Goal: Complete application form

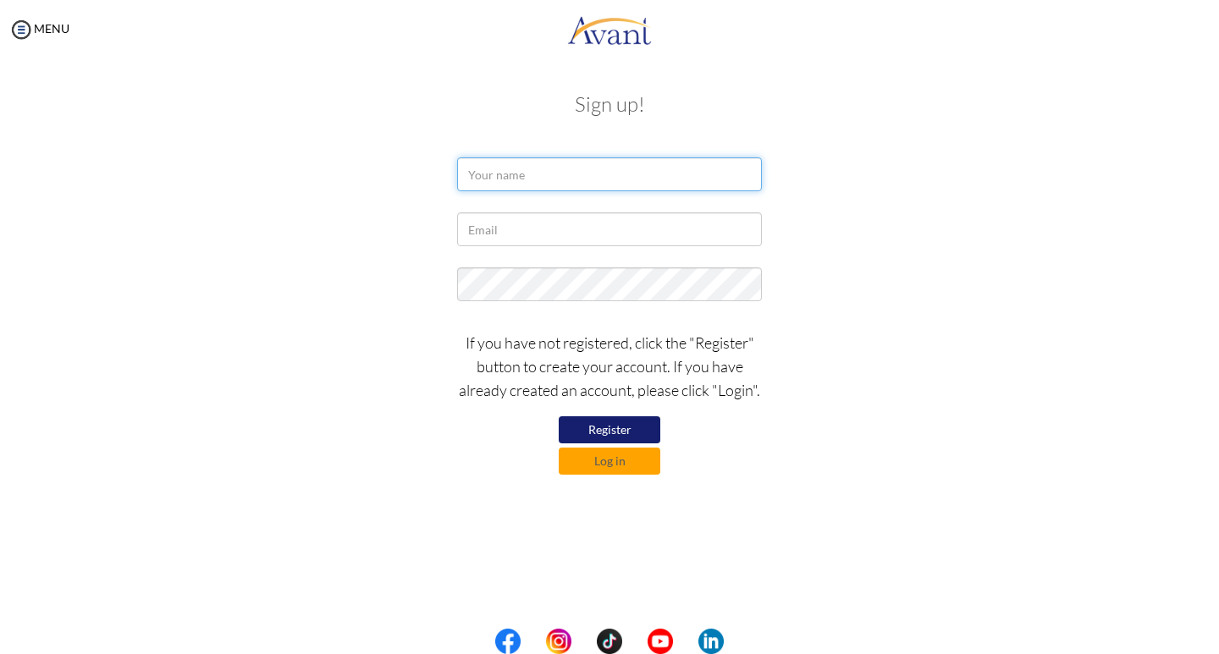
click at [490, 183] on input "text" at bounding box center [609, 174] width 305 height 34
type input "Christopher Lugalya Mutua"
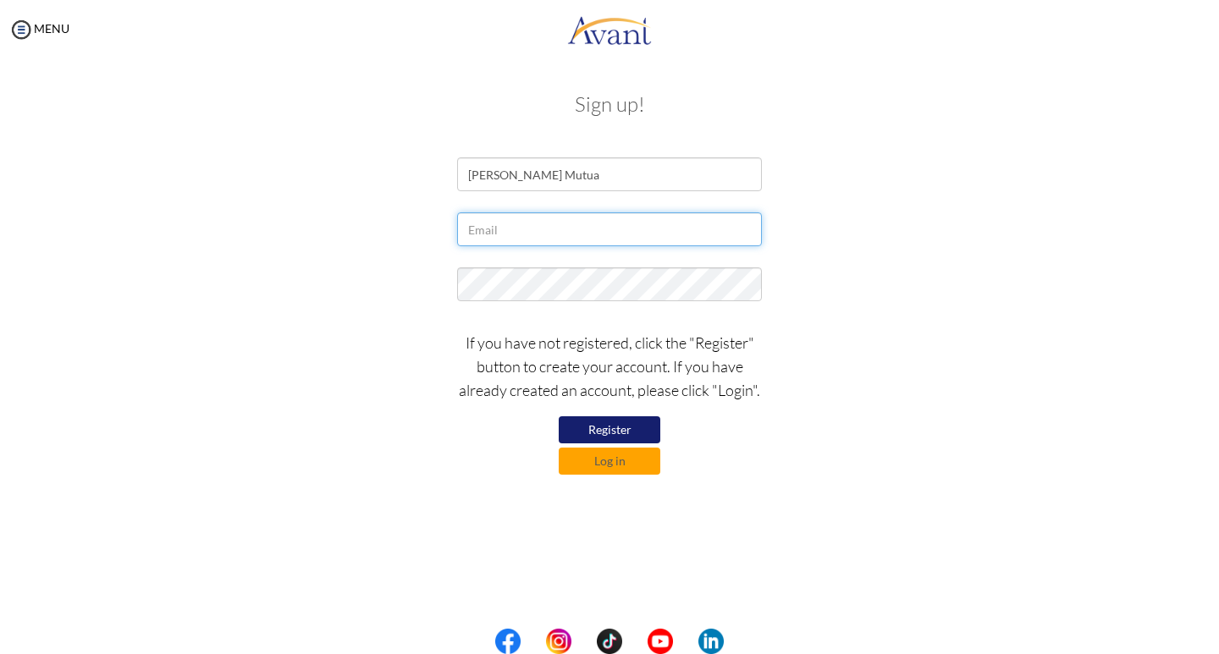
click at [485, 229] on input "text" at bounding box center [609, 229] width 305 height 34
click at [636, 233] on input "murwamurwa30@gmail.com" at bounding box center [609, 229] width 305 height 34
type input "murwamurwa30@gmail.com"
click at [640, 433] on button "Register" at bounding box center [610, 429] width 102 height 27
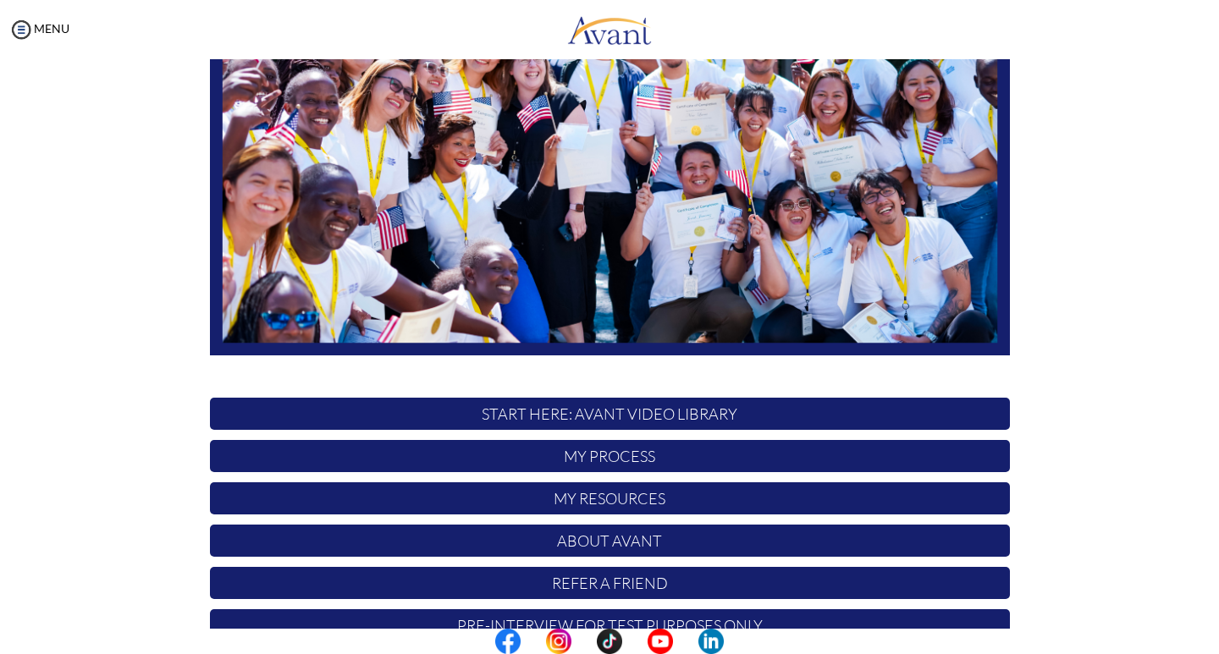
scroll to position [286, 0]
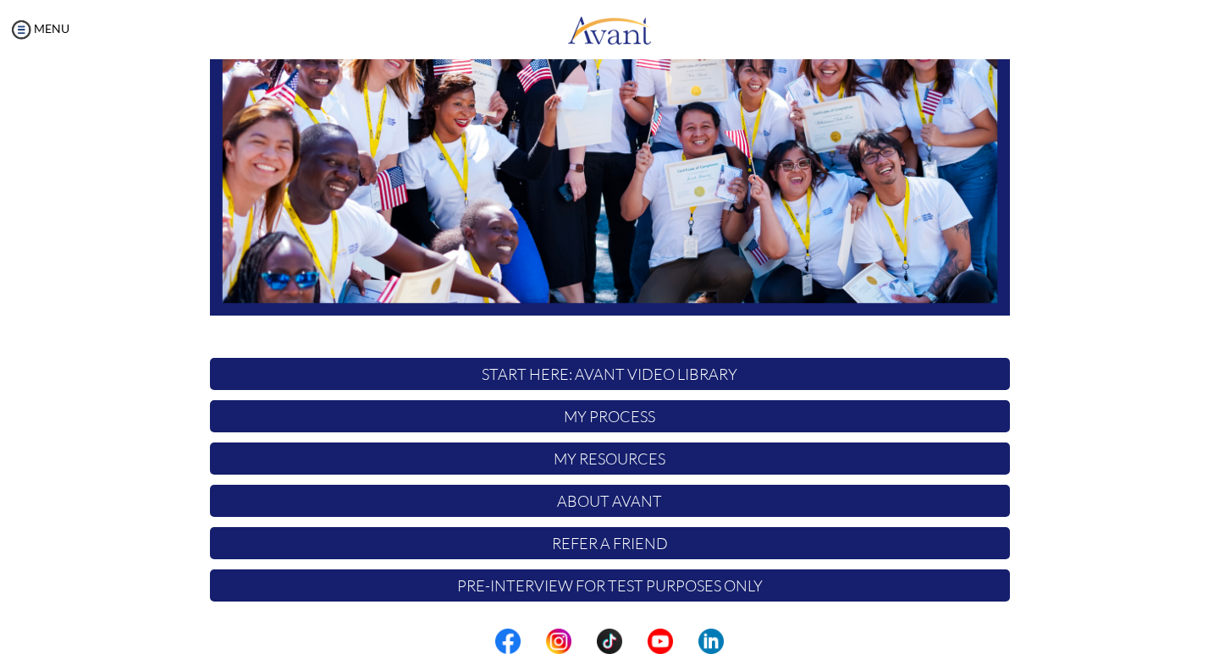
click at [754, 378] on p "START HERE: Avant Video Library" at bounding box center [610, 374] width 800 height 32
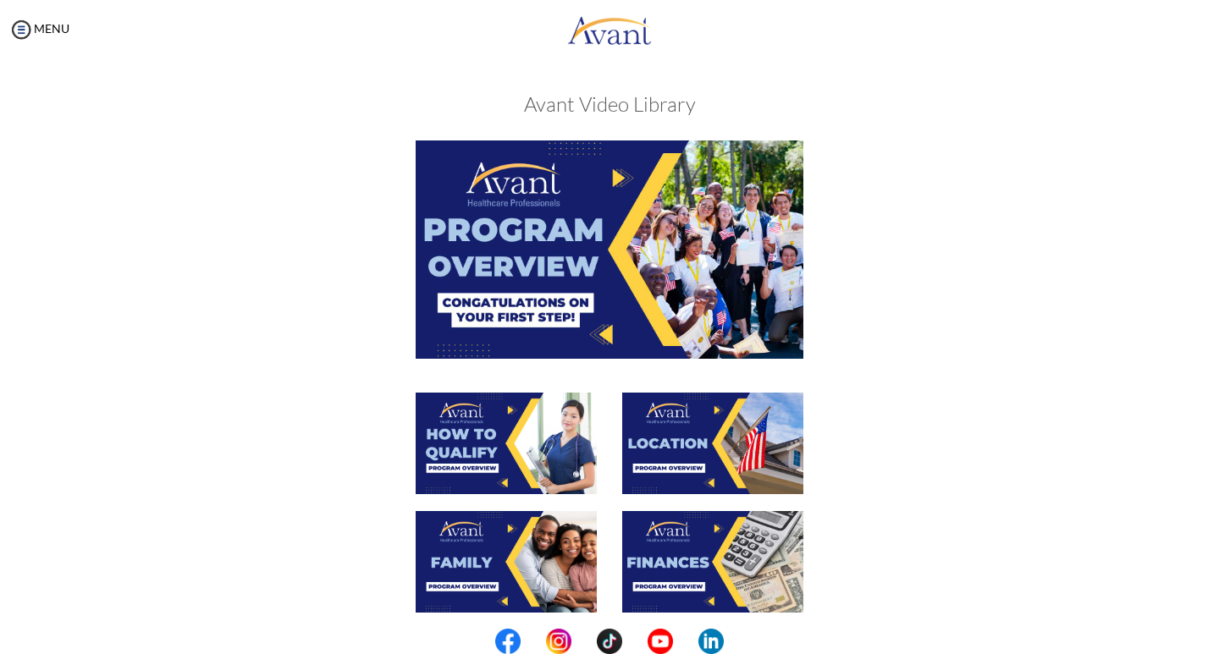
click at [595, 330] on img at bounding box center [610, 250] width 388 height 218
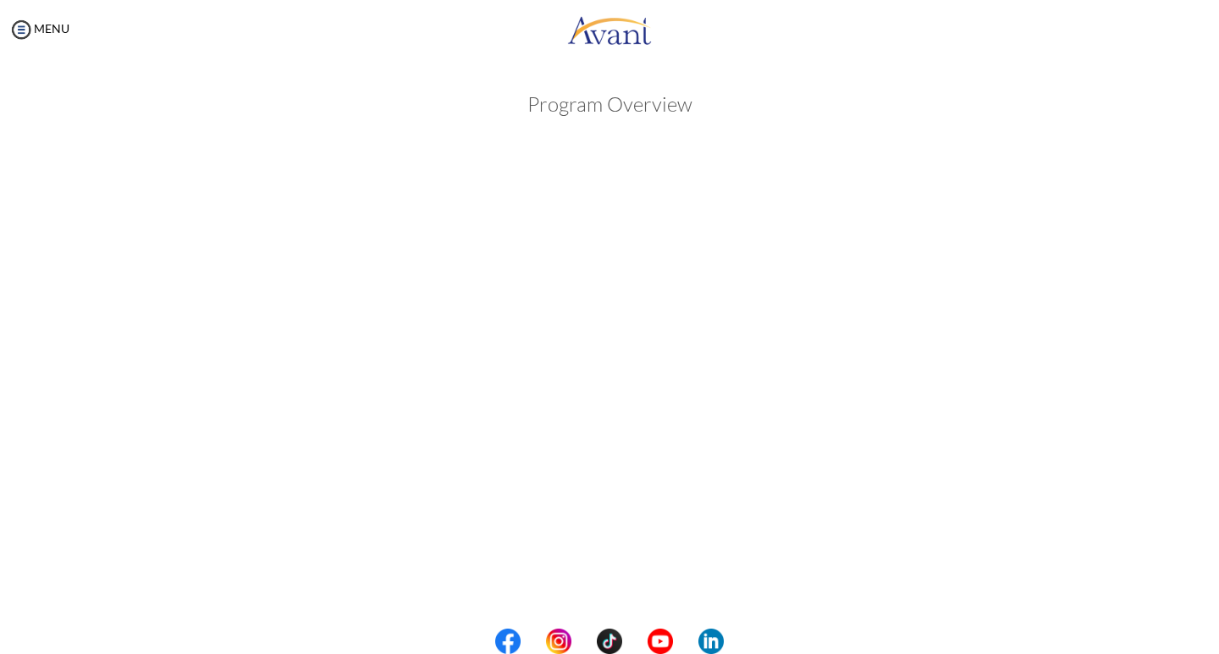
scroll to position [179, 0]
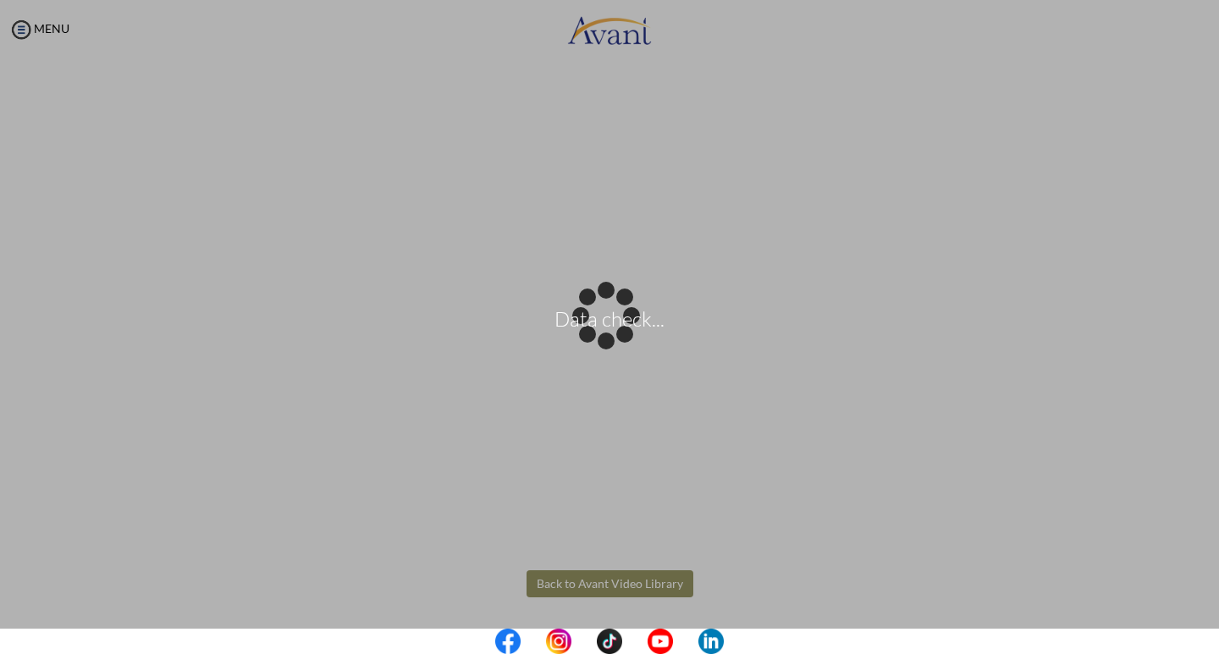
click at [571, 591] on body "Data check... Maintenance break. Please come back in 2 hours. MENU My Status Wh…" at bounding box center [609, 327] width 1219 height 654
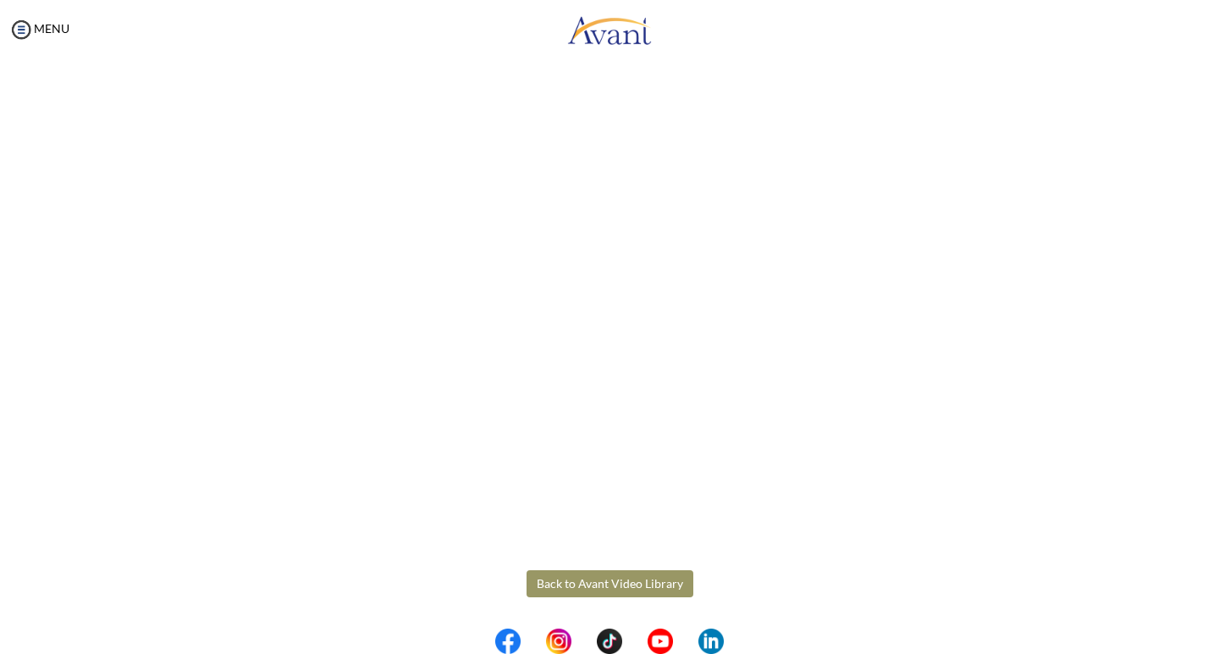
click at [553, 578] on button "Back to Avant Video Library" at bounding box center [610, 584] width 167 height 27
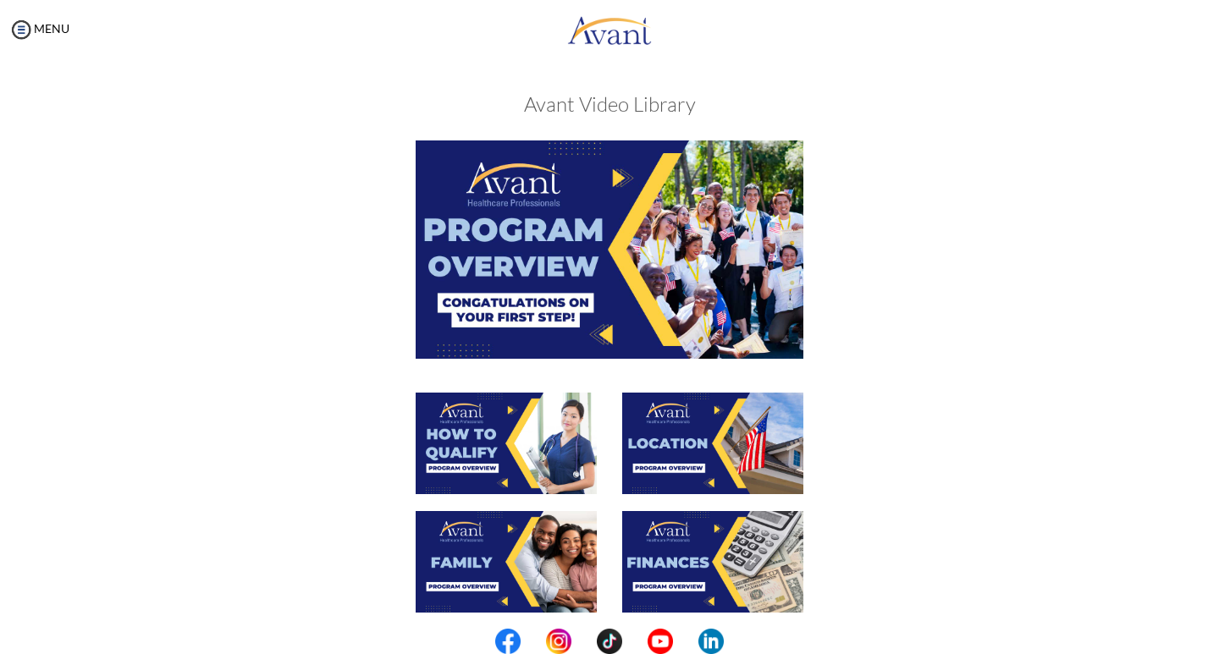
click at [534, 458] on img at bounding box center [506, 444] width 181 height 102
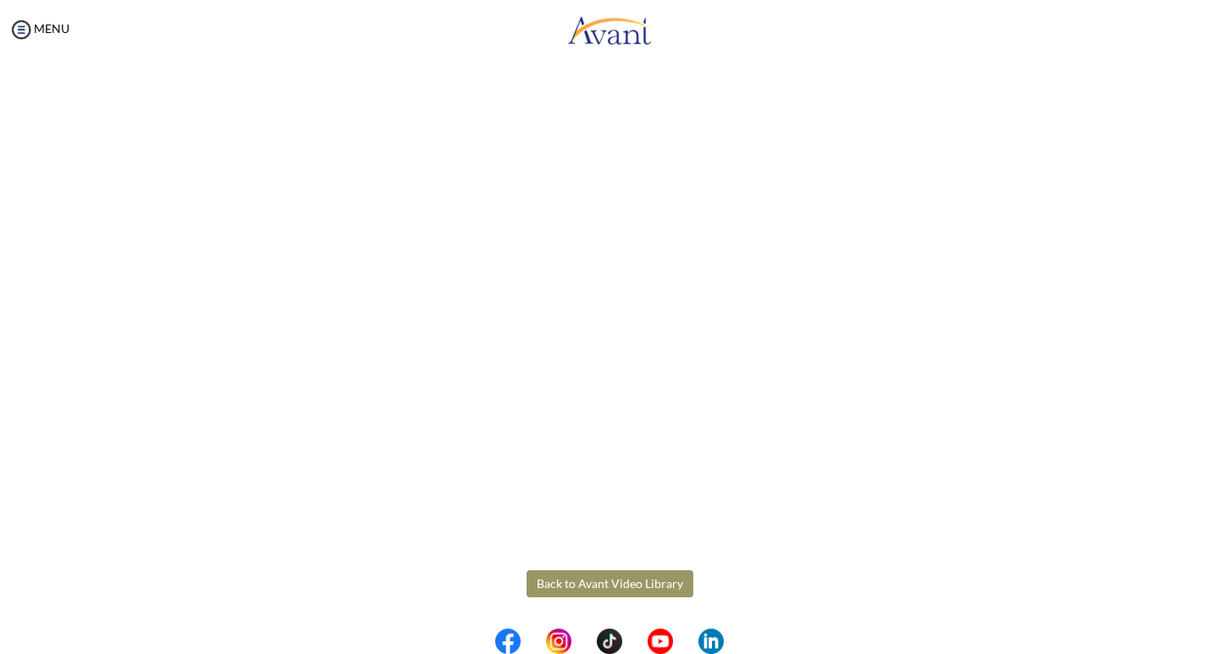
click at [555, 580] on body "Maintenance break. Please come back in 2 hours. MENU My Status What is the next…" at bounding box center [609, 327] width 1219 height 654
click at [555, 580] on button "Back to Avant Video Library" at bounding box center [610, 584] width 167 height 27
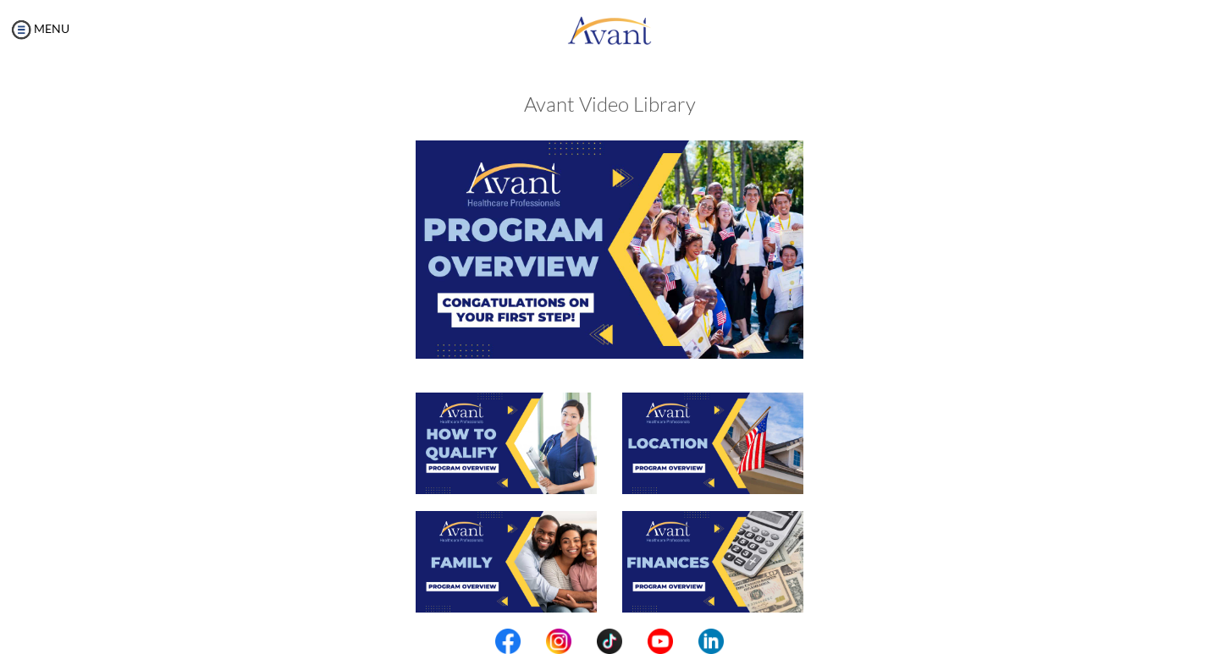
click at [659, 466] on img at bounding box center [712, 444] width 181 height 102
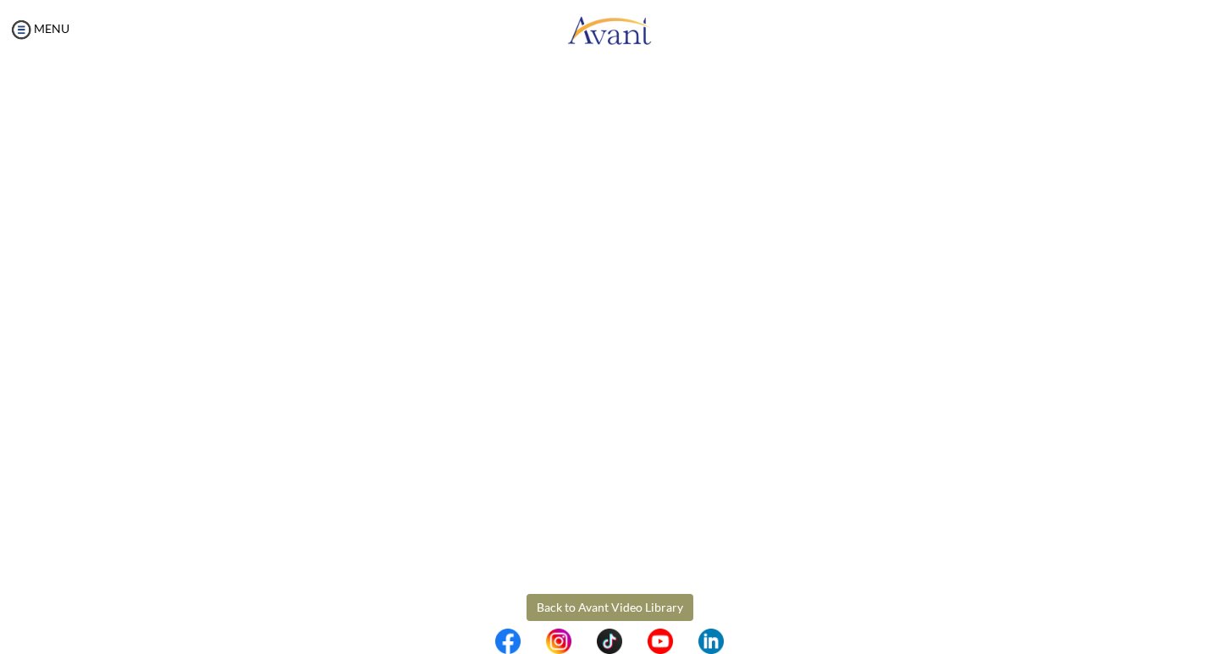
scroll to position [152, 0]
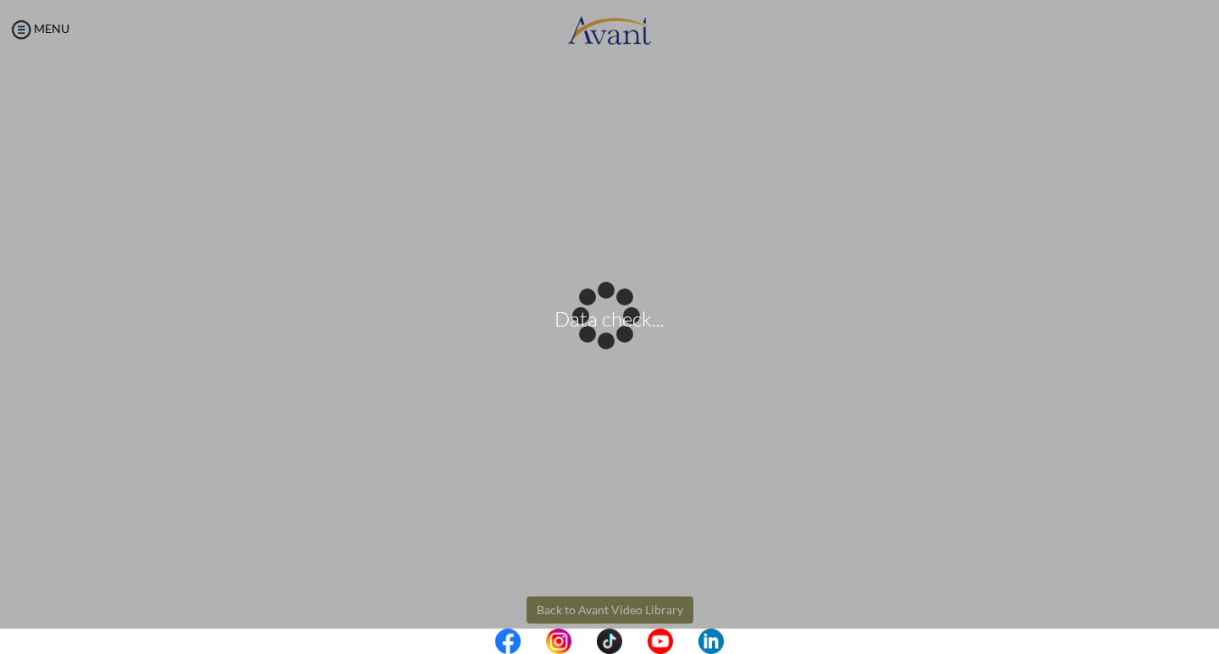
click at [594, 609] on body "Data check... Maintenance break. Please come back in 2 hours. MENU My Status Wh…" at bounding box center [609, 327] width 1219 height 654
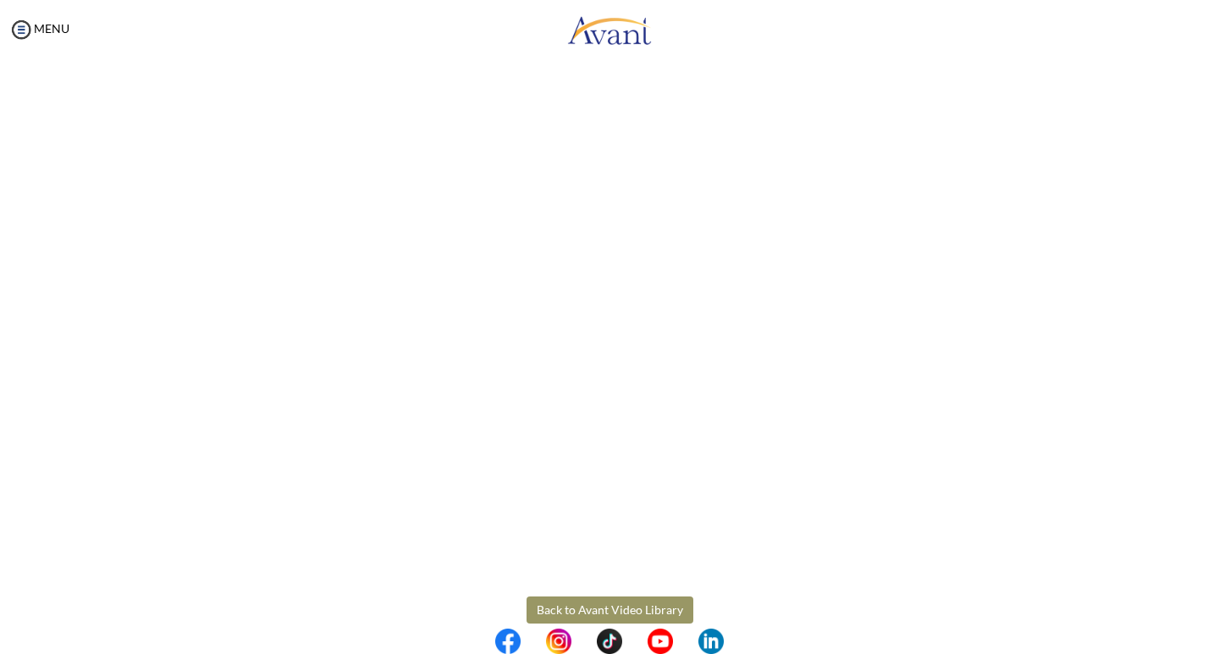
click at [601, 604] on button "Back to Avant Video Library" at bounding box center [610, 610] width 167 height 27
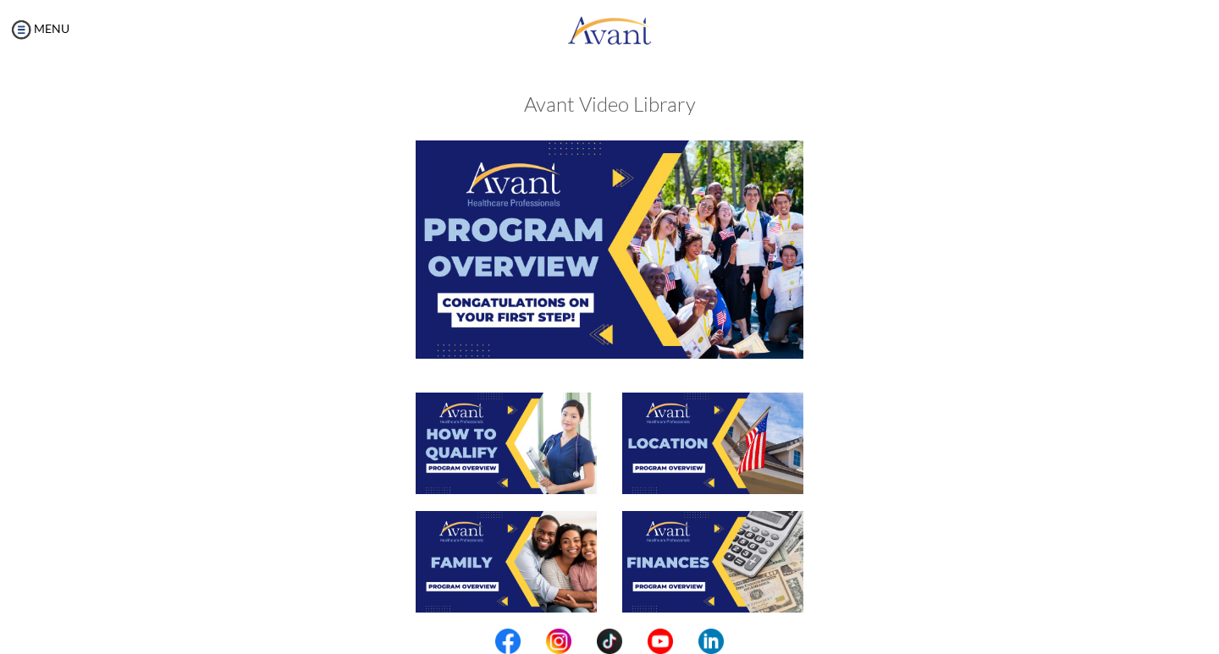
click at [511, 563] on img at bounding box center [506, 562] width 181 height 102
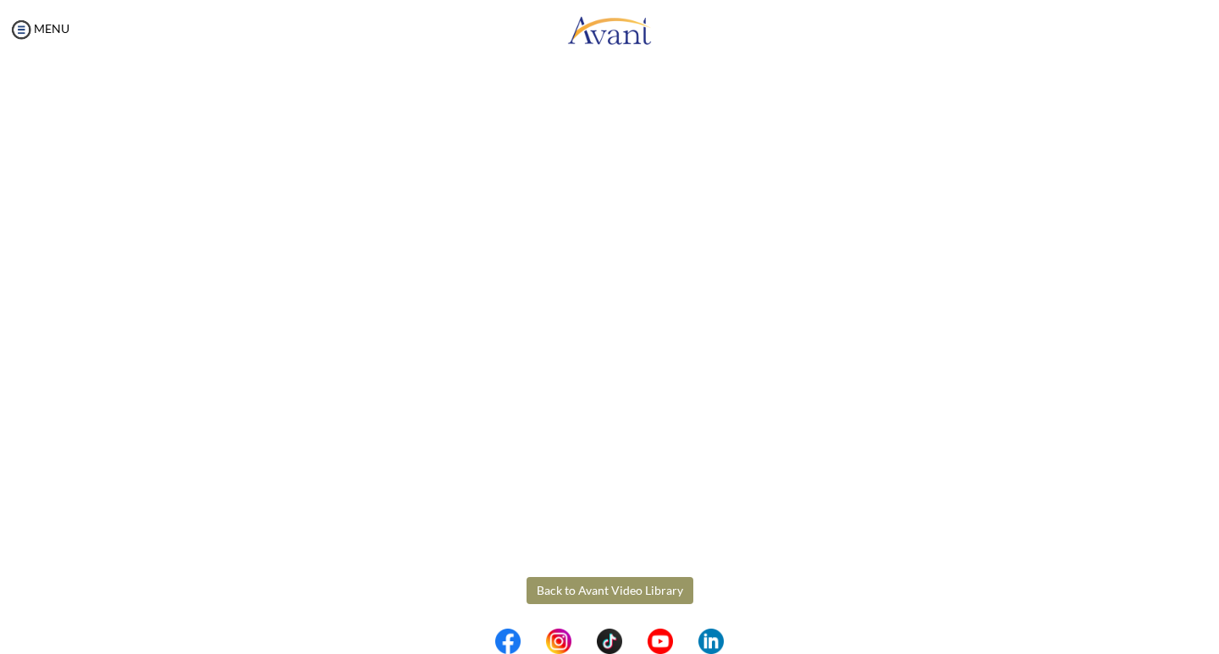
scroll to position [359, 0]
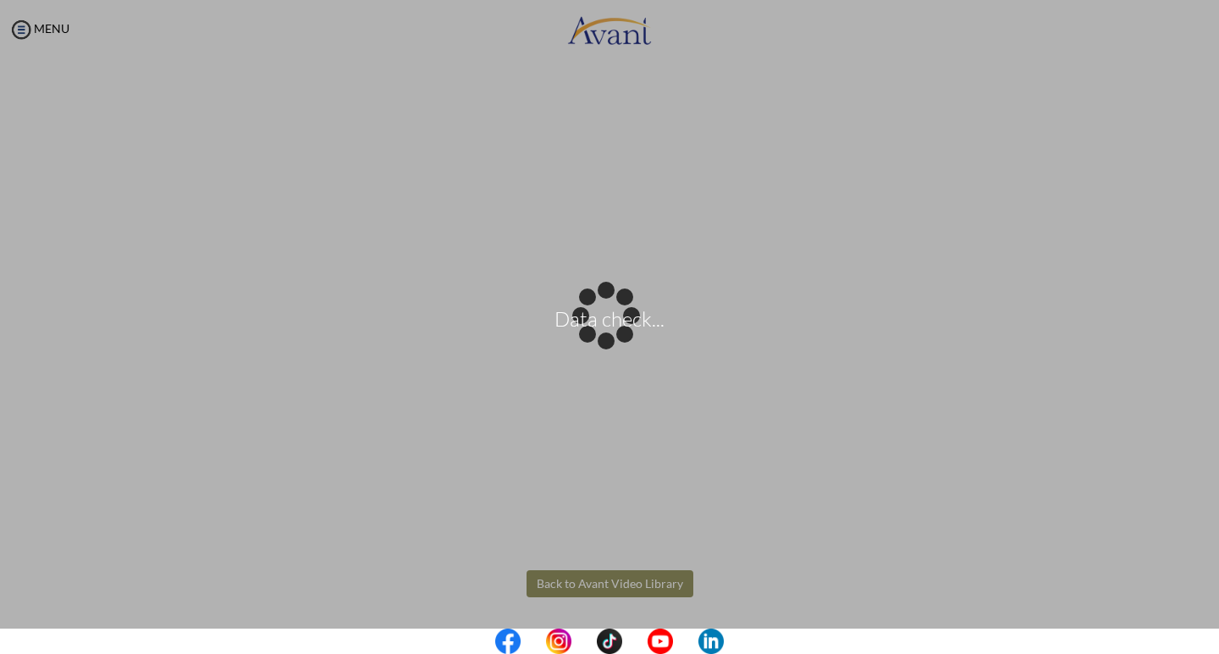
click at [570, 582] on body "Data check... Maintenance break. Please come back in 2 hours. MENU My Status Wh…" at bounding box center [609, 327] width 1219 height 654
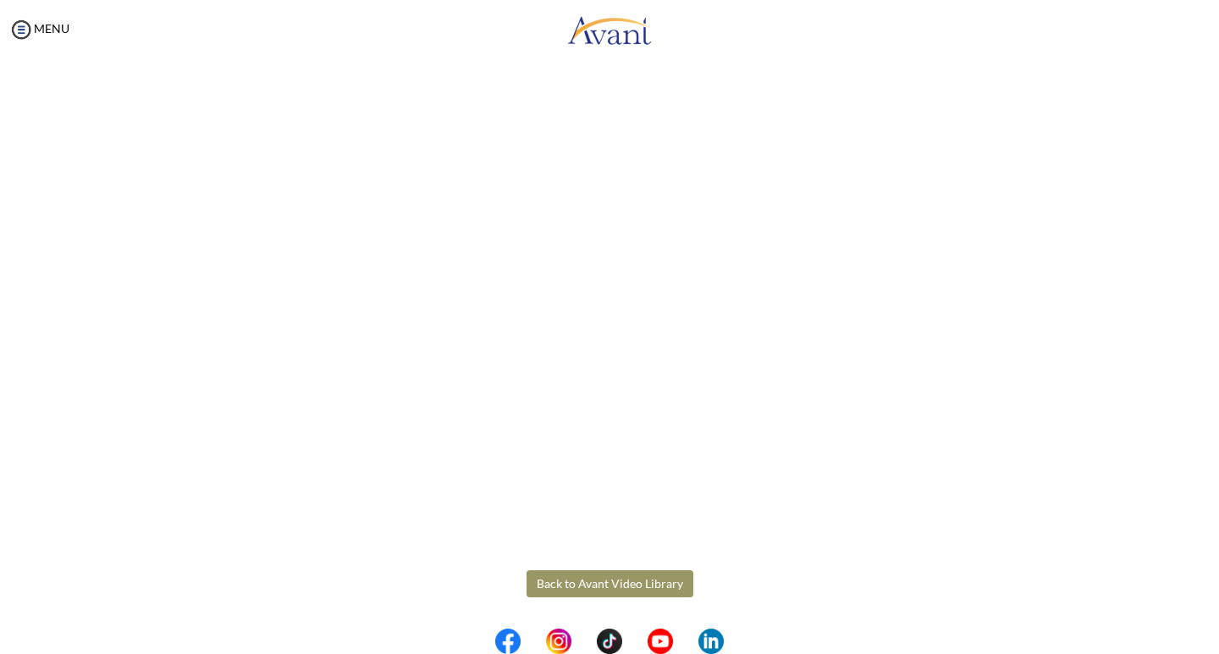
click at [570, 582] on button "Back to Avant Video Library" at bounding box center [610, 584] width 167 height 27
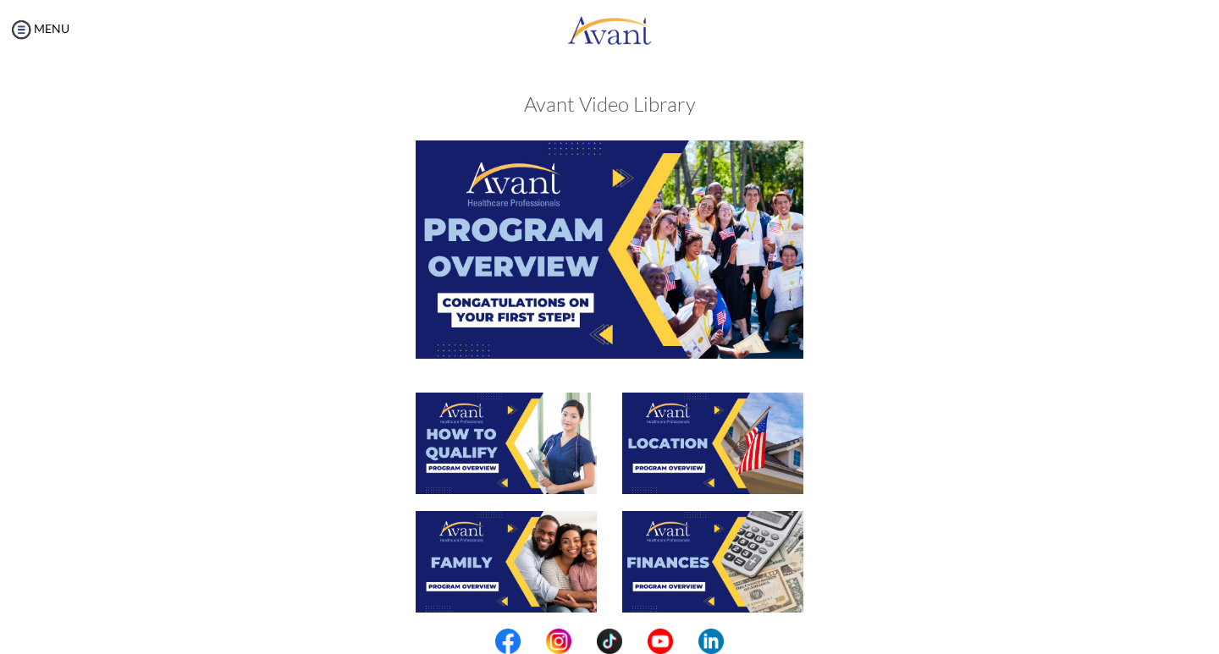
click at [654, 556] on img at bounding box center [712, 562] width 181 height 102
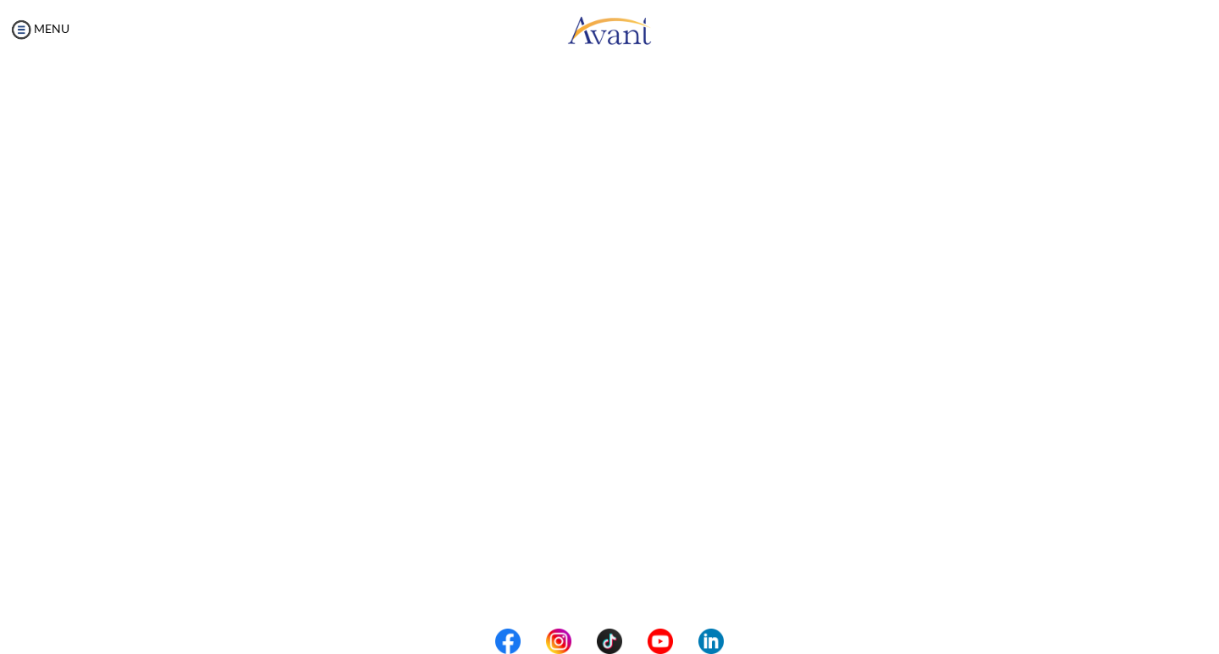
scroll to position [179, 0]
click at [533, 577] on body "Maintenance break. Please come back in 2 hours. MENU My Status What is the next…" at bounding box center [609, 327] width 1219 height 654
click at [588, 581] on button "Back to Avant Video Library" at bounding box center [610, 584] width 167 height 27
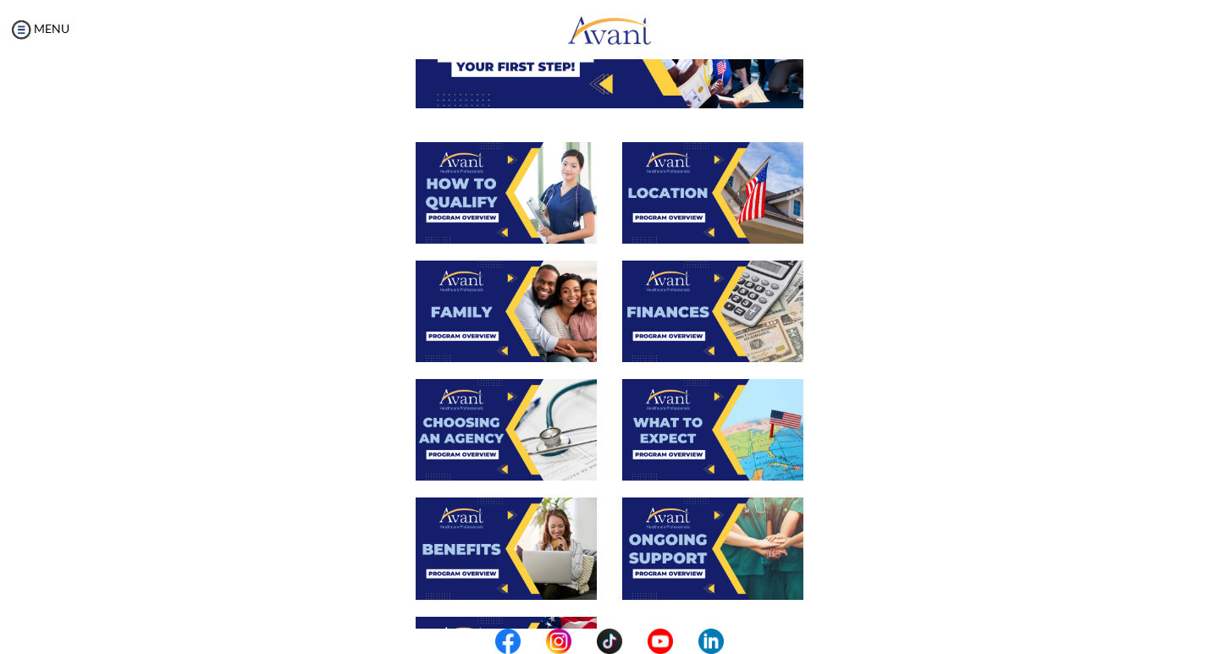
scroll to position [281, 0]
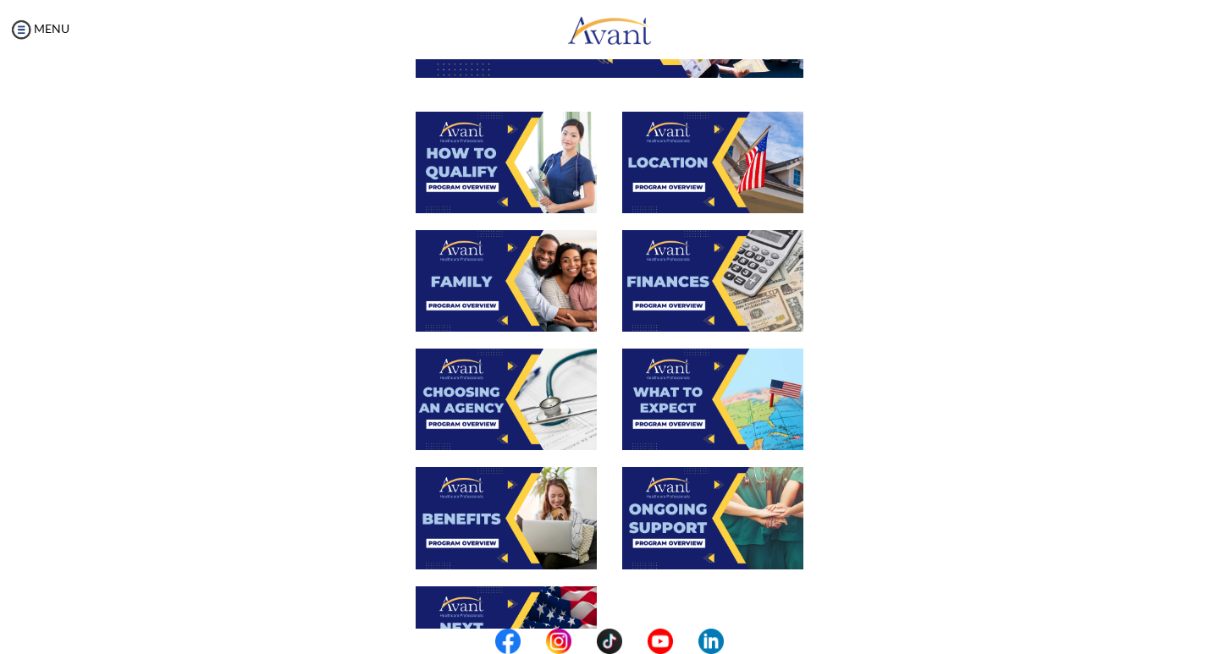
click at [489, 411] on img at bounding box center [506, 400] width 181 height 102
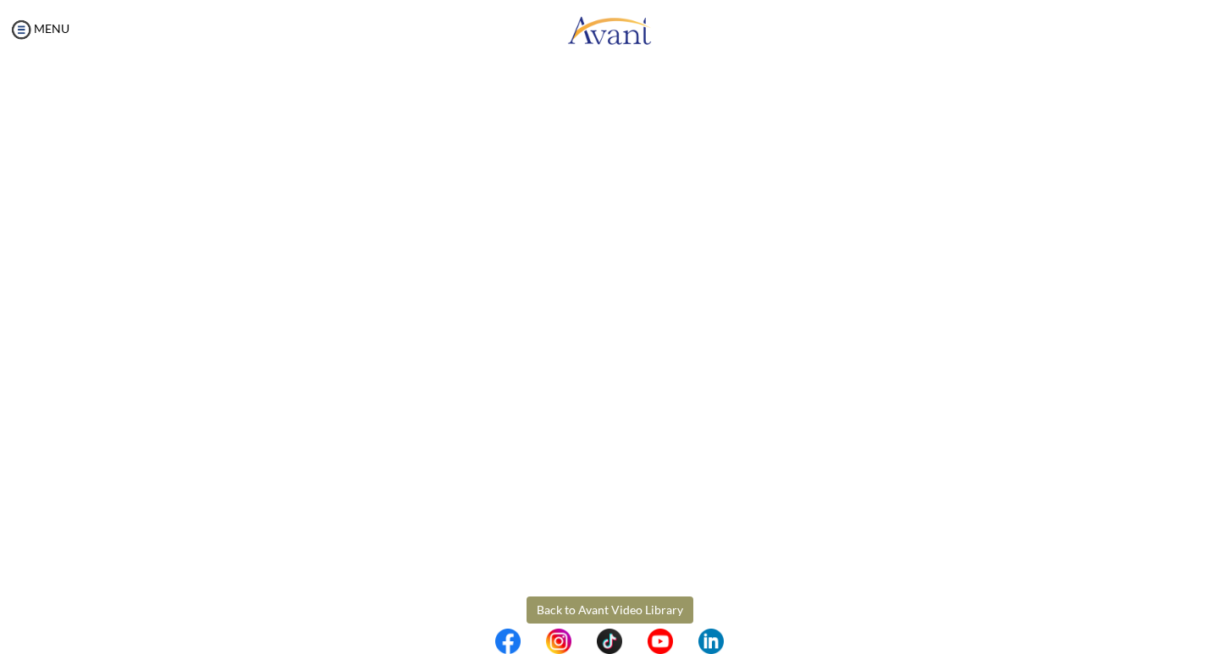
scroll to position [359, 0]
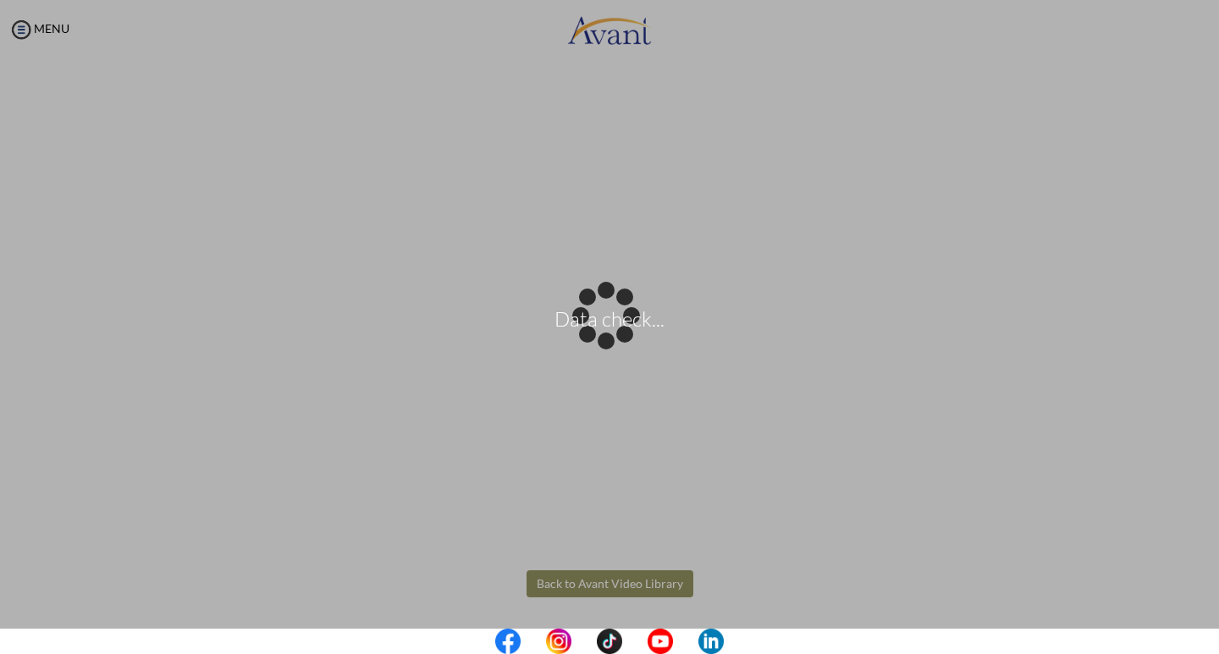
click at [598, 586] on body "Data check... Maintenance break. Please come back in 2 hours. MENU My Status Wh…" at bounding box center [609, 327] width 1219 height 654
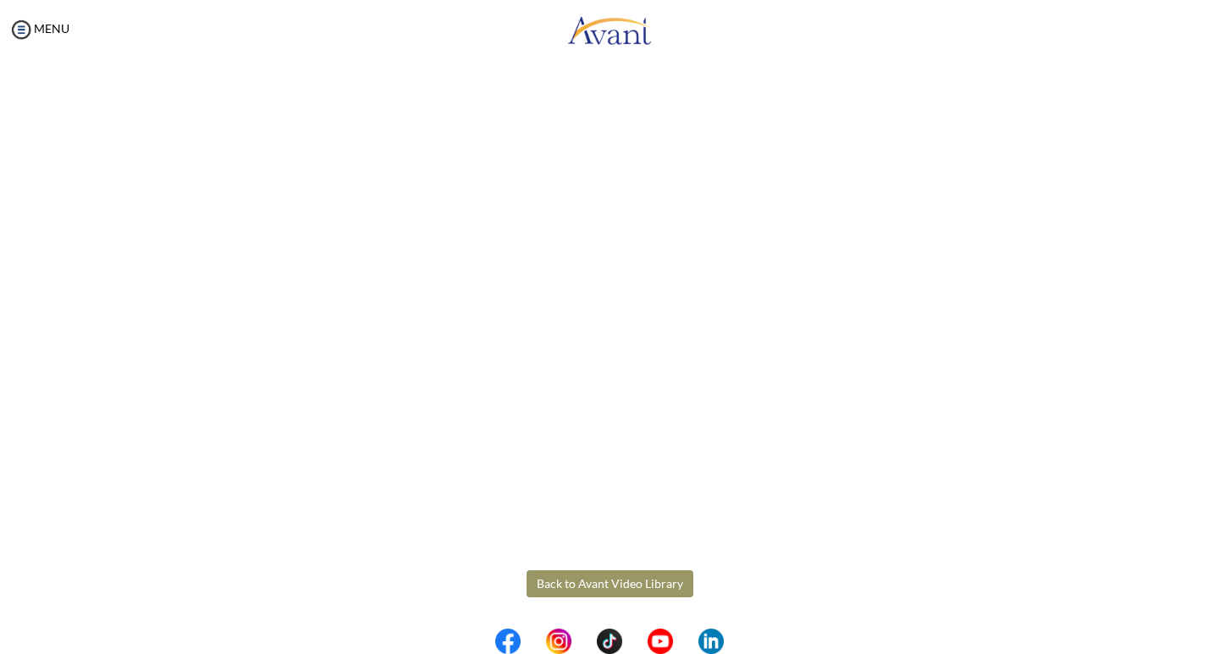
click at [565, 578] on button "Back to Avant Video Library" at bounding box center [610, 584] width 167 height 27
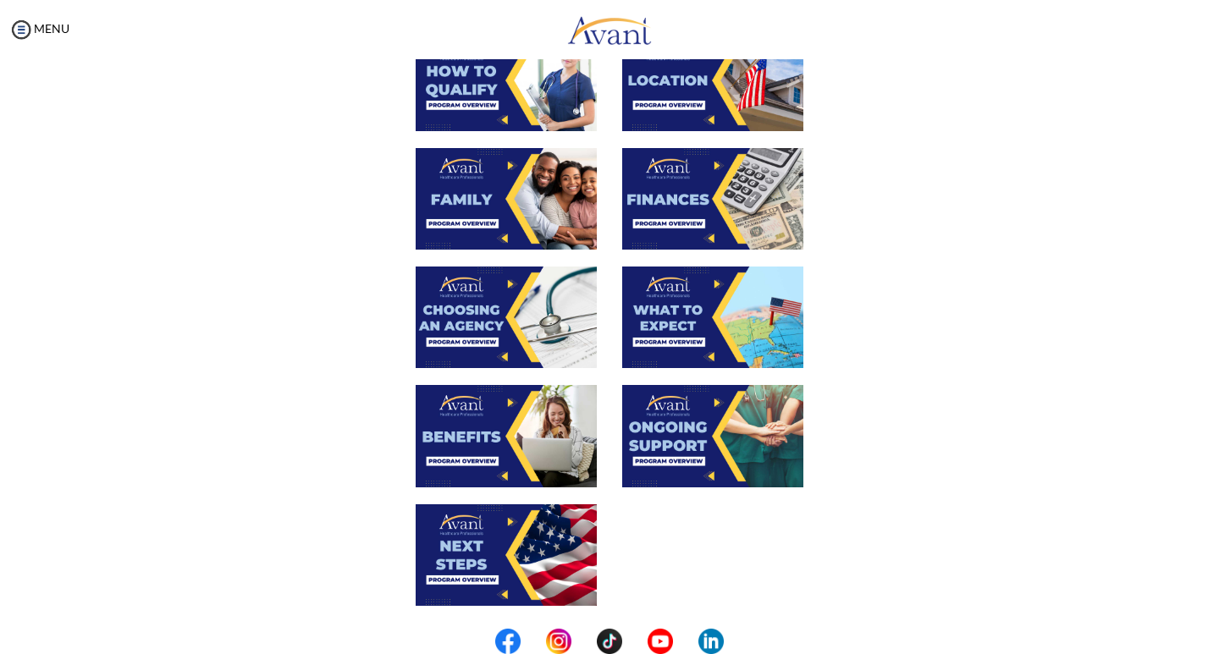
scroll to position [377, 0]
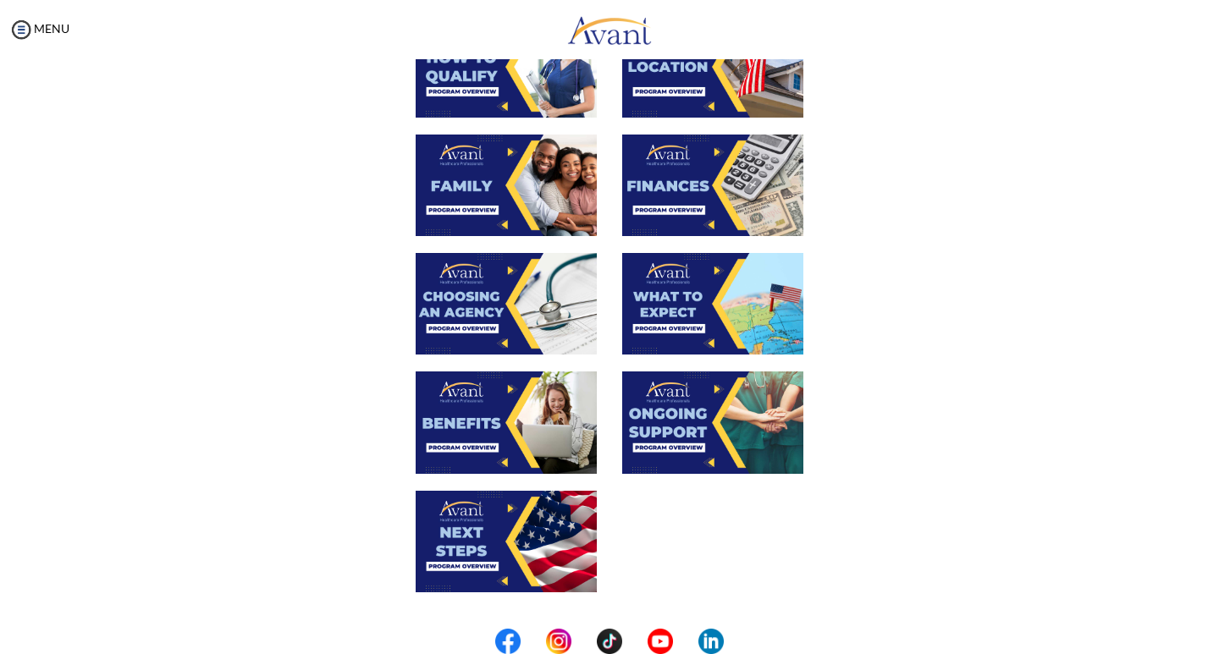
click at [659, 313] on img at bounding box center [712, 304] width 181 height 102
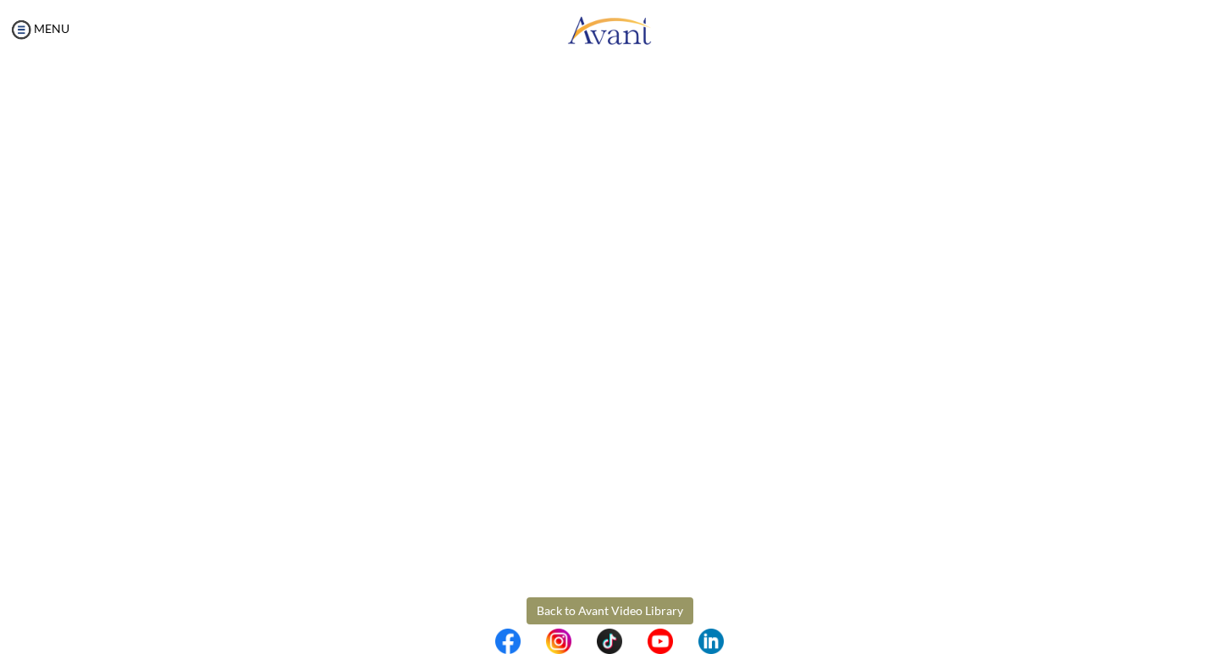
scroll to position [341, 0]
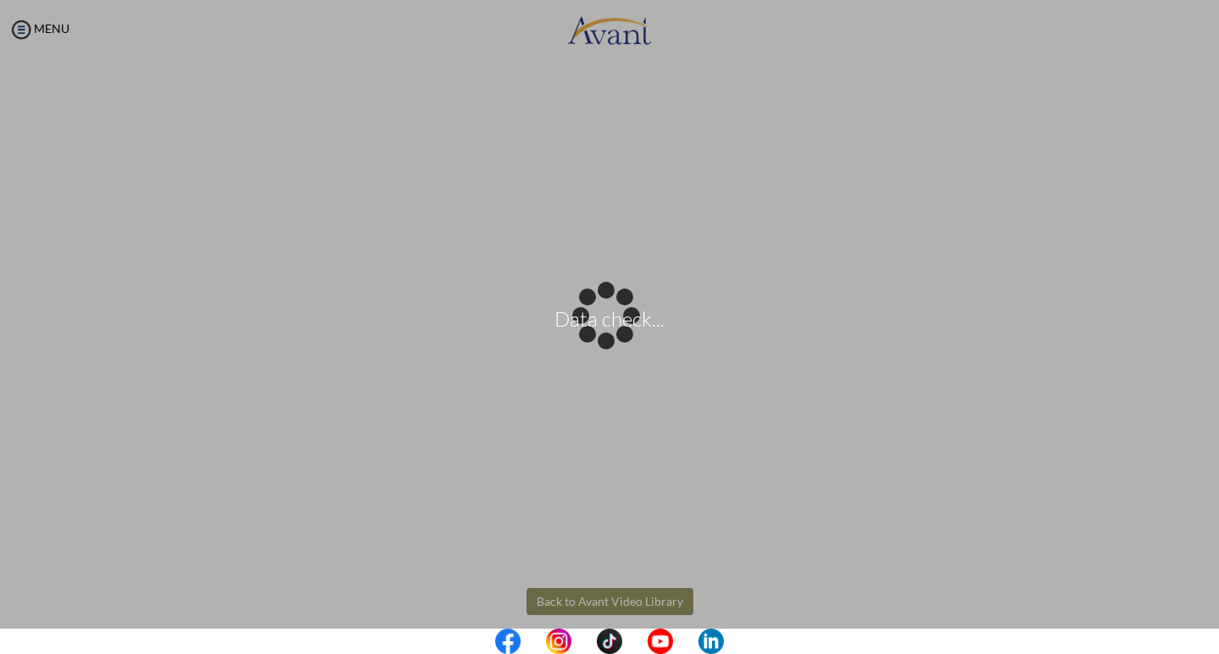
click at [609, 599] on body "Data check... Maintenance break. Please come back in 2 hours. MENU My Status Wh…" at bounding box center [609, 327] width 1219 height 654
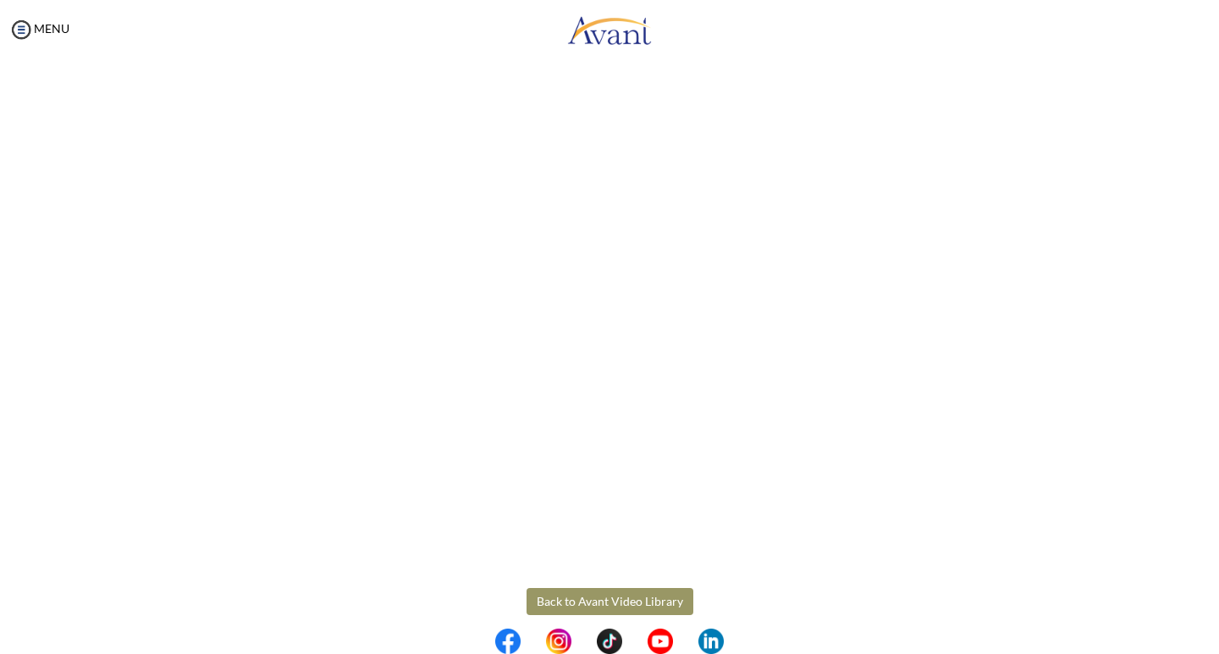
click at [554, 598] on button "Back to Avant Video Library" at bounding box center [610, 601] width 167 height 27
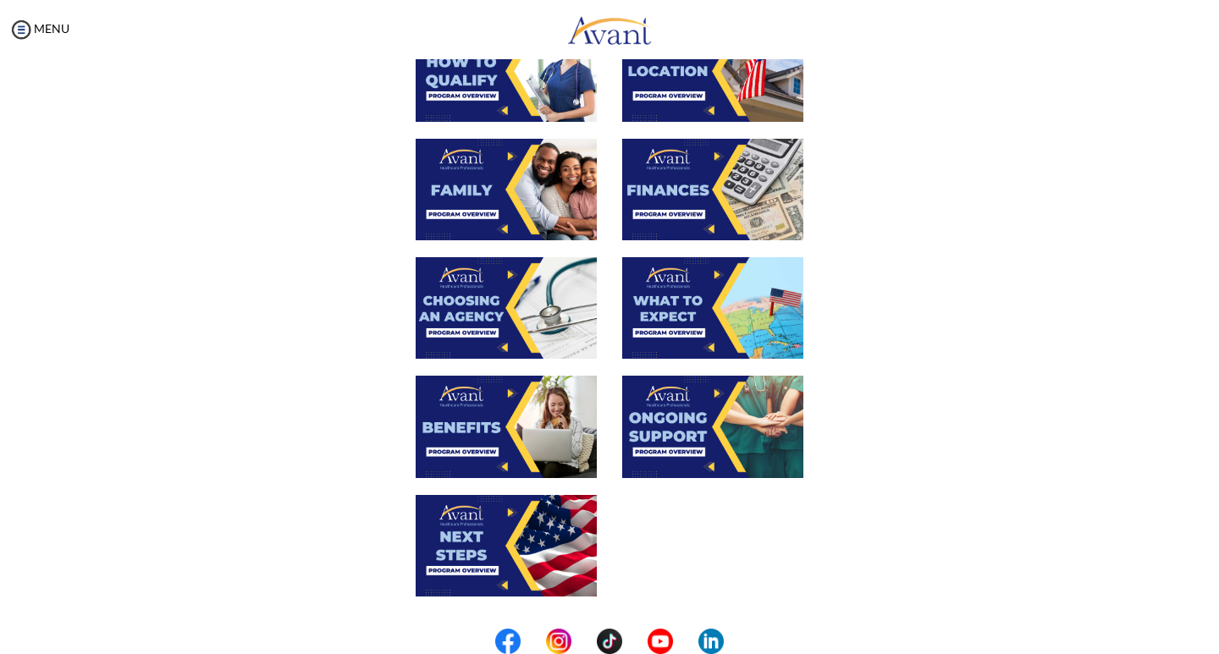
scroll to position [358, 0]
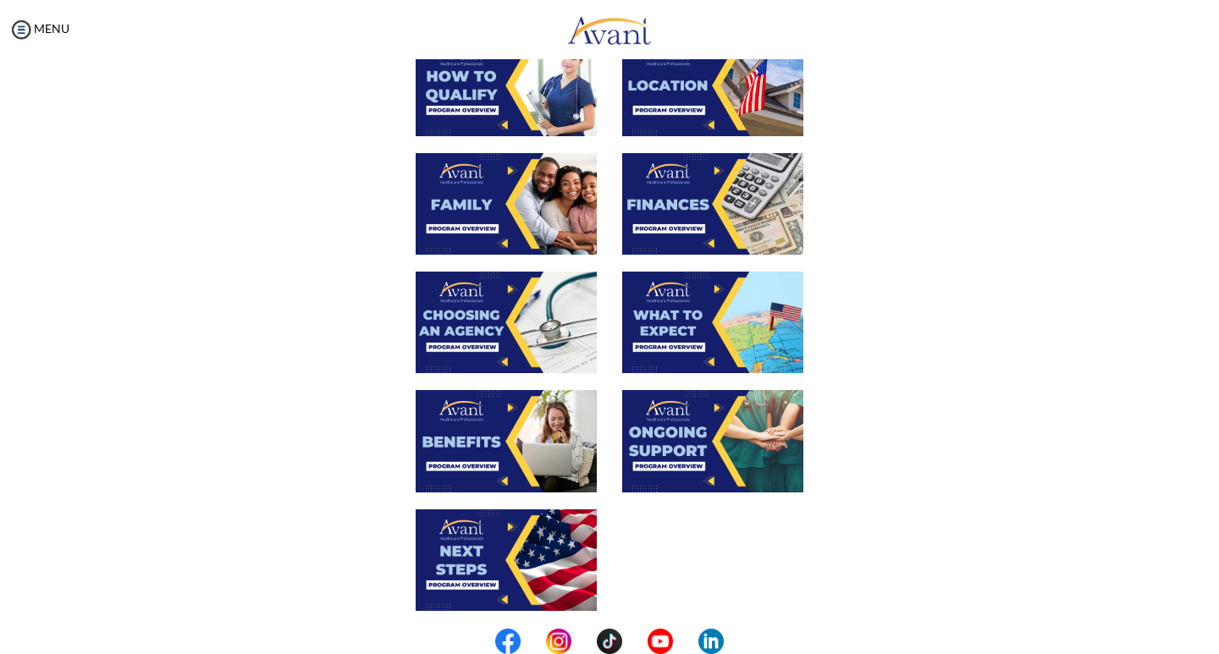
click at [667, 445] on img at bounding box center [712, 441] width 181 height 102
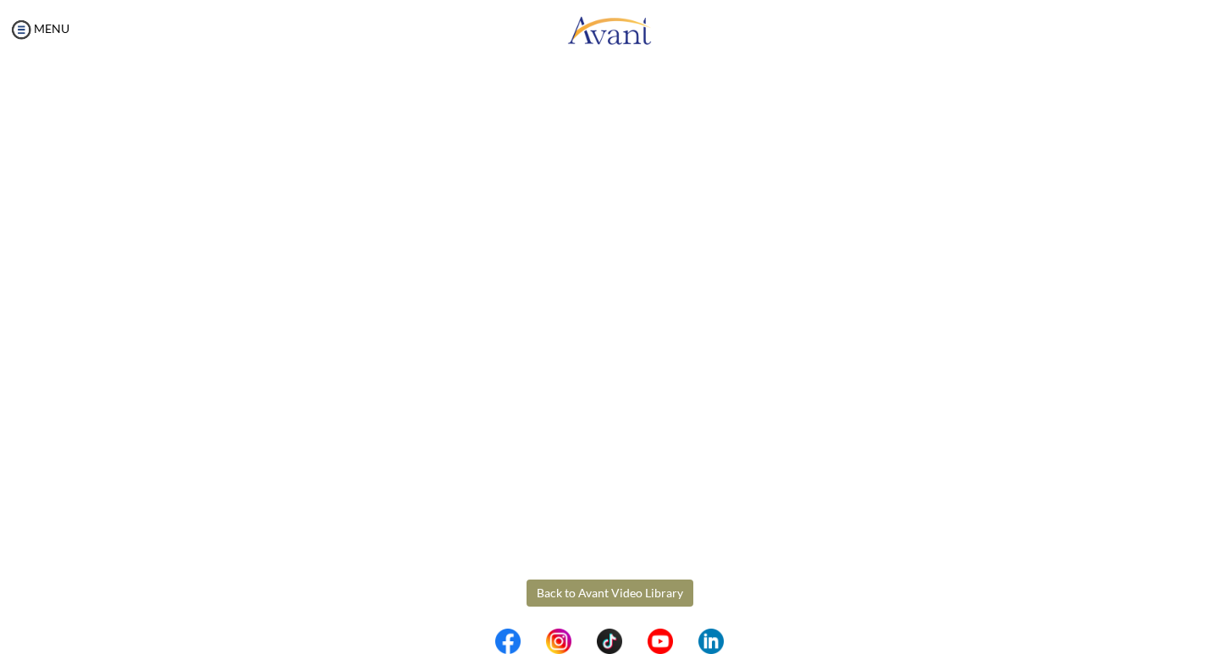
scroll to position [355, 0]
click at [554, 588] on body "Maintenance break. Please come back in 2 hours. MENU My Status What is the next…" at bounding box center [609, 327] width 1219 height 654
click at [559, 592] on button "Back to Avant Video Library" at bounding box center [610, 588] width 167 height 27
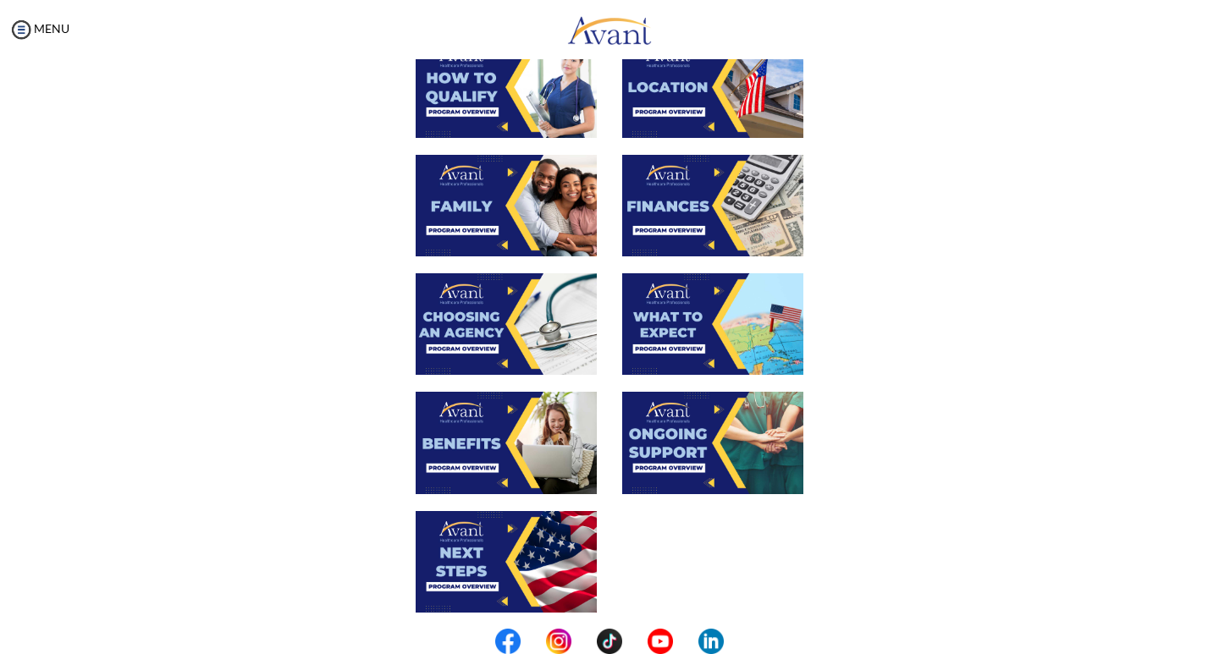
scroll to position [415, 0]
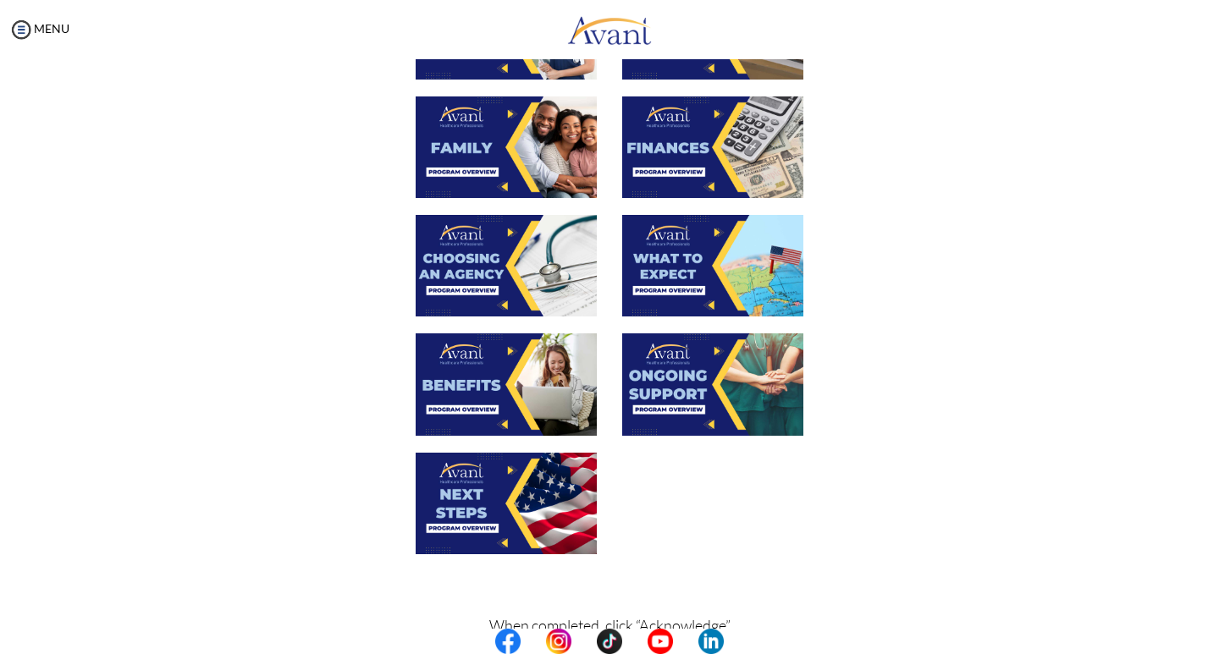
click at [462, 511] on img at bounding box center [506, 504] width 181 height 102
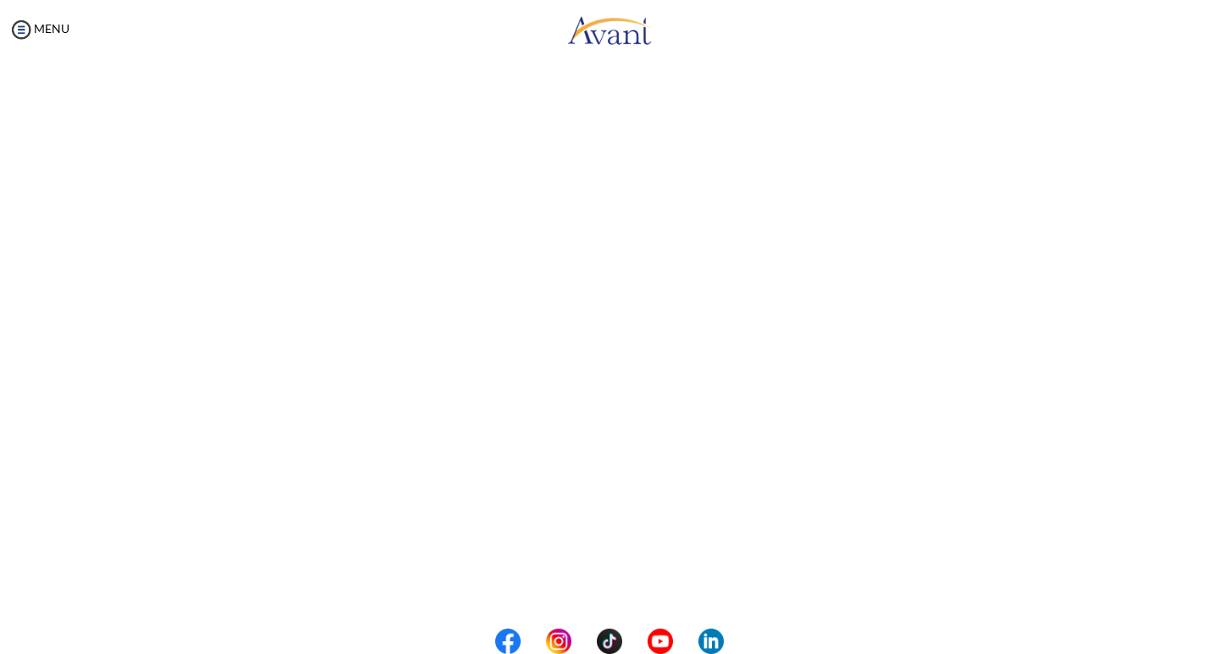
scroll to position [359, 0]
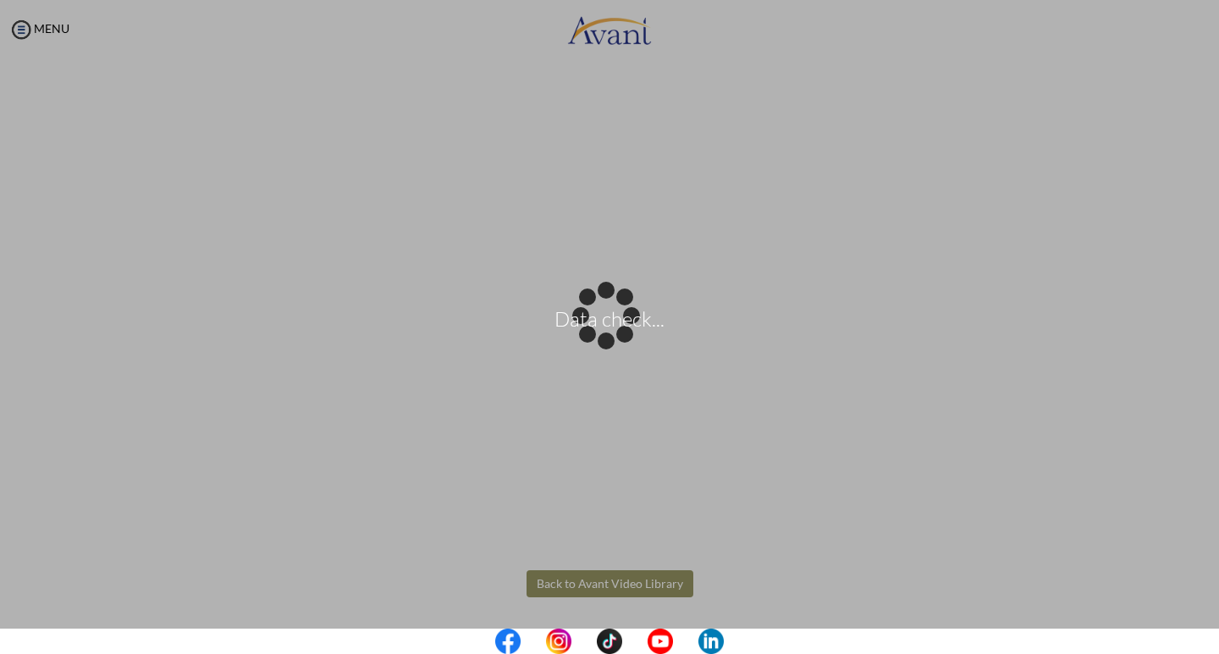
click at [532, 588] on body "Data check... Maintenance break. Please come back in 2 hours. MENU My Status Wh…" at bounding box center [609, 327] width 1219 height 654
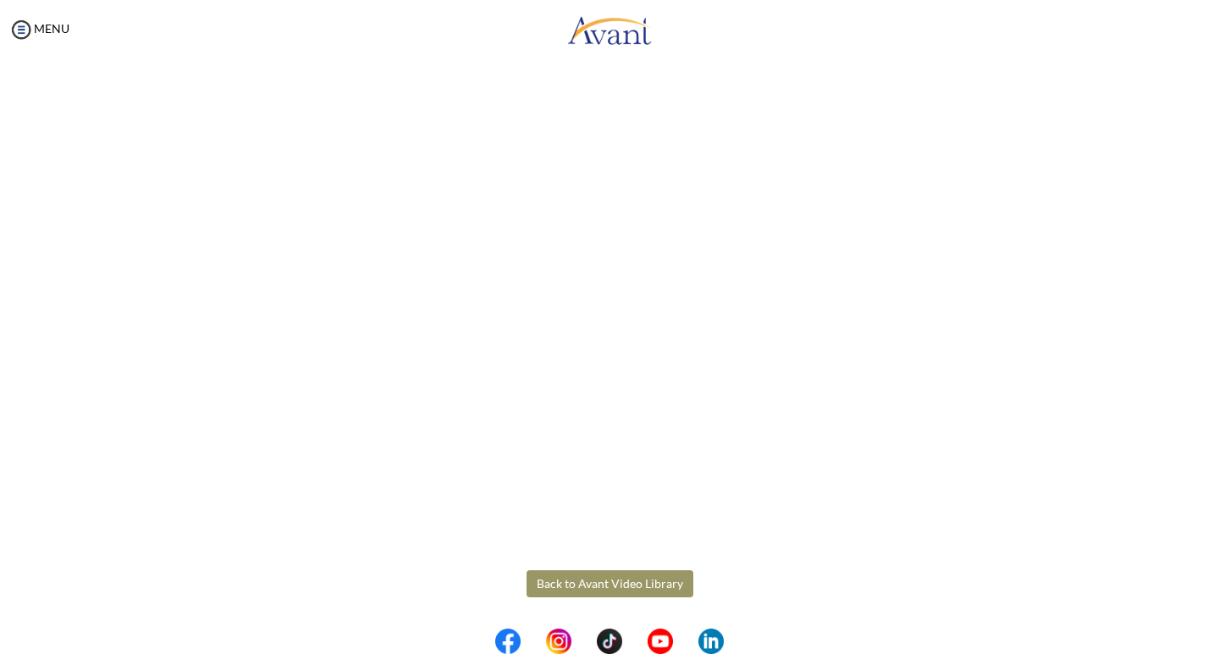
click at [536, 581] on button "Back to Avant Video Library" at bounding box center [610, 584] width 167 height 27
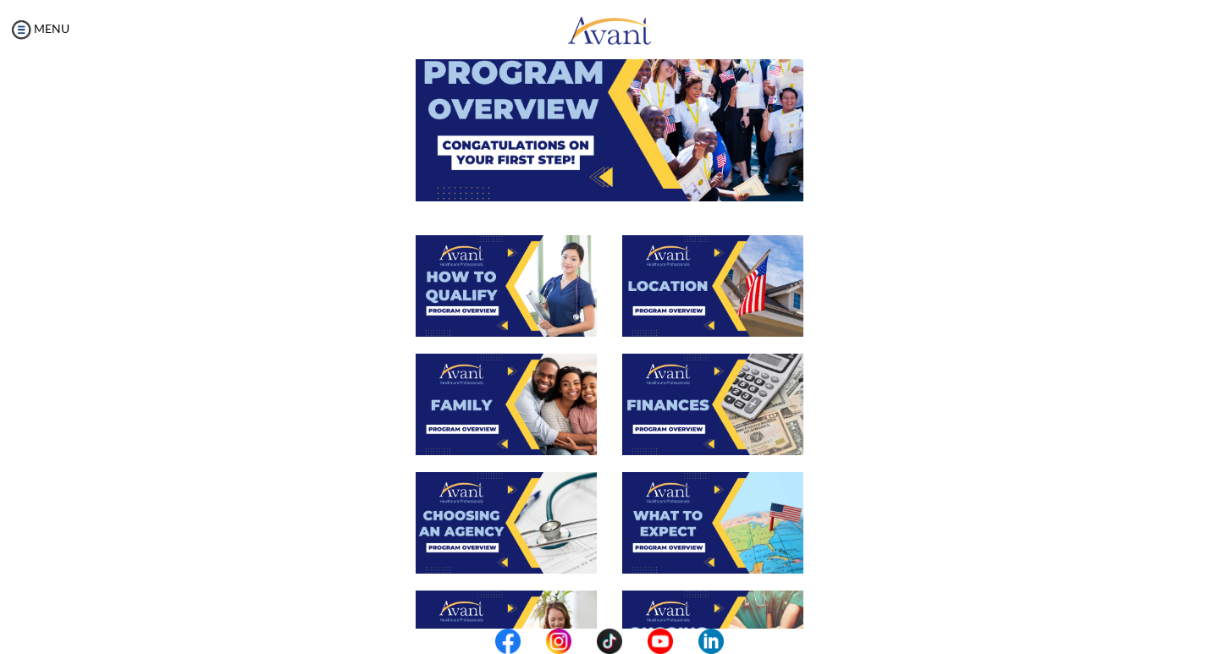
scroll to position [170, 0]
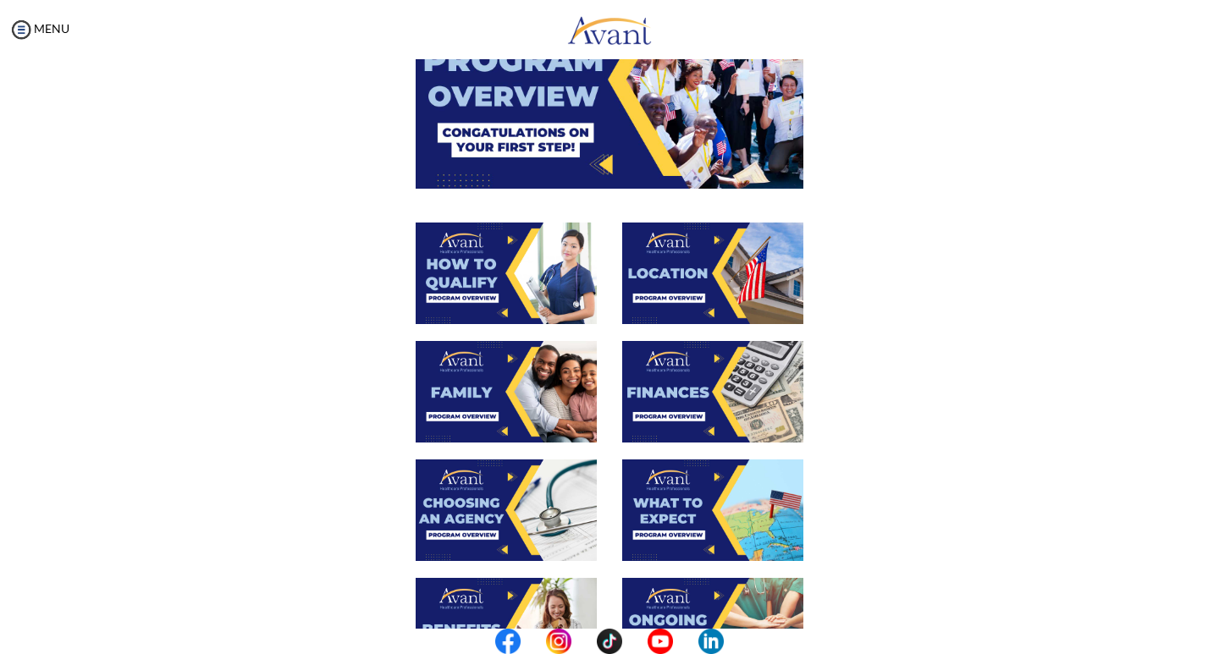
click at [507, 286] on img at bounding box center [506, 274] width 181 height 102
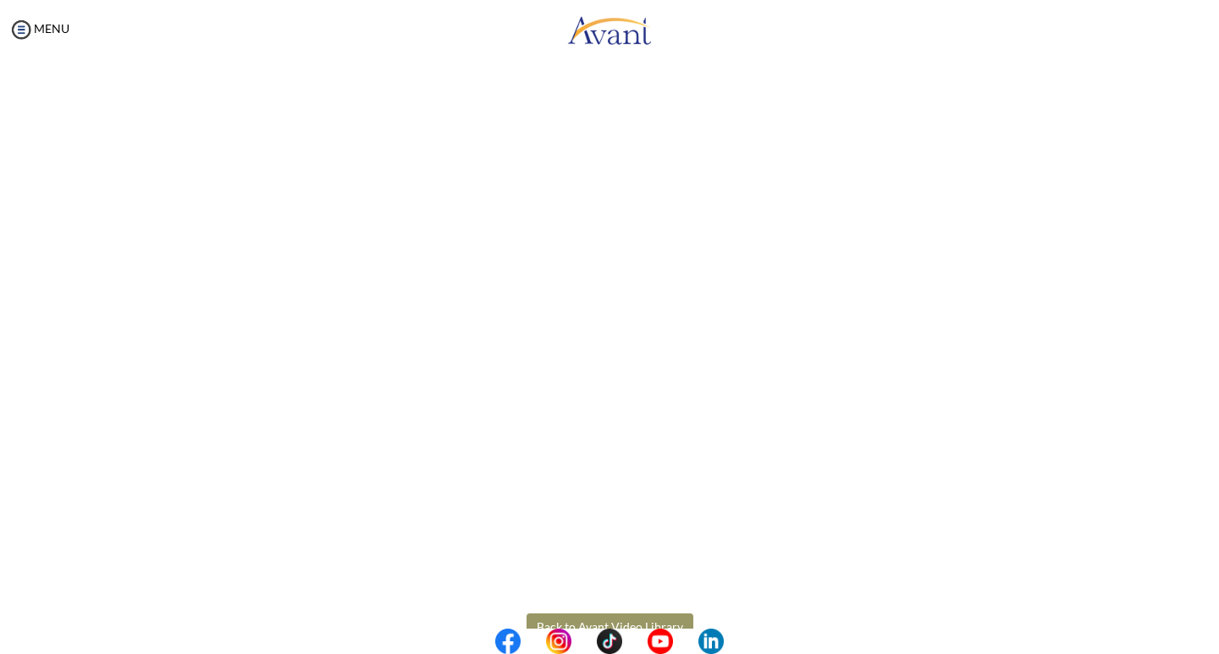
scroll to position [142, 0]
click at [565, 613] on body "Maintenance break. Please come back in 2 hours. MENU My Status What is the next…" at bounding box center [609, 327] width 1219 height 654
click at [554, 624] on button "Back to Avant Video Library" at bounding box center [610, 620] width 167 height 27
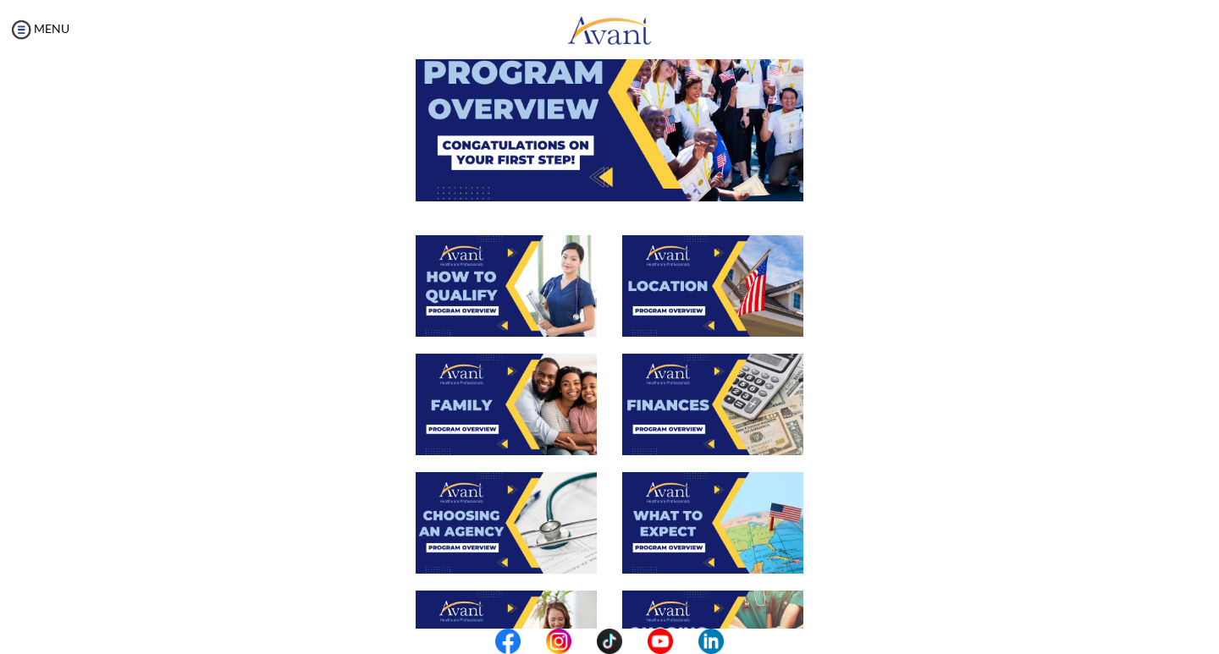
scroll to position [148, 0]
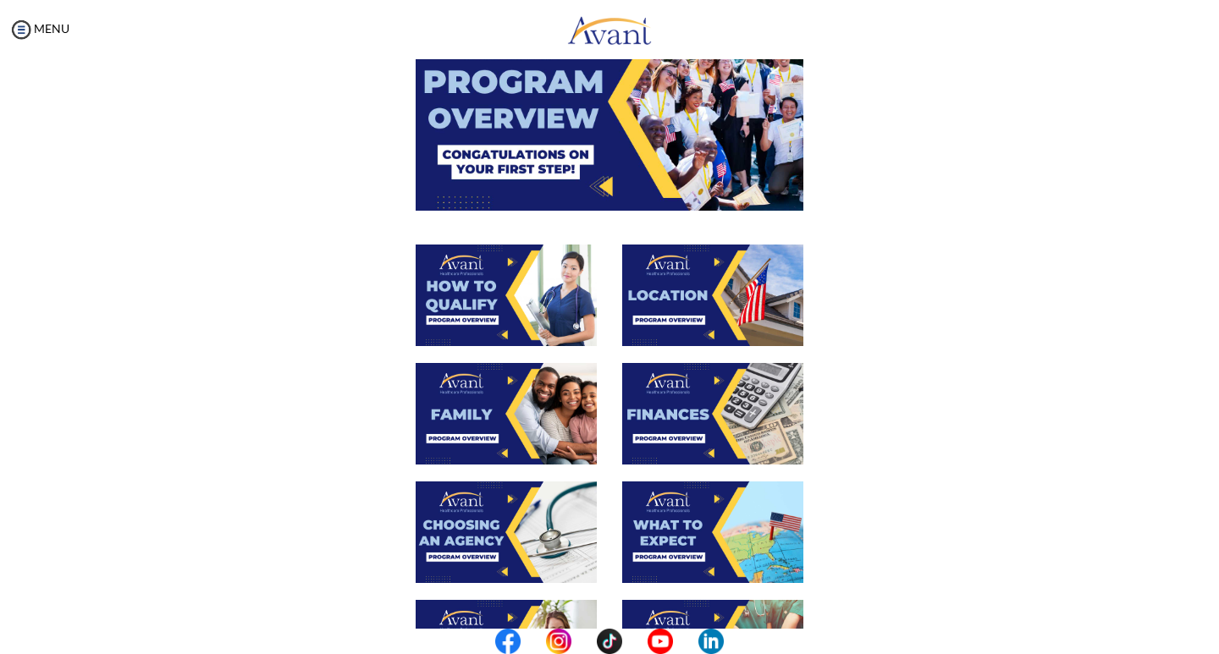
click at [664, 421] on img at bounding box center [712, 414] width 181 height 102
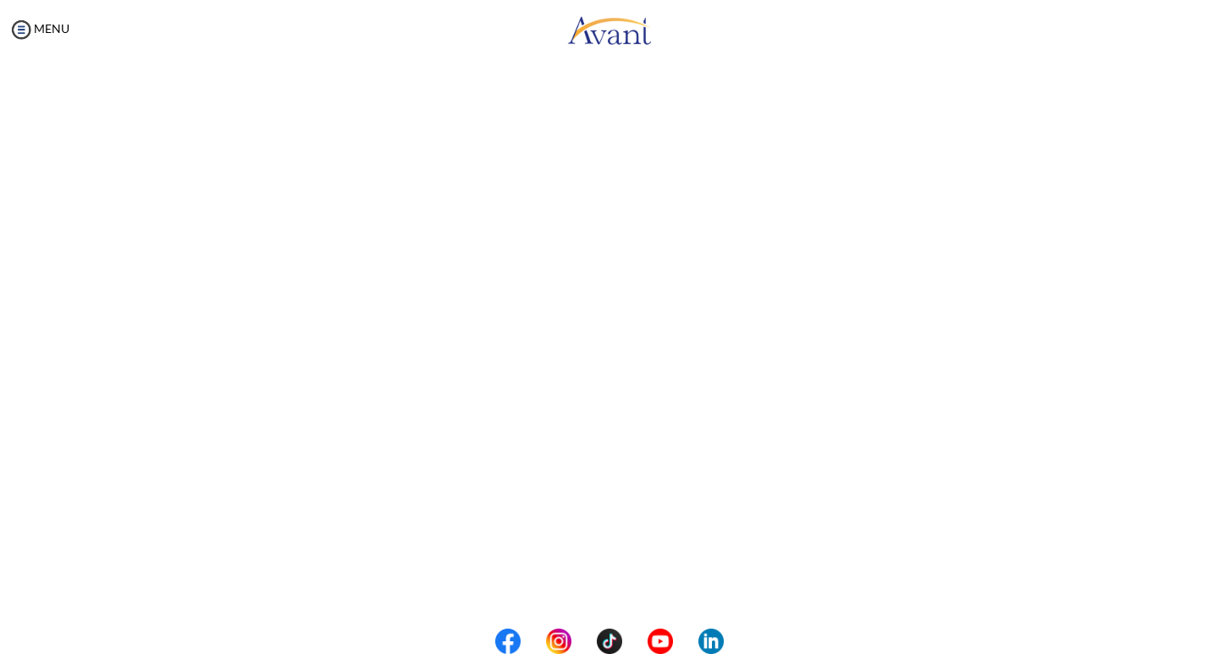
scroll to position [179, 0]
click at [593, 582] on body "Maintenance break. Please come back in 2 hours. MENU My Status What is the next…" at bounding box center [609, 327] width 1219 height 654
click at [560, 586] on button "Back to Avant Video Library" at bounding box center [610, 584] width 167 height 27
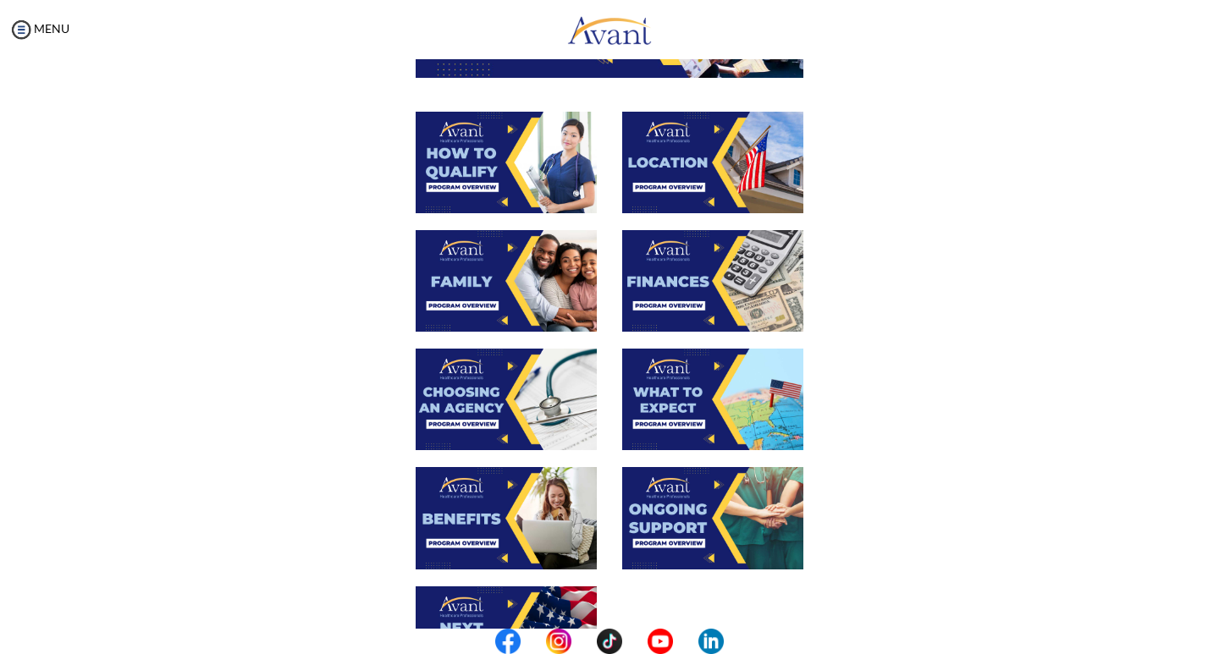
scroll to position [287, 0]
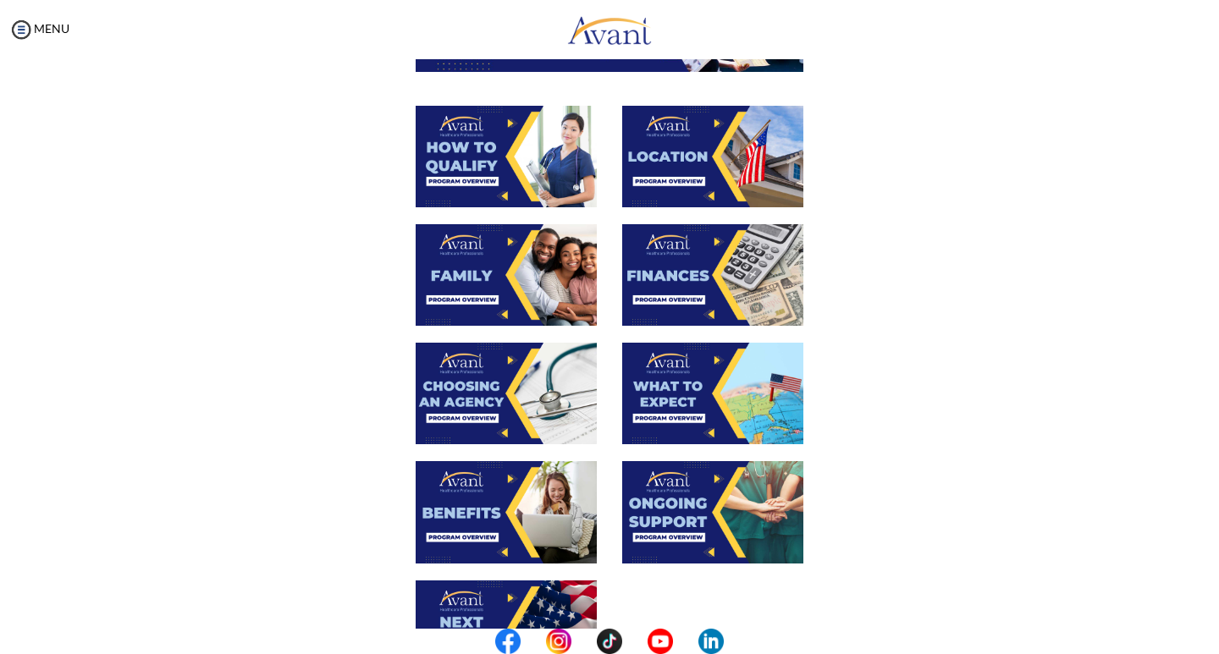
click at [504, 282] on img at bounding box center [506, 275] width 181 height 102
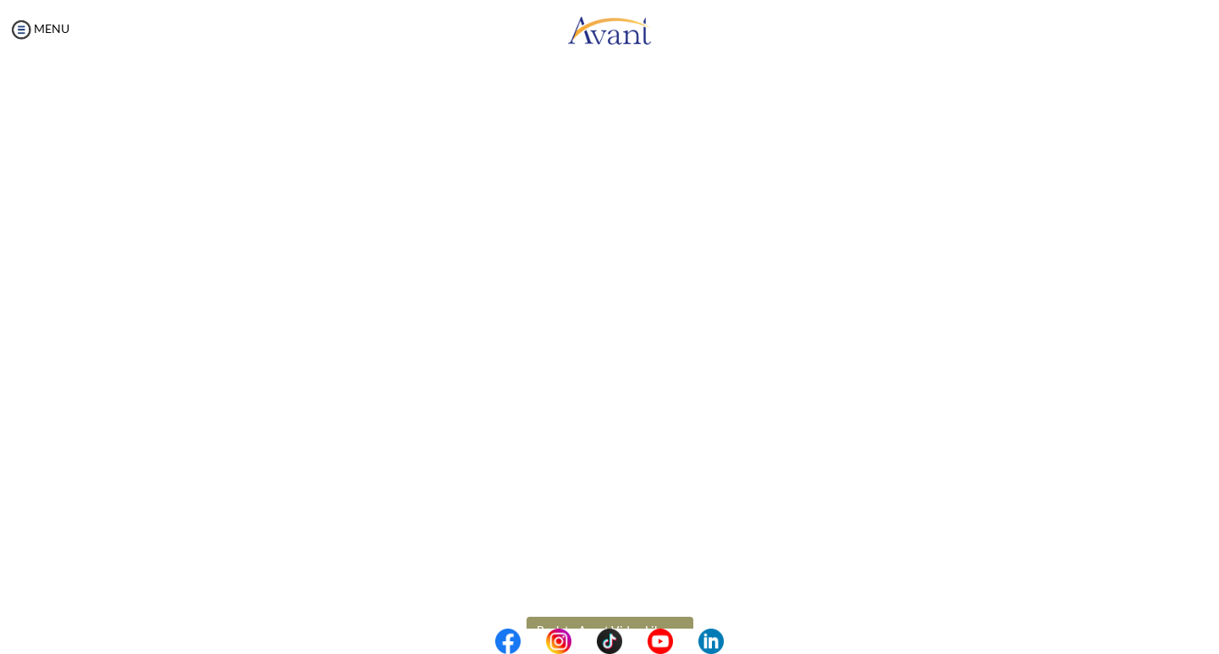
scroll to position [359, 0]
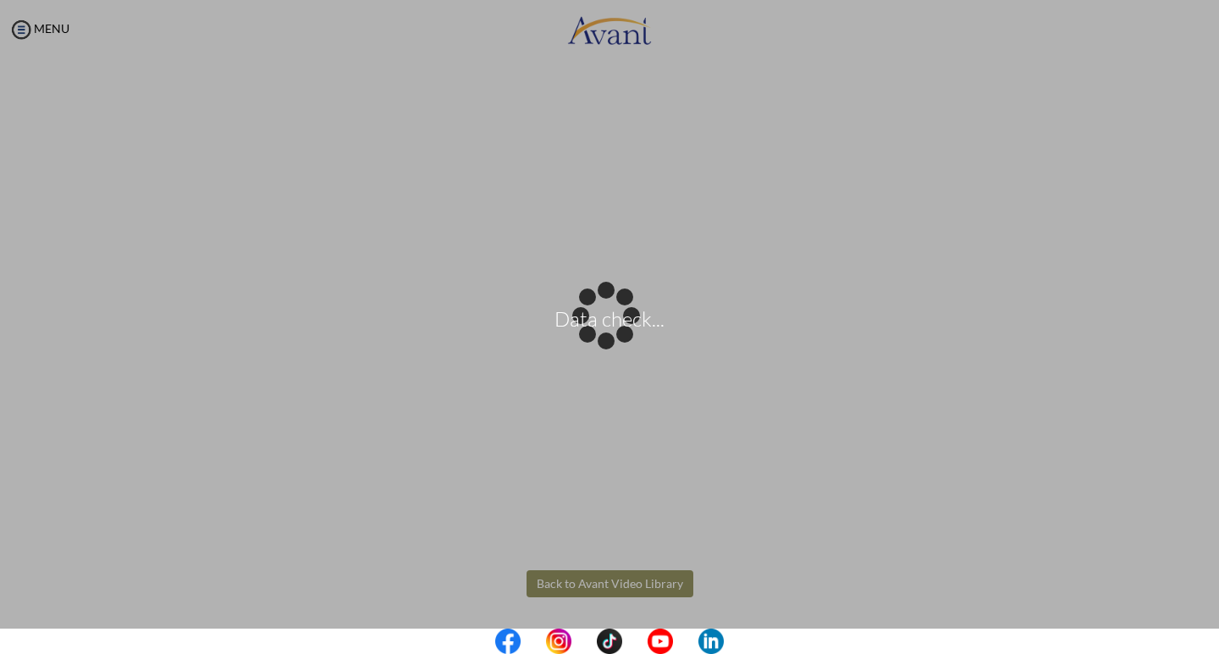
click at [607, 578] on body "Data check... Maintenance break. Please come back in 2 hours. MENU My Status Wh…" at bounding box center [609, 327] width 1219 height 654
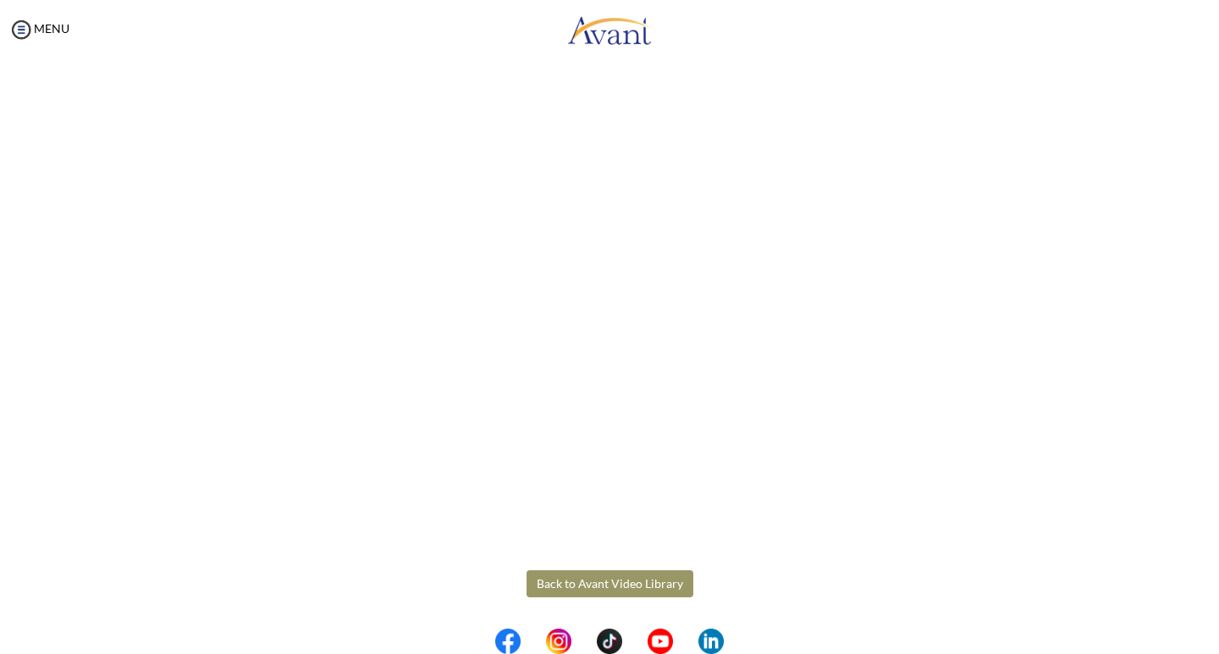
click at [564, 590] on button "Back to Avant Video Library" at bounding box center [610, 584] width 167 height 27
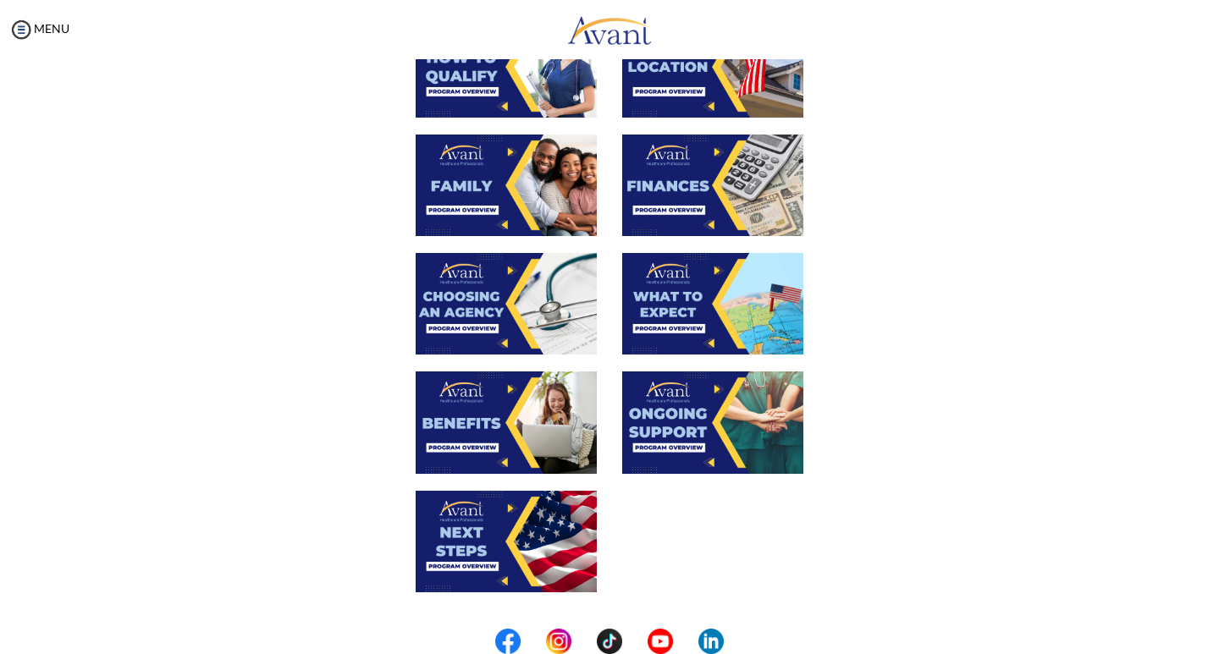
scroll to position [391, 0]
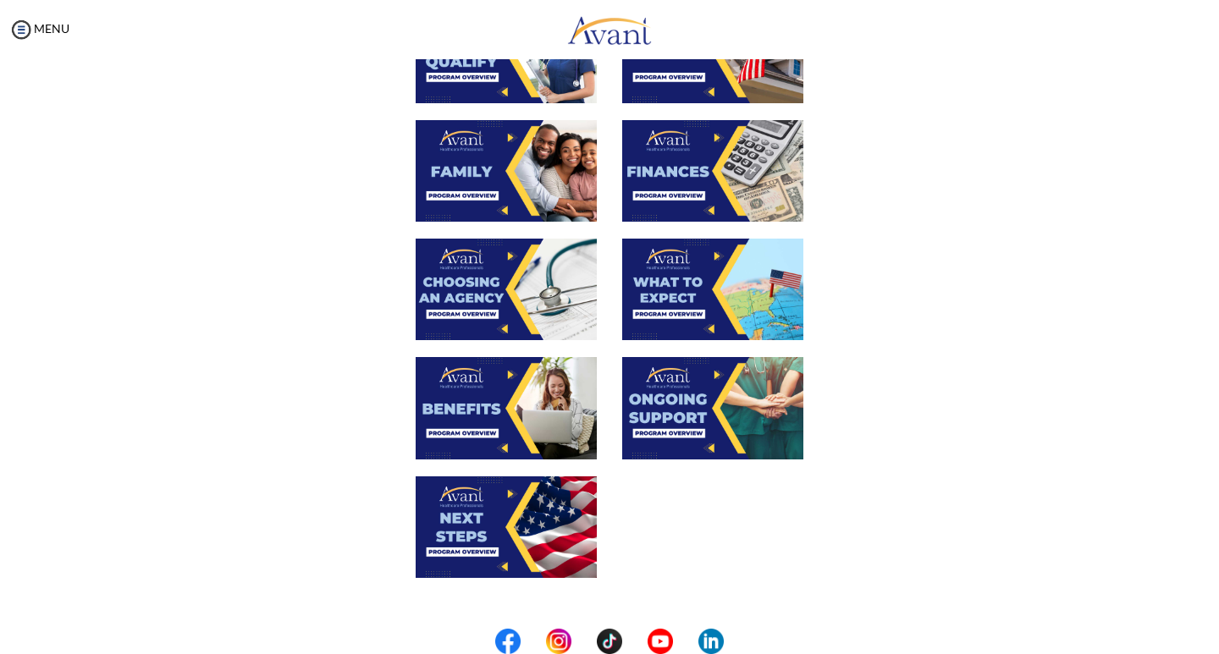
click at [438, 286] on img at bounding box center [506, 290] width 181 height 102
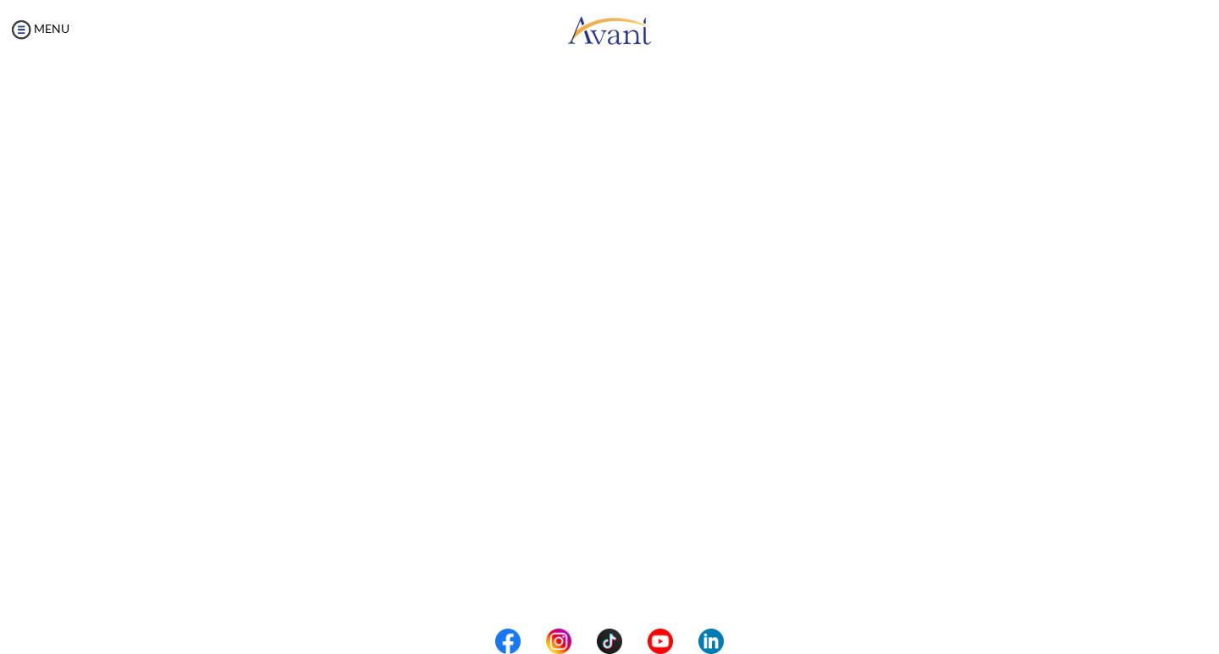
scroll to position [359, 0]
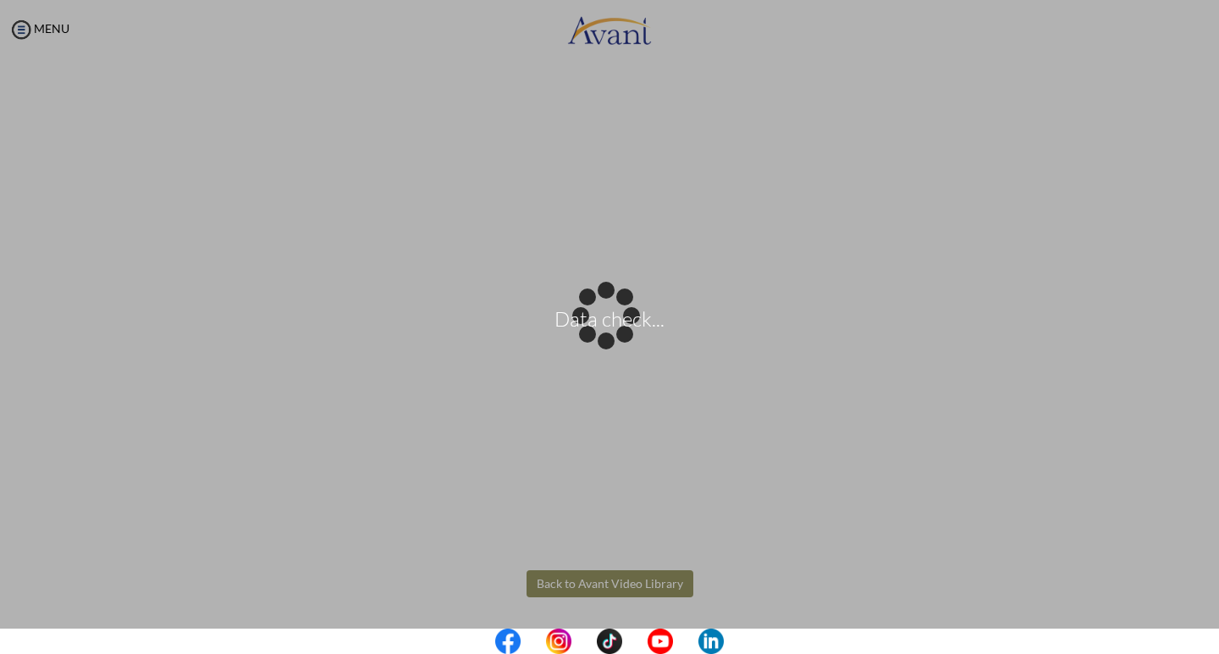
drag, startPoint x: 1201, startPoint y: 337, endPoint x: 1216, endPoint y: 306, distance: 34.1
click at [1216, 306] on body "Data check... Maintenance break. Please come back in 2 hours. MENU My Status Wh…" at bounding box center [609, 327] width 1219 height 654
click at [560, 589] on body "Data check... Maintenance break. Please come back in 2 hours. MENU My Status Wh…" at bounding box center [609, 327] width 1219 height 654
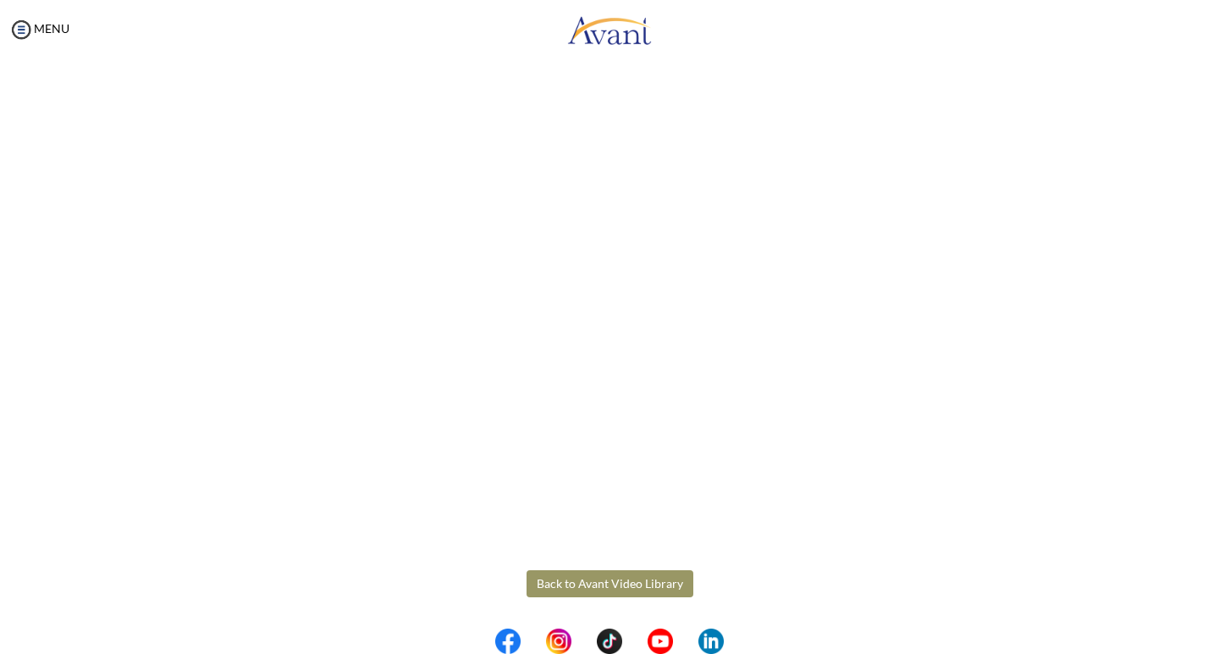
click at [532, 579] on button "Back to Avant Video Library" at bounding box center [610, 584] width 167 height 27
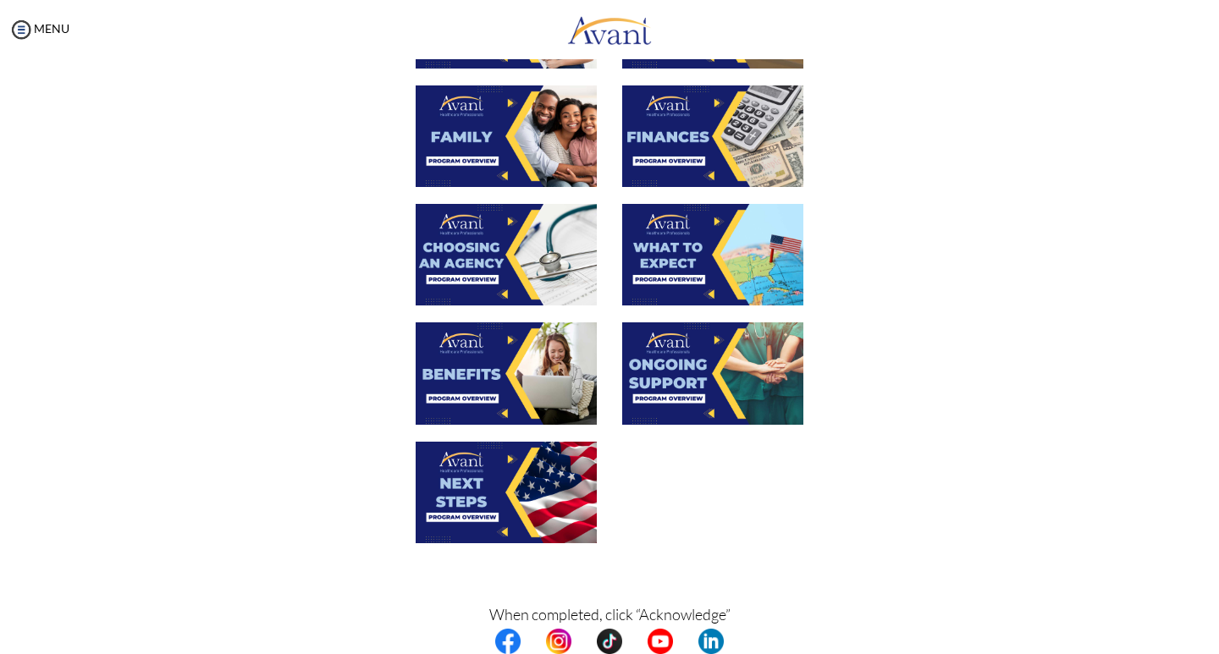
scroll to position [429, 0]
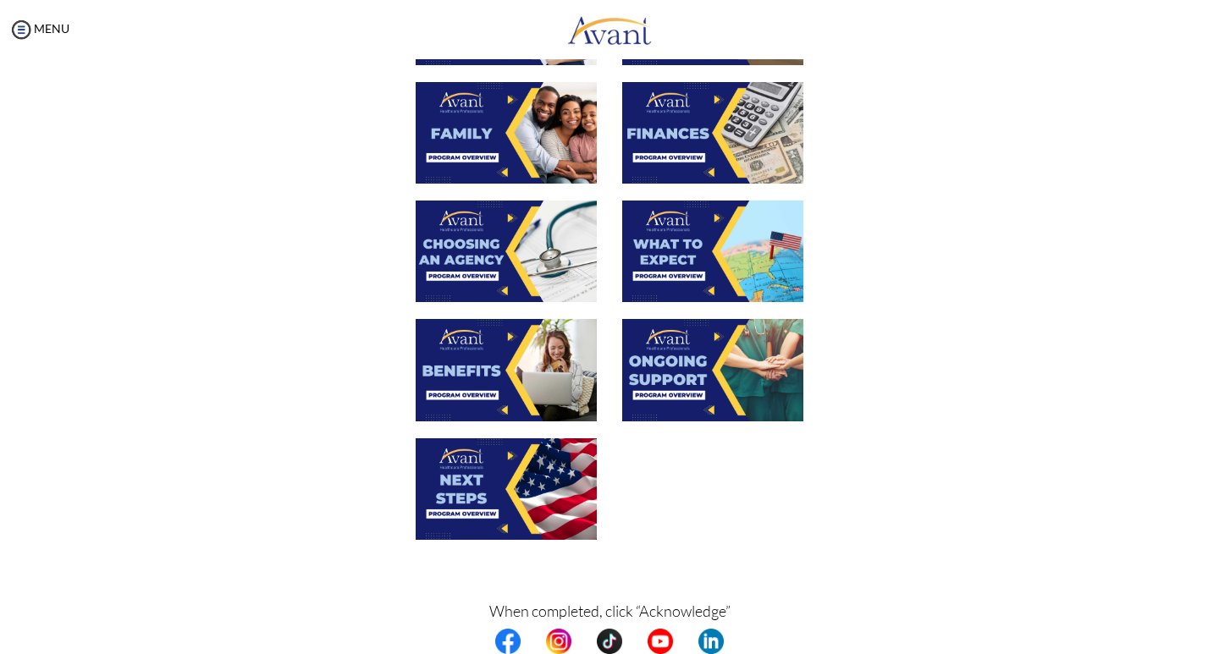
click at [516, 385] on img at bounding box center [506, 370] width 181 height 102
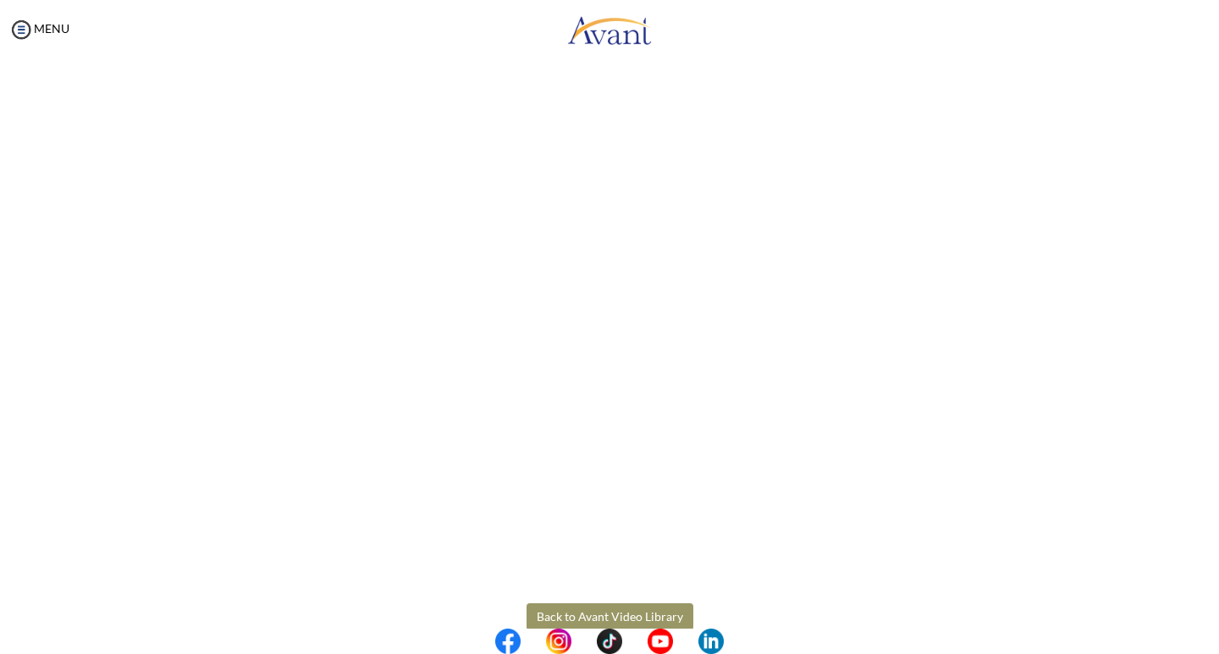
scroll to position [359, 0]
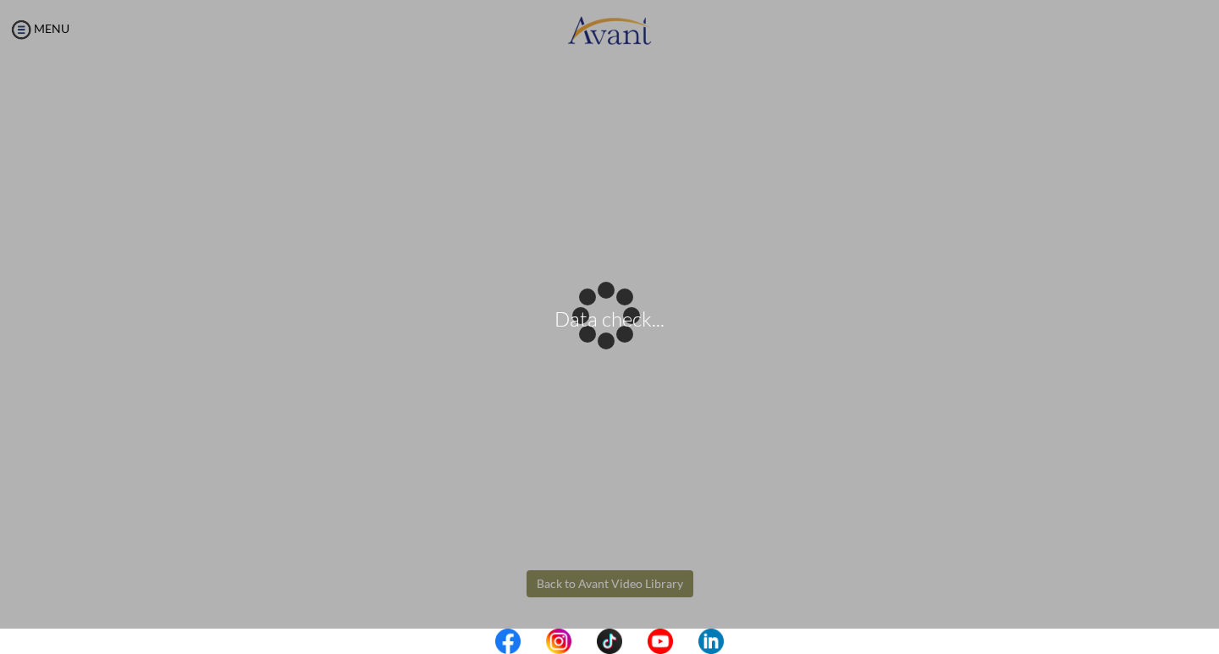
click at [547, 587] on body "Data check... Maintenance break. Please come back in 2 hours. MENU My Status Wh…" at bounding box center [609, 327] width 1219 height 654
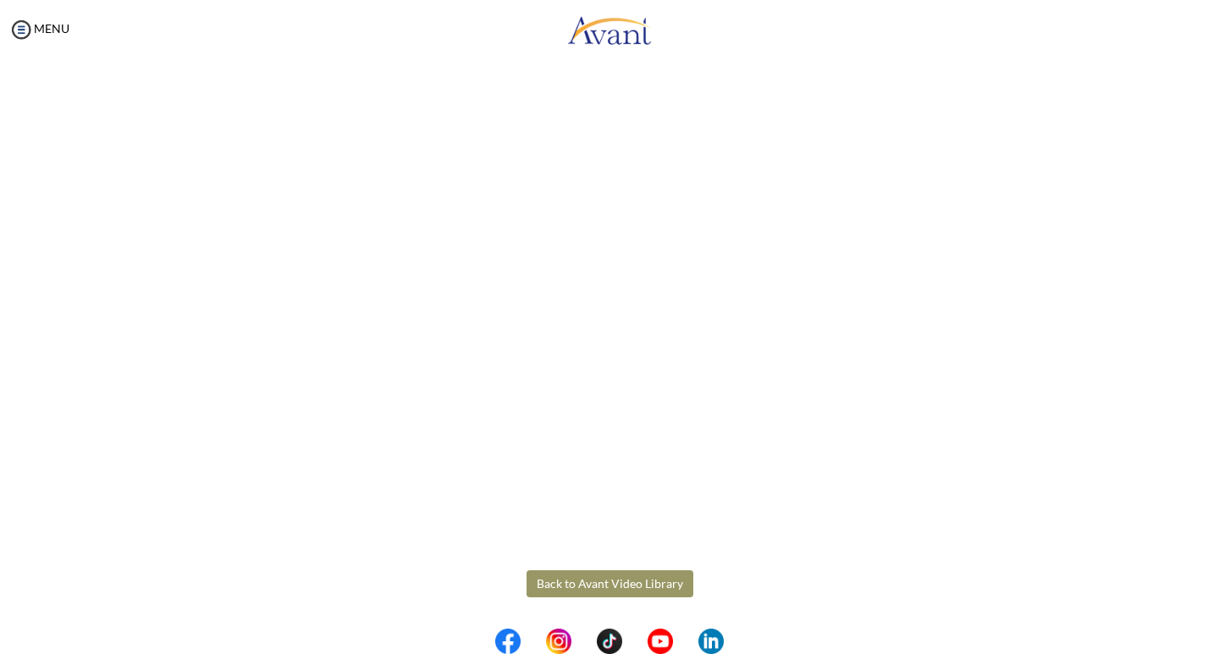
click at [547, 587] on button "Back to Avant Video Library" at bounding box center [610, 584] width 167 height 27
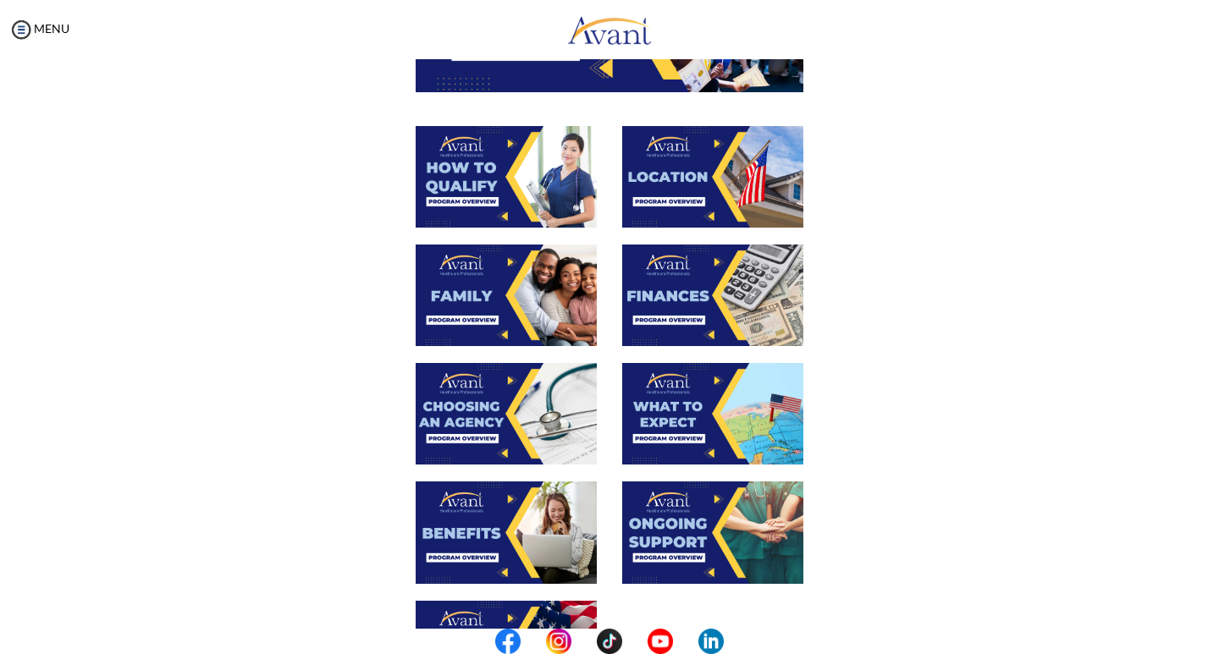
scroll to position [339, 0]
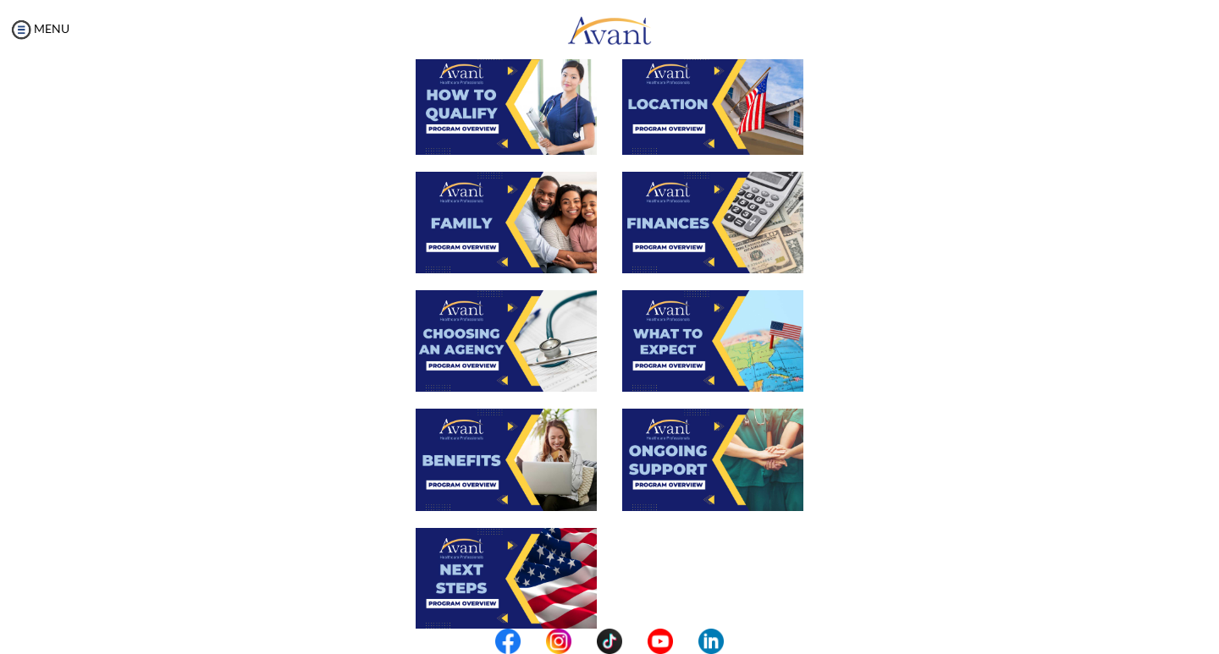
click at [519, 560] on img at bounding box center [506, 579] width 181 height 102
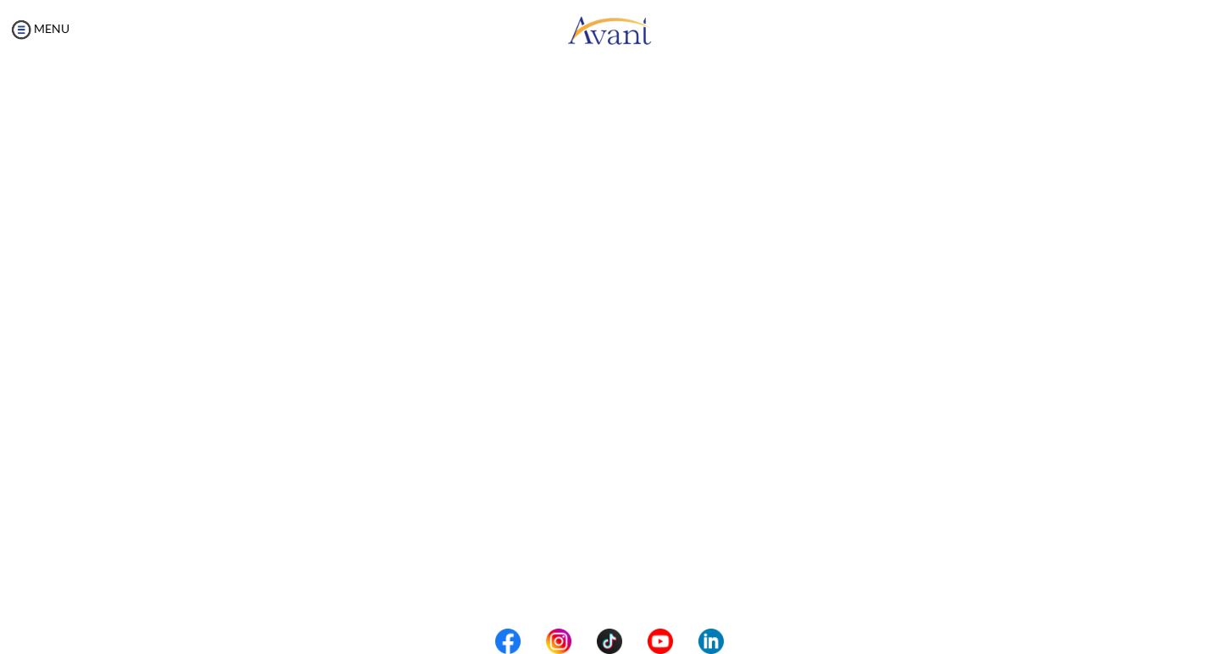
scroll to position [359, 0]
click at [576, 586] on body "Maintenance break. Please come back in 2 hours. MENU My Status What is the next…" at bounding box center [609, 327] width 1219 height 654
click at [561, 574] on button "Back to Avant Video Library" at bounding box center [610, 584] width 167 height 27
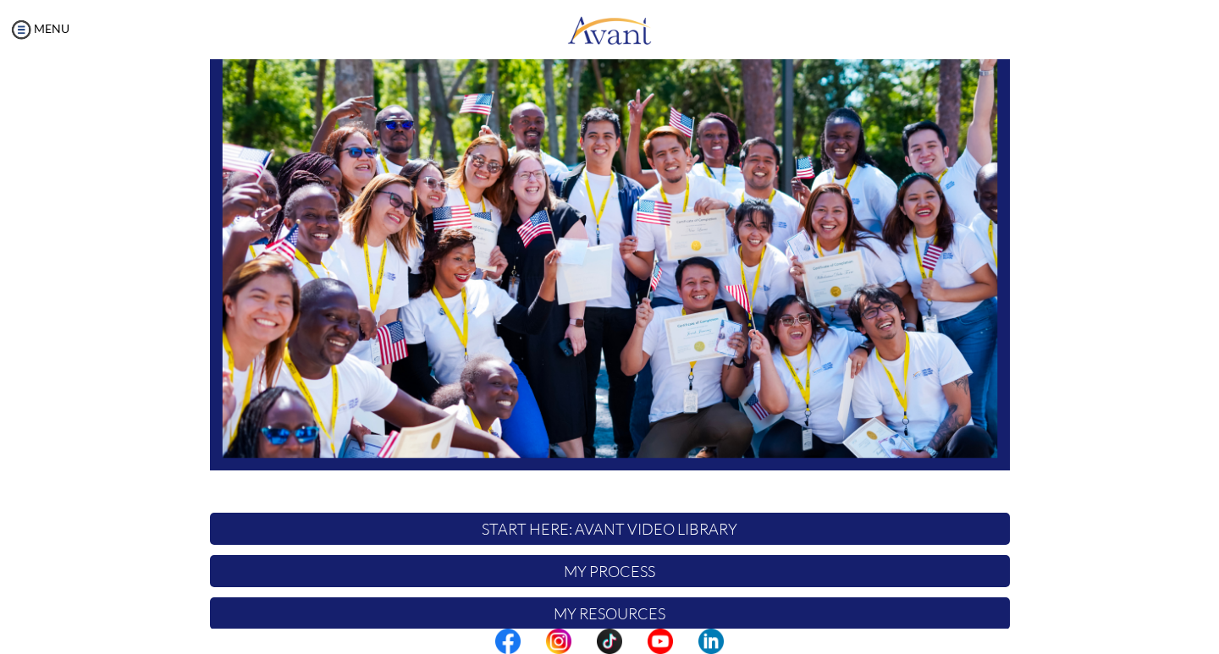
scroll to position [286, 0]
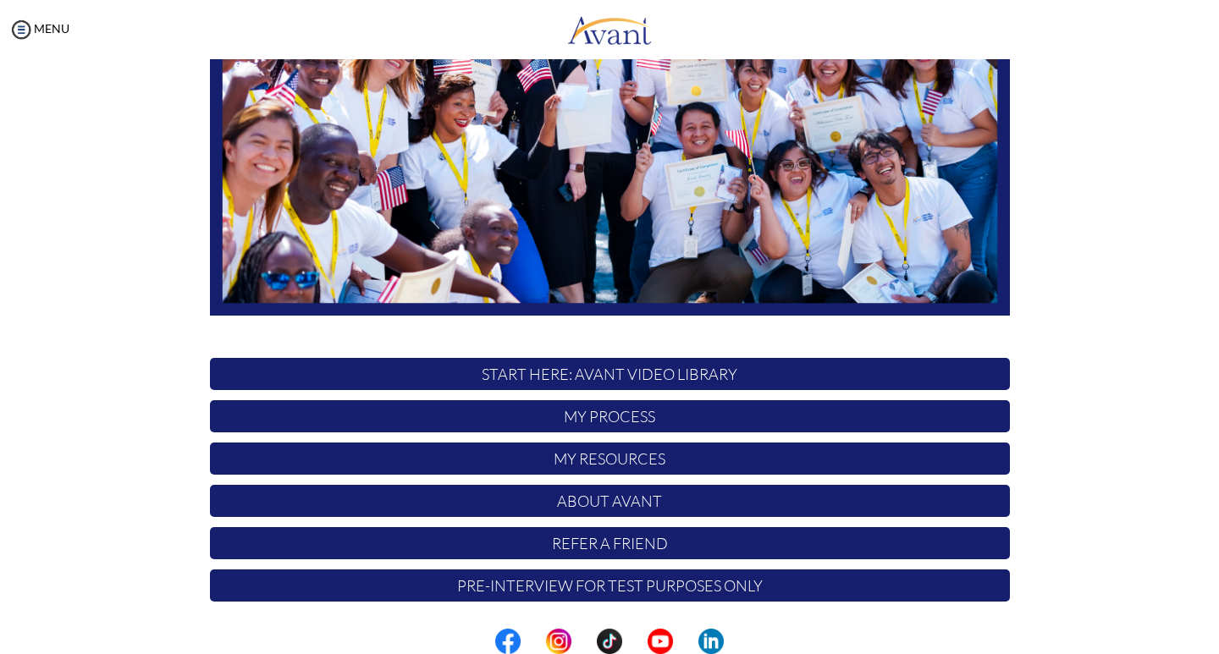
click at [670, 420] on p "My Process" at bounding box center [610, 416] width 800 height 32
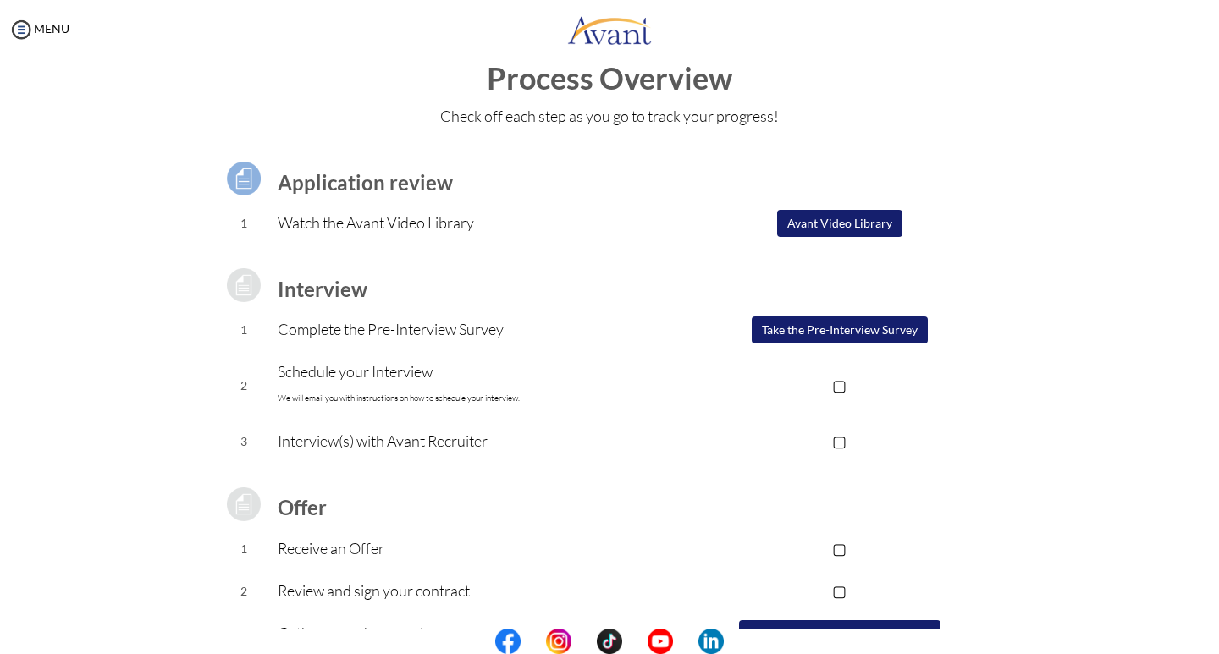
scroll to position [116, 0]
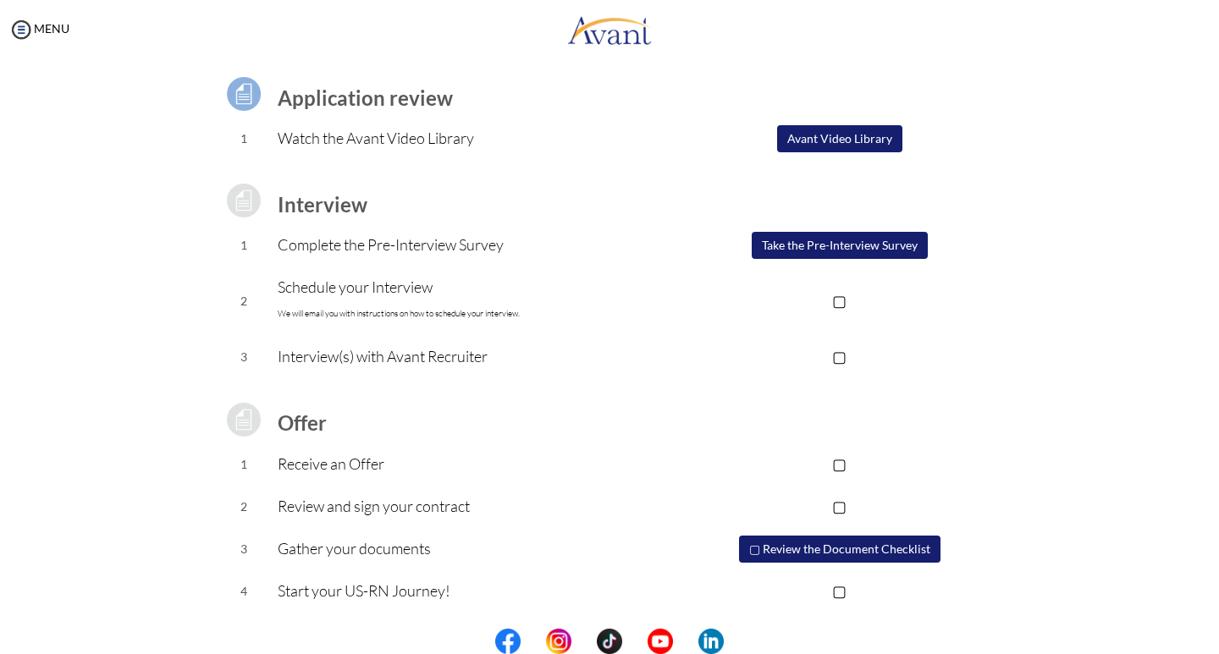
click at [850, 254] on button "Take the Pre-Interview Survey" at bounding box center [840, 245] width 176 height 27
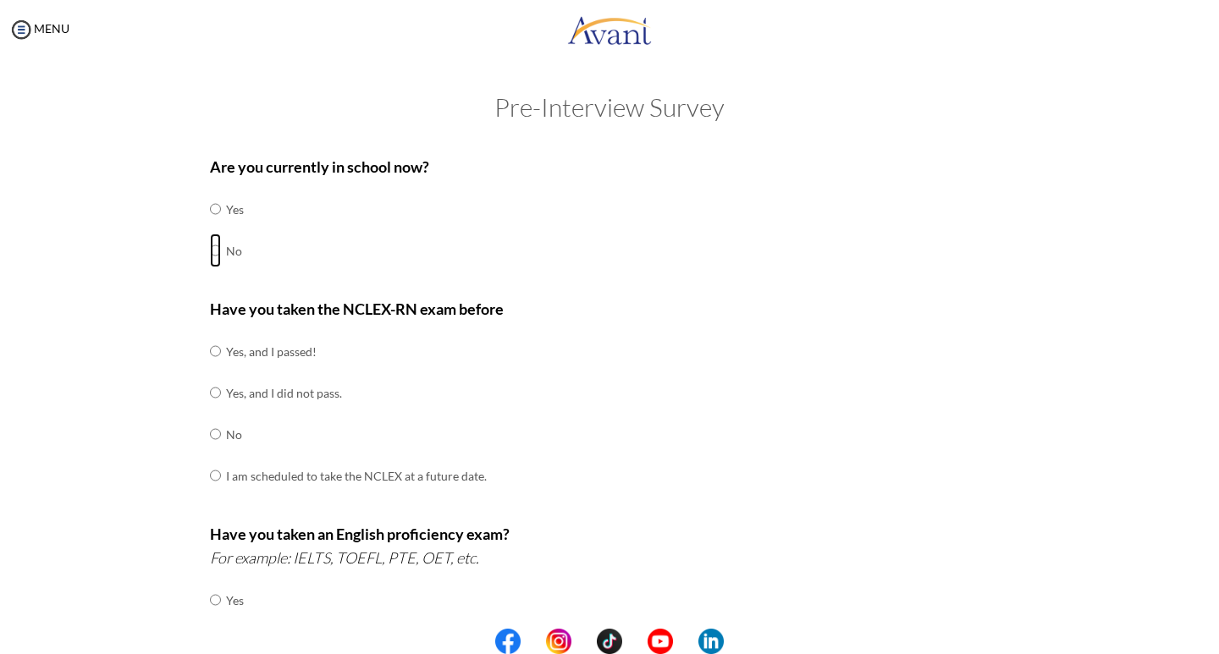
click at [210, 252] on input "radio" at bounding box center [215, 251] width 11 height 34
radio input "true"
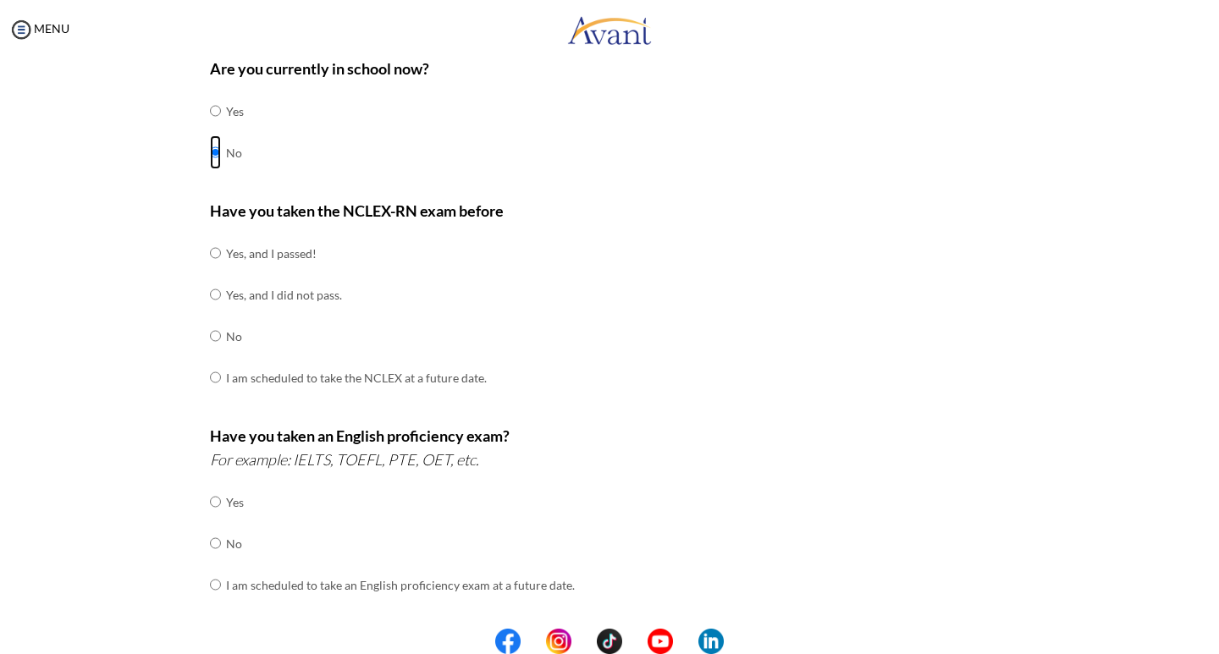
scroll to position [108, 0]
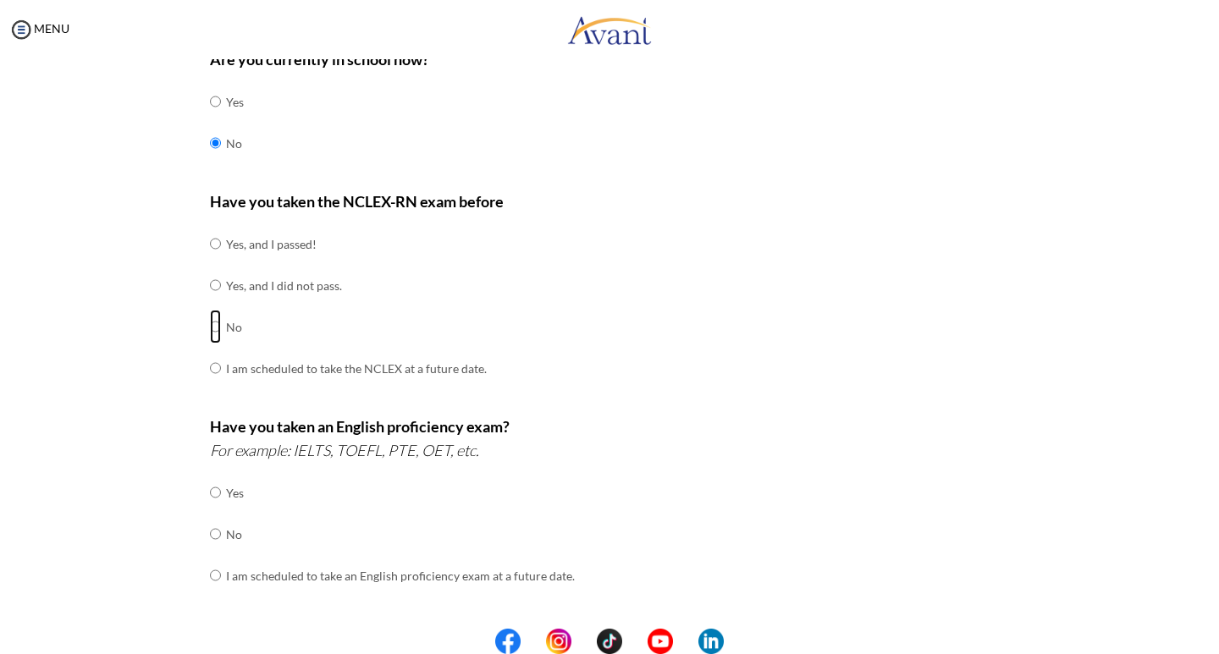
click at [210, 326] on input "radio" at bounding box center [215, 327] width 11 height 34
radio input "true"
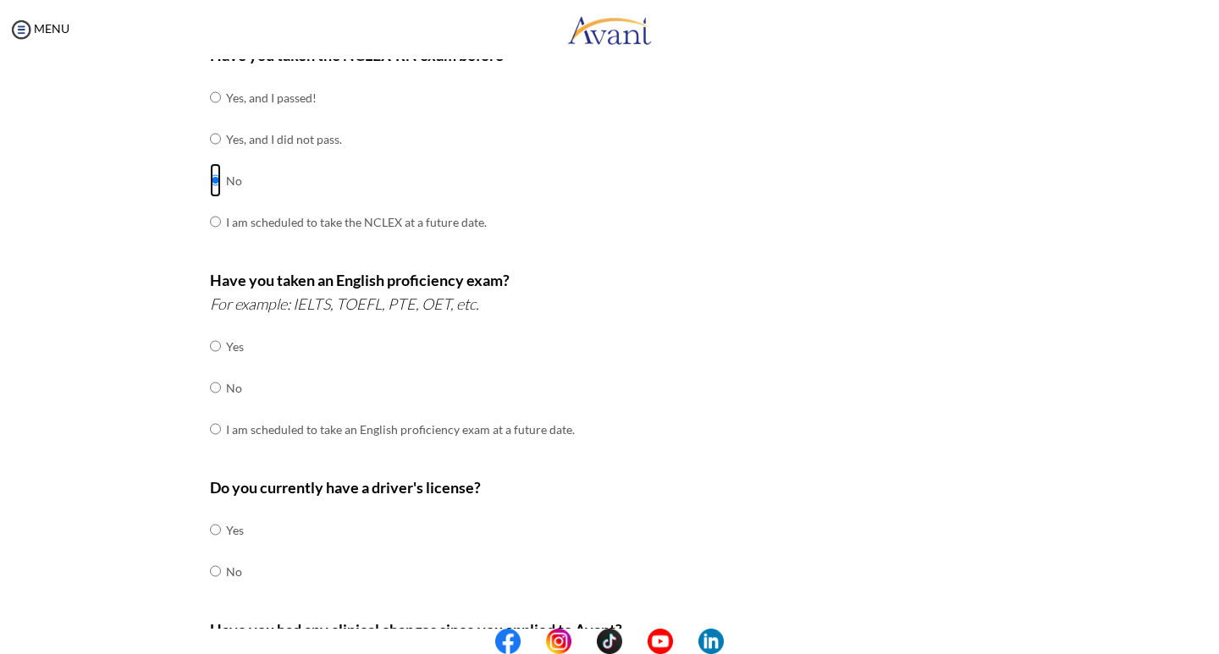
scroll to position [263, 0]
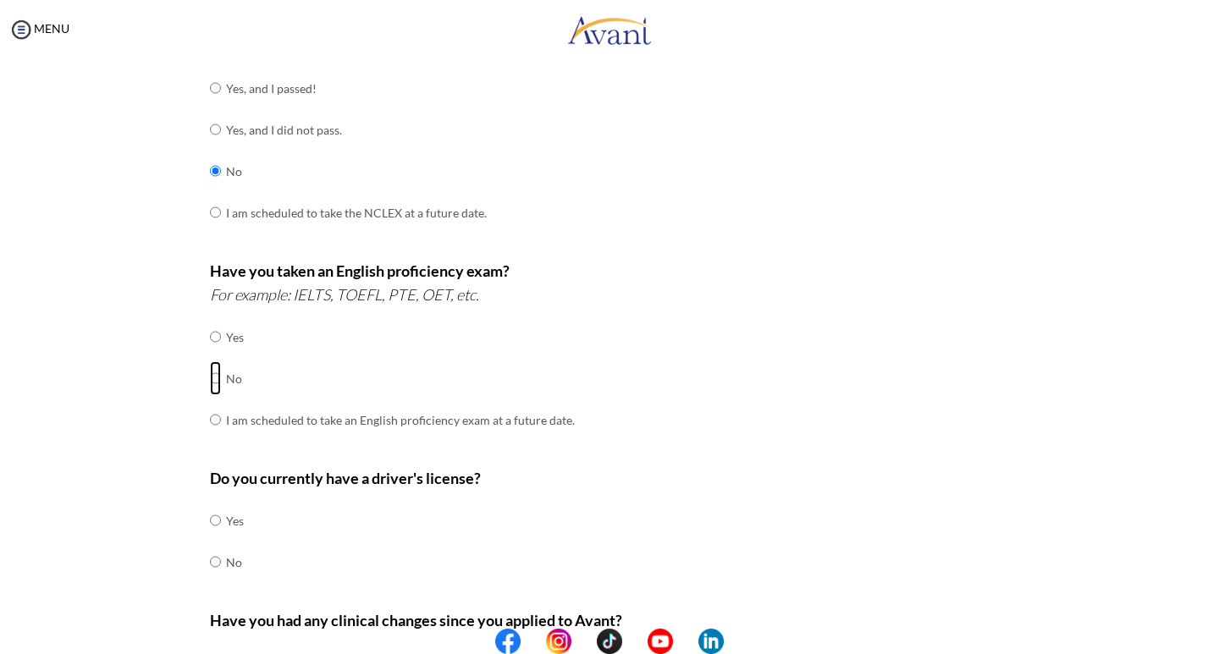
click at [210, 379] on input "radio" at bounding box center [215, 378] width 11 height 34
radio input "true"
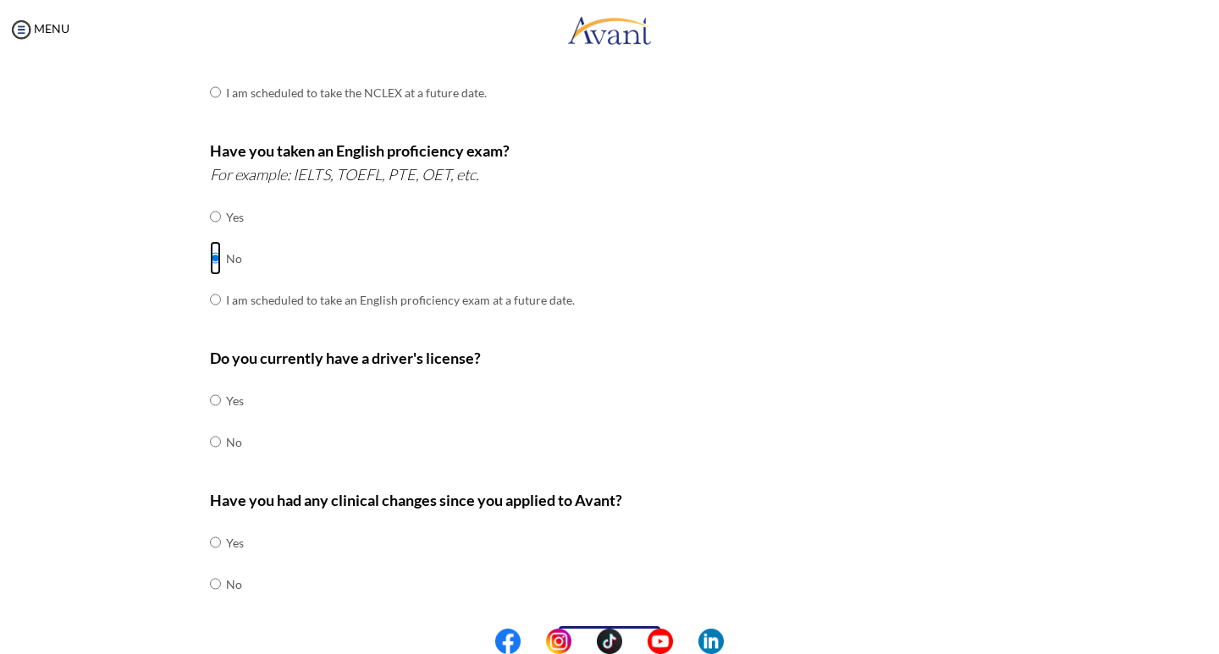
scroll to position [404, 0]
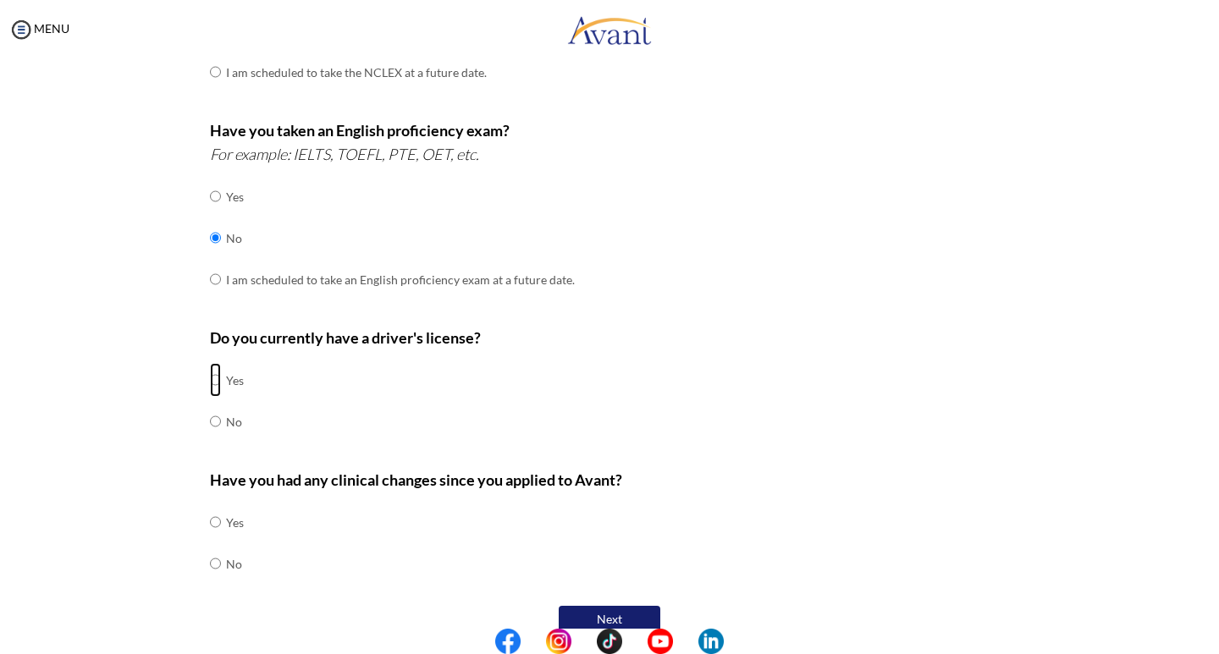
click at [210, 380] on input "radio" at bounding box center [215, 380] width 11 height 34
radio input "true"
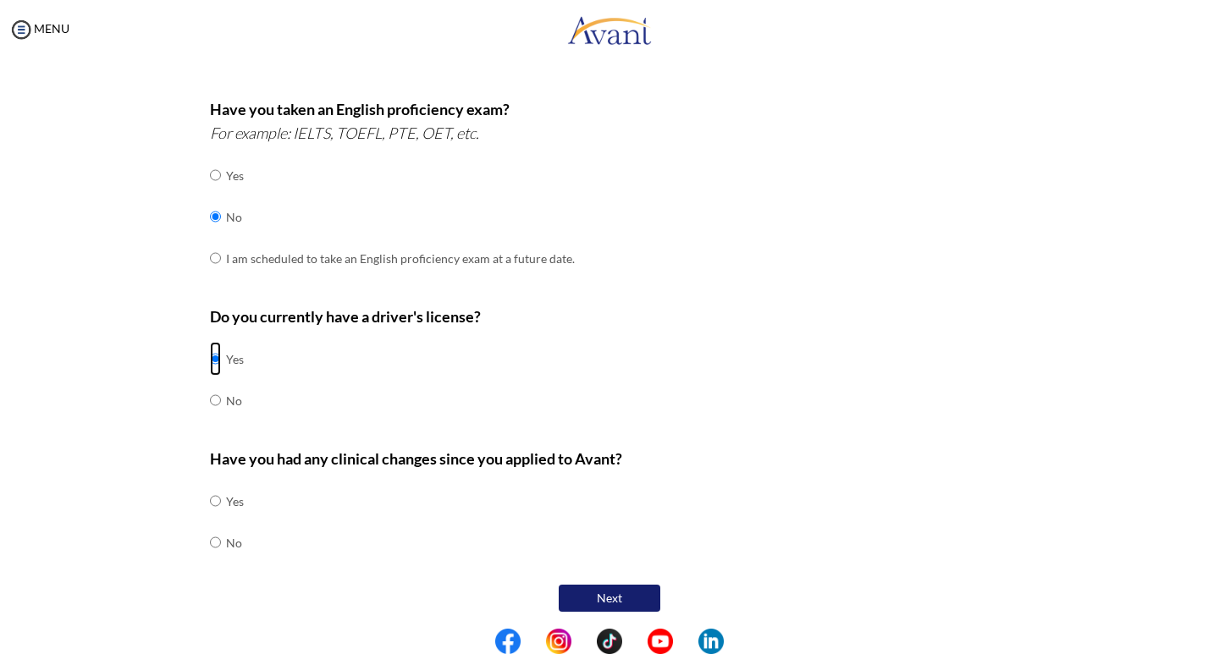
scroll to position [429, 0]
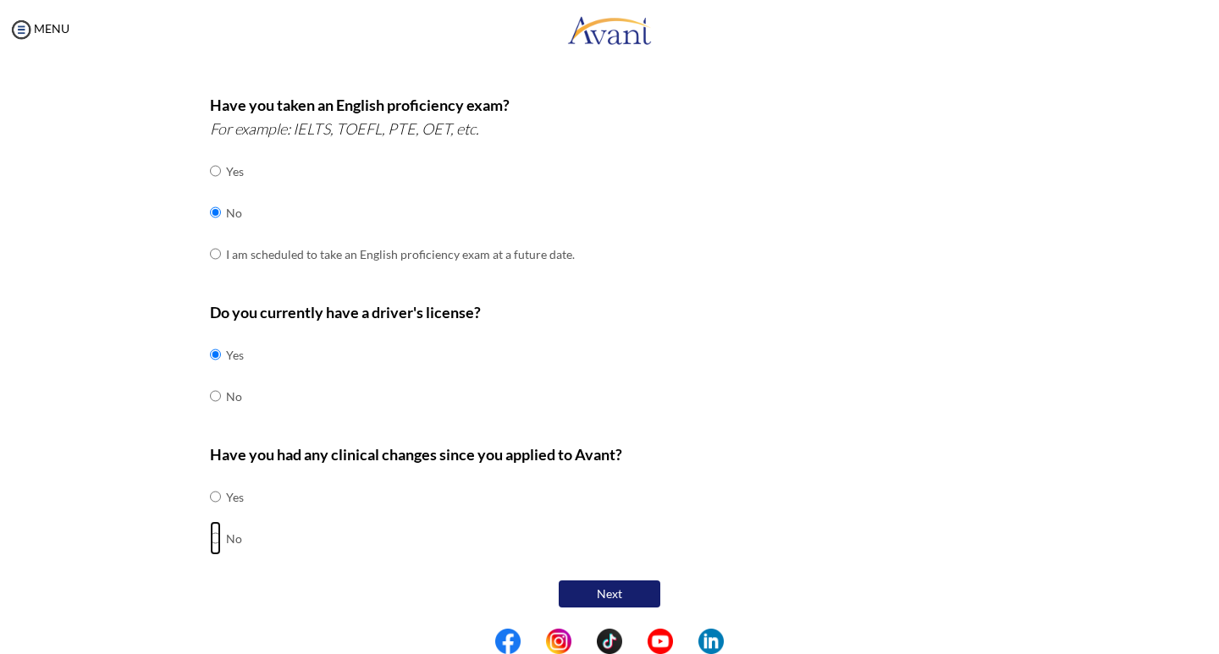
click at [210, 541] on input "radio" at bounding box center [215, 538] width 11 height 34
radio input "true"
click at [627, 596] on button "Next" at bounding box center [610, 594] width 102 height 27
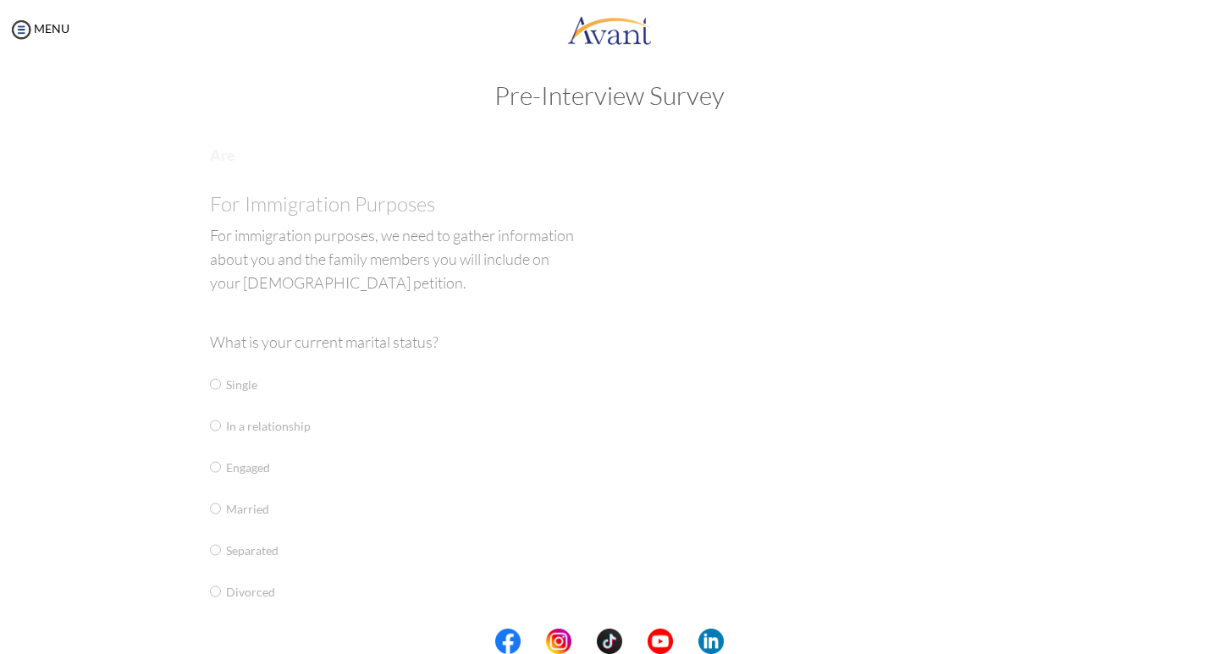
scroll to position [34, 0]
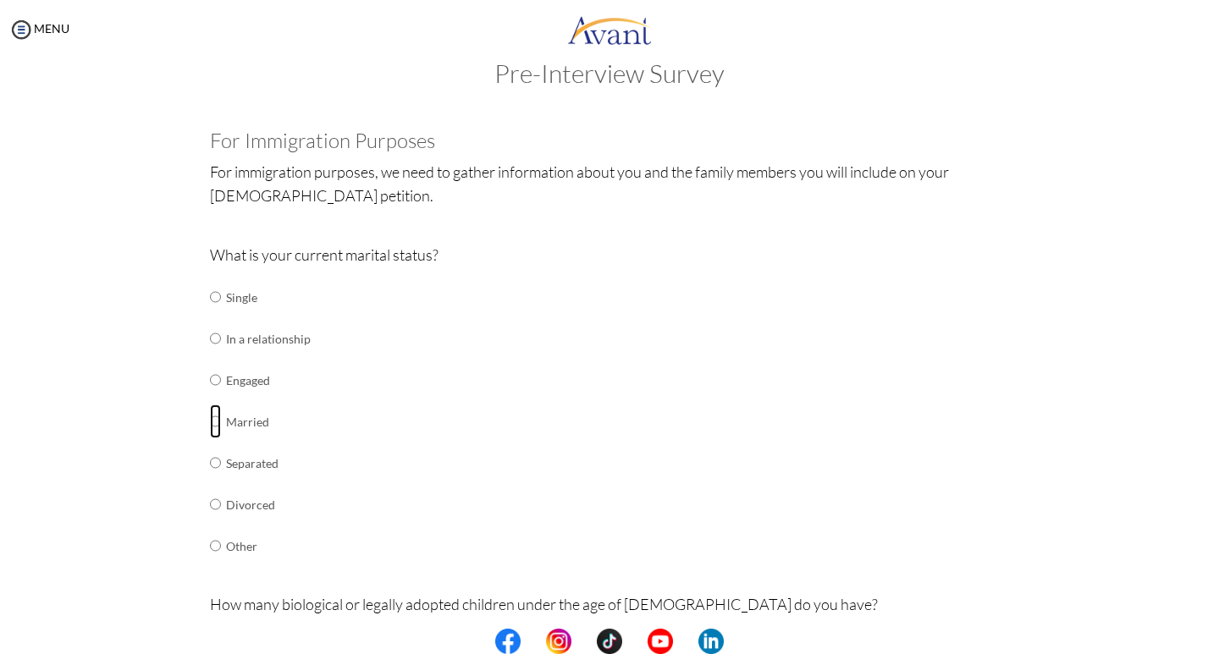
click at [210, 422] on input "radio" at bounding box center [215, 422] width 11 height 34
radio input "true"
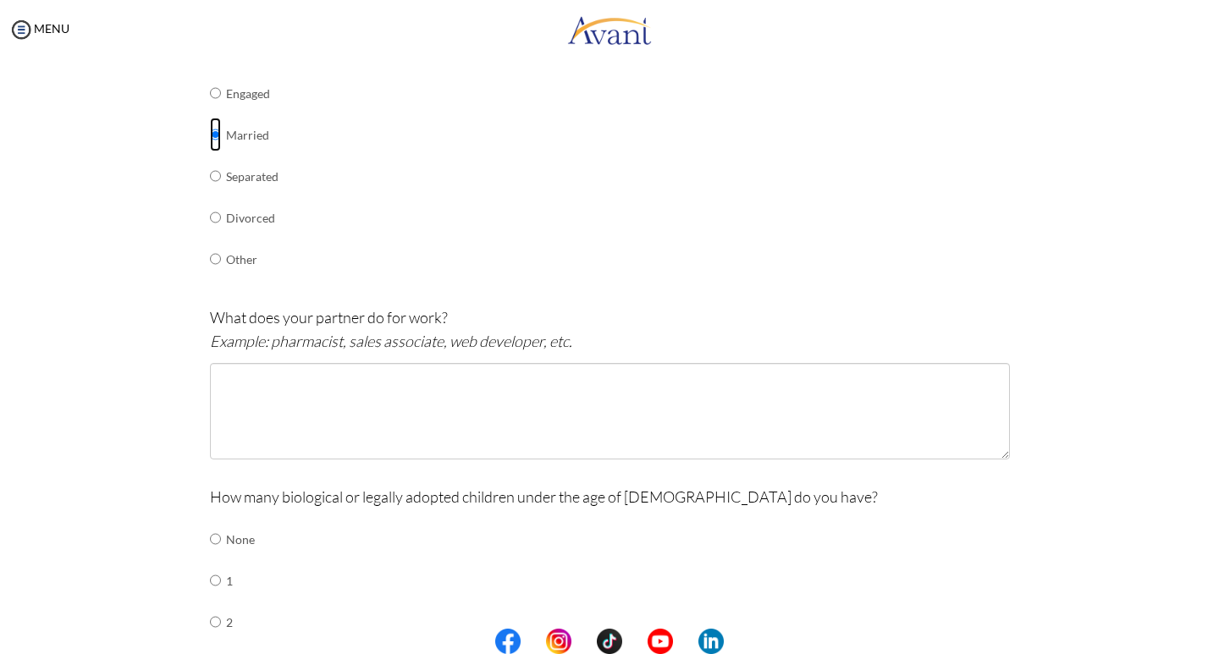
scroll to position [372, 0]
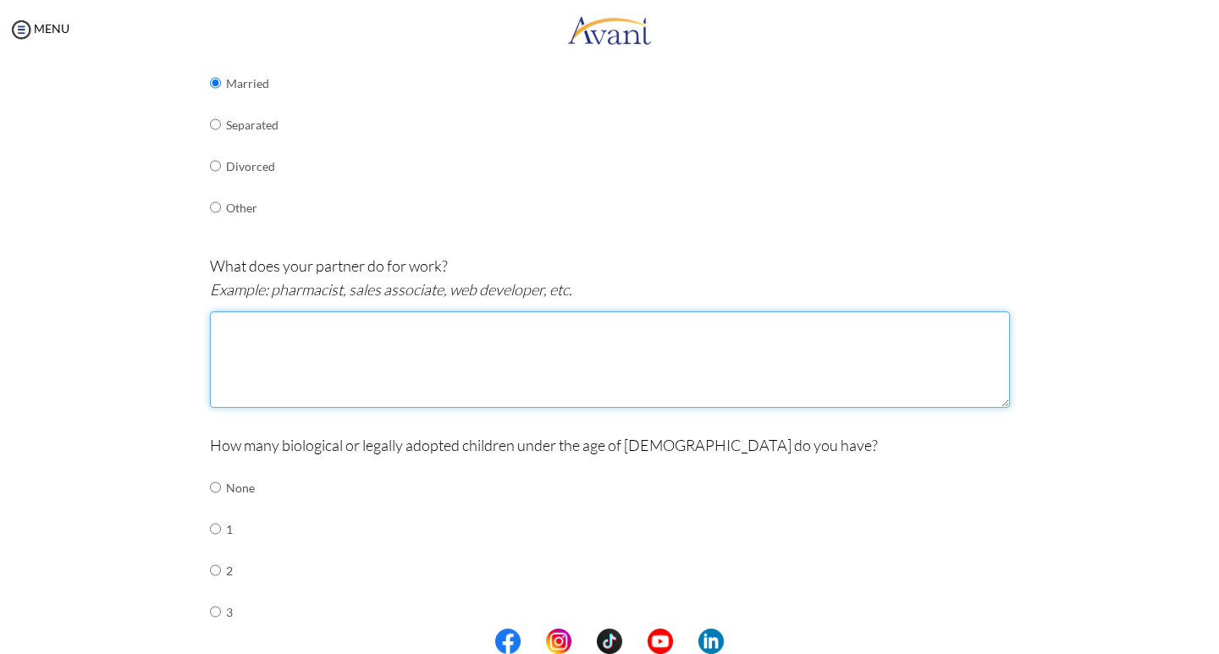
click at [339, 356] on textarea at bounding box center [610, 360] width 800 height 97
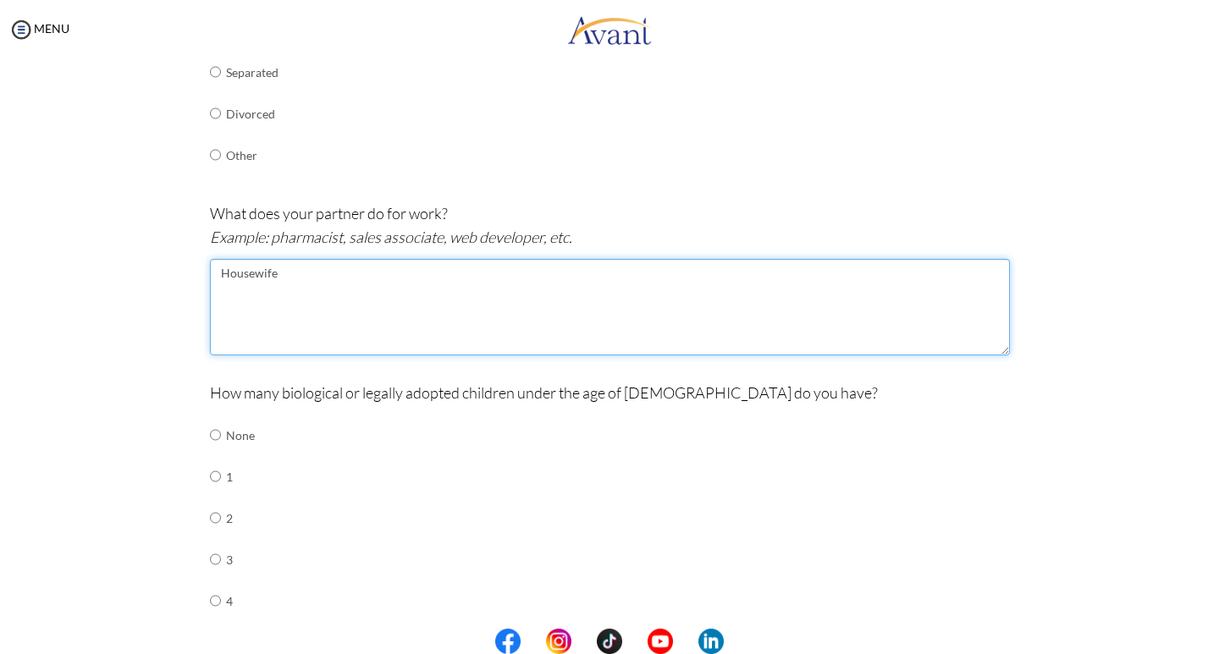
scroll to position [464, 0]
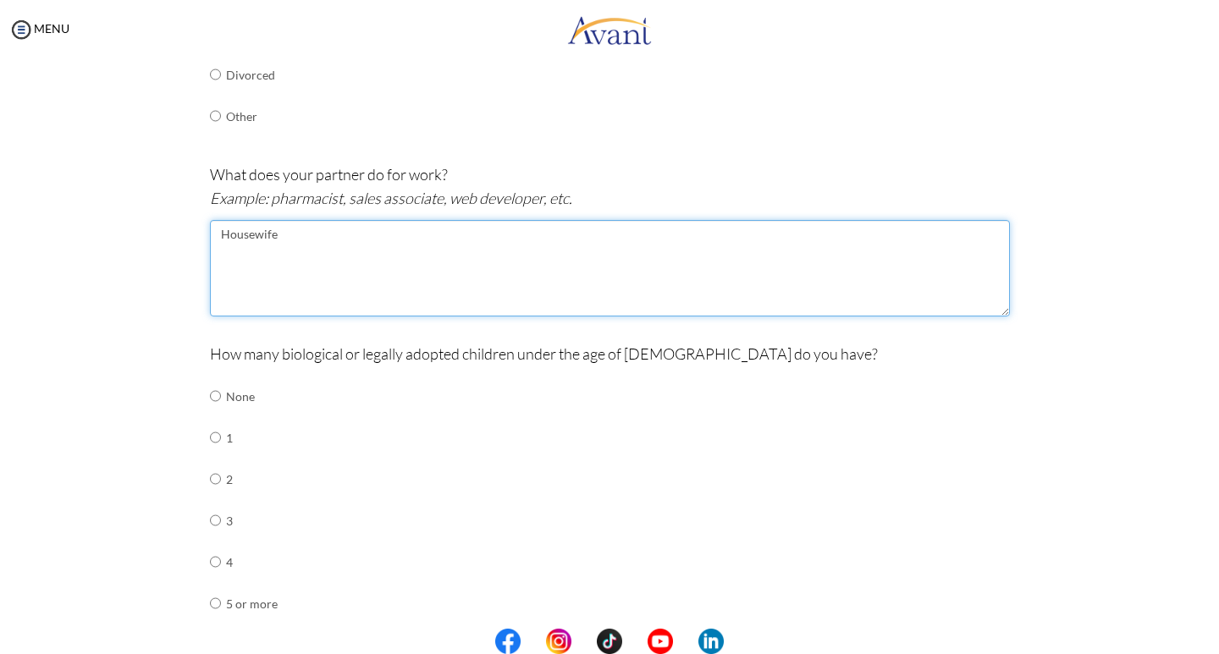
type textarea "Housewife"
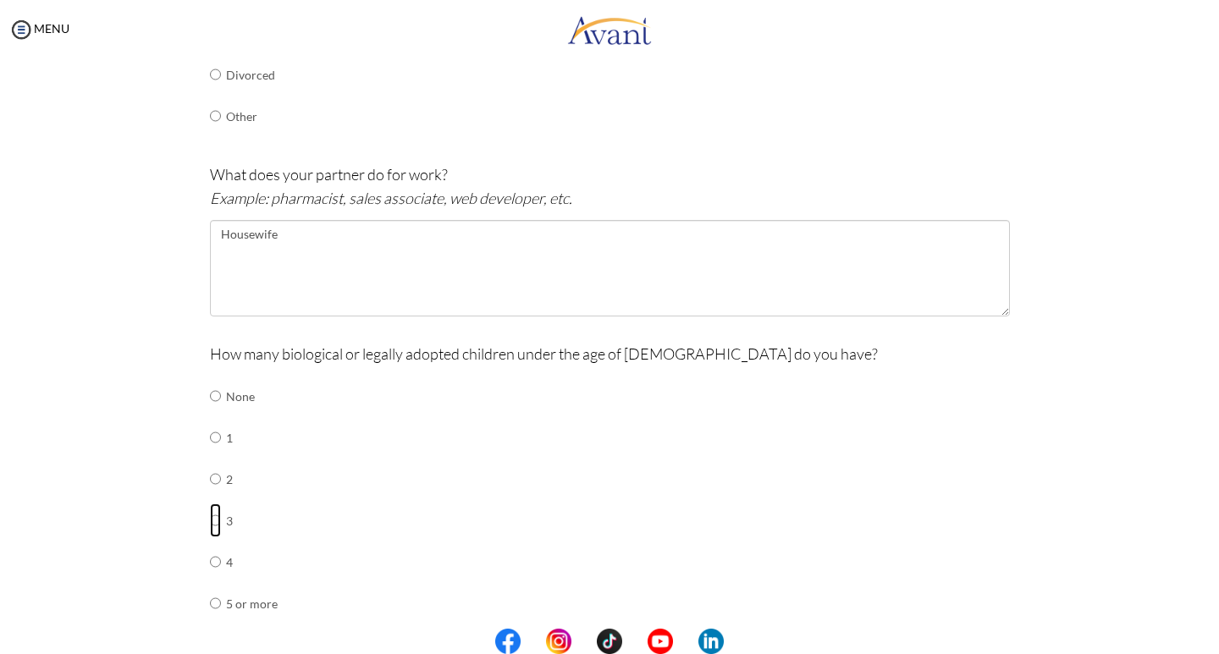
click at [210, 521] on input "radio" at bounding box center [215, 521] width 11 height 34
radio input "true"
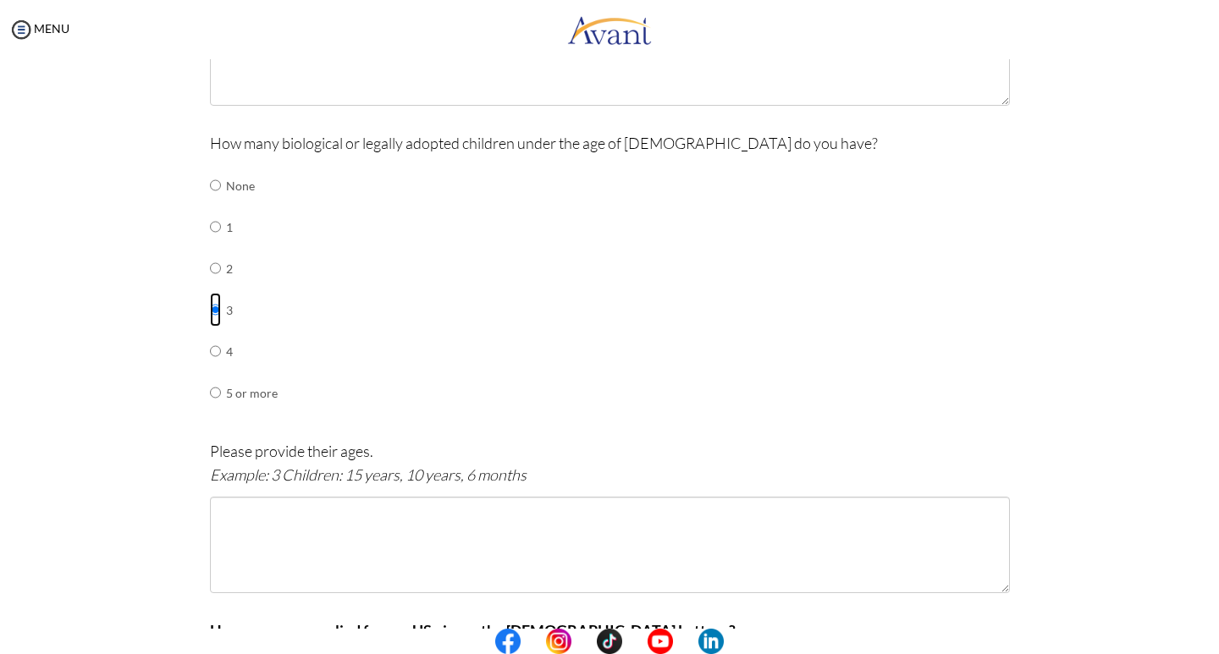
scroll to position [703, 0]
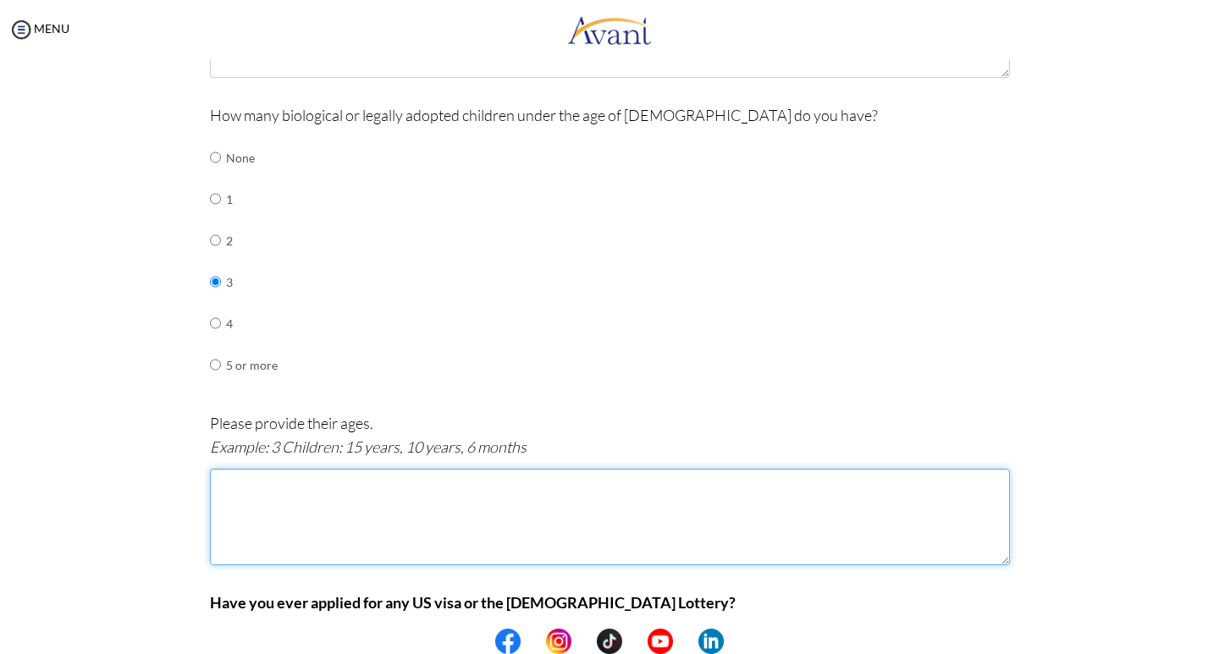
click at [334, 497] on textarea at bounding box center [610, 517] width 800 height 97
click at [284, 494] on textarea at bounding box center [610, 517] width 800 height 97
type textarea "1"
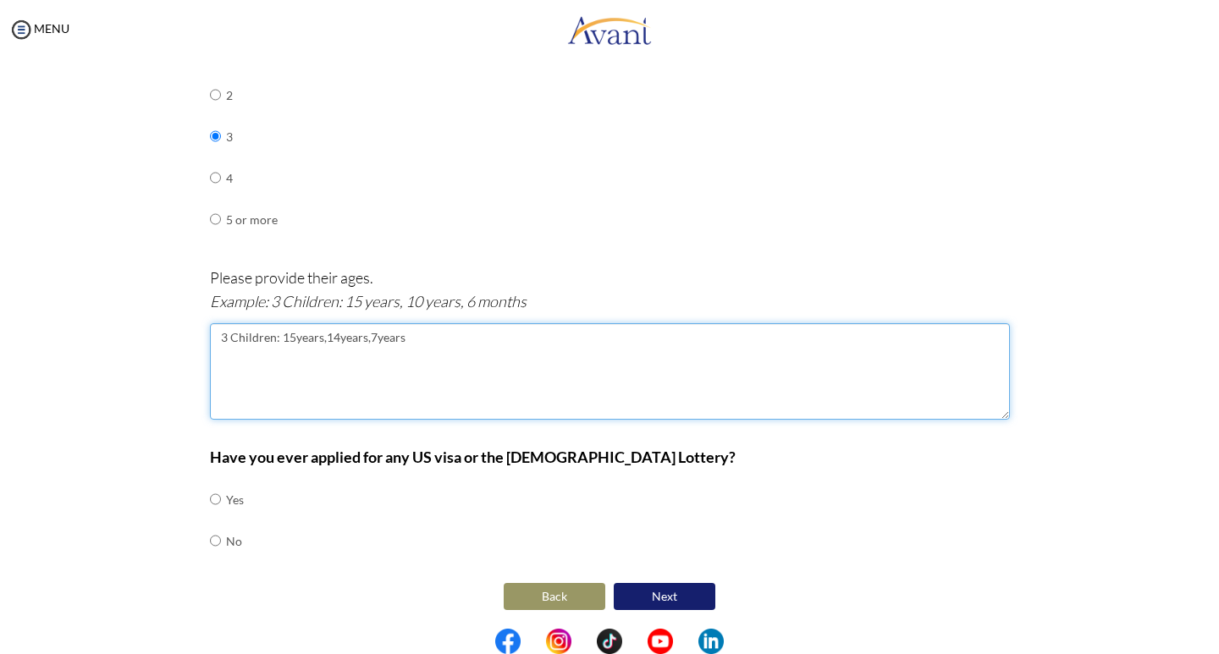
scroll to position [851, 0]
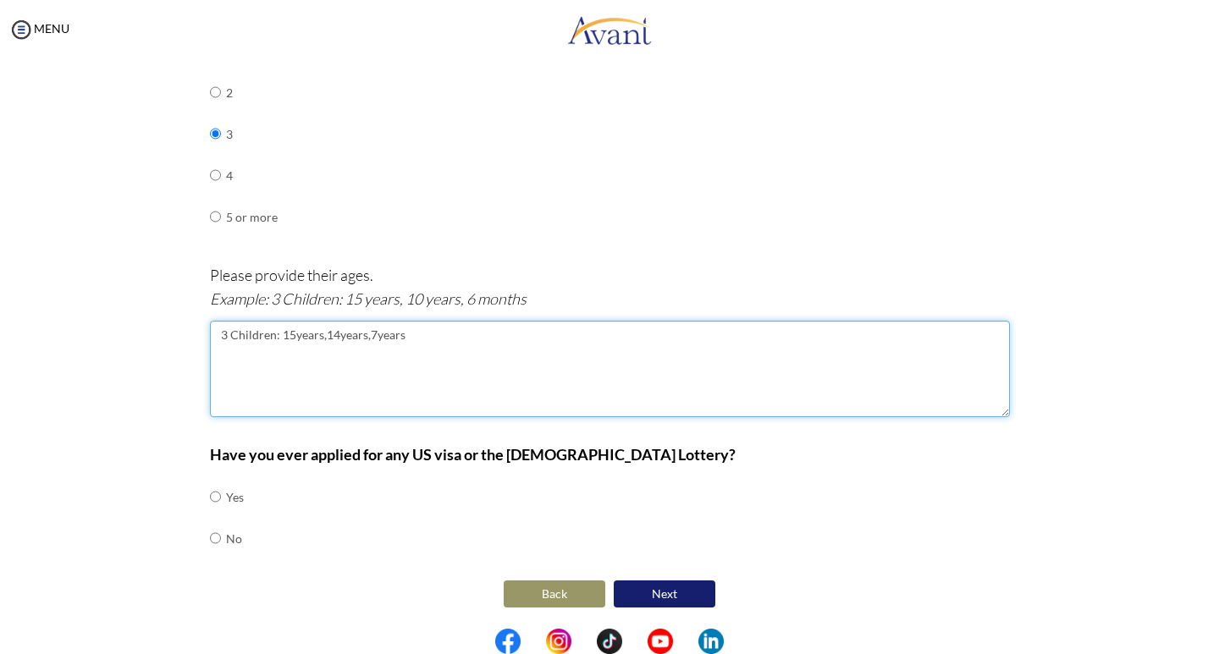
type textarea "3 Children: 15years,14years,7years"
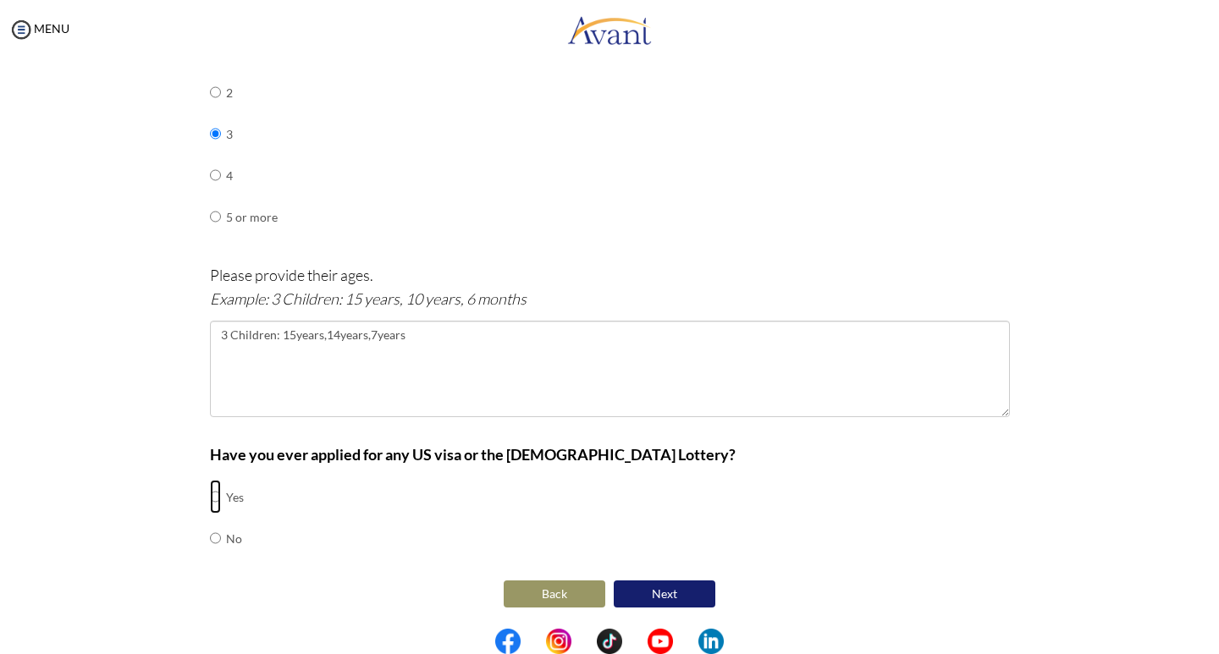
click at [210, 499] on input "radio" at bounding box center [215, 497] width 11 height 34
radio input "true"
click at [651, 597] on button "Next" at bounding box center [665, 594] width 102 height 27
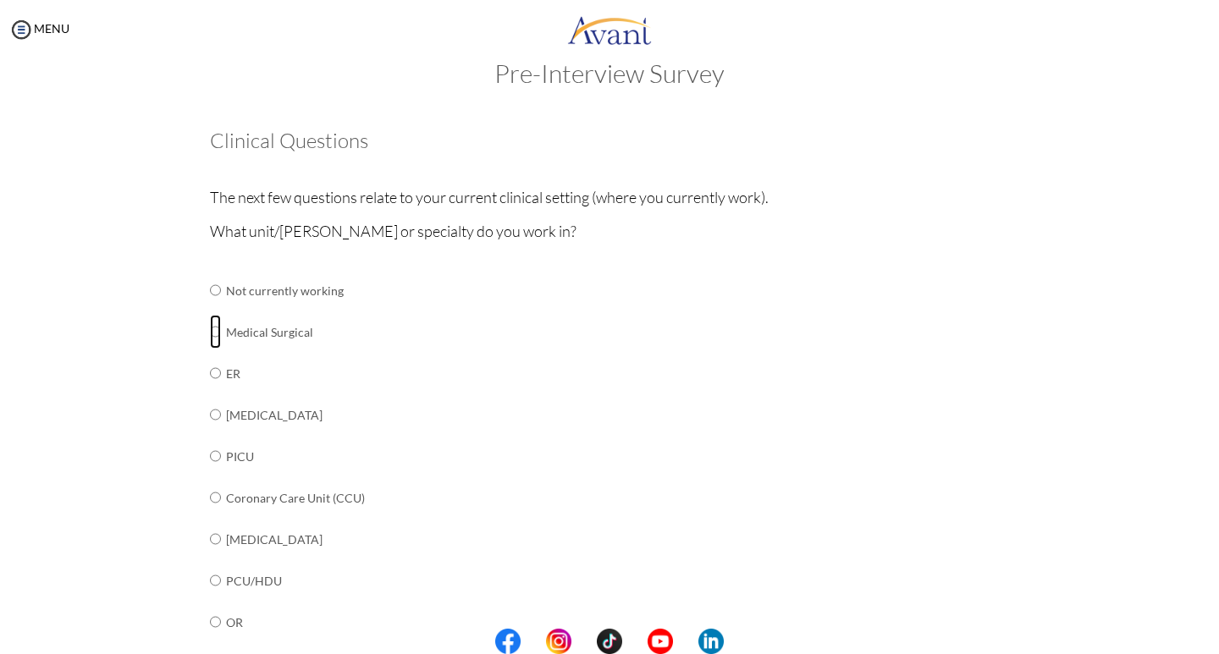
click at [210, 328] on input "radio" at bounding box center [215, 332] width 11 height 34
radio input "true"
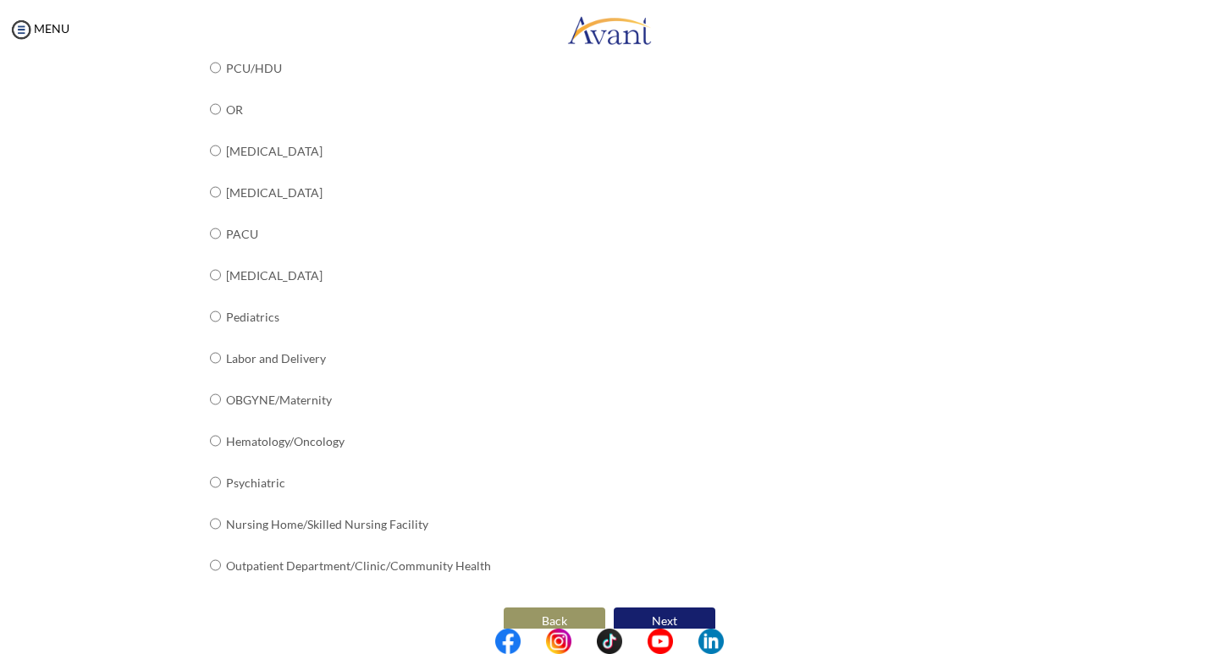
scroll to position [574, 0]
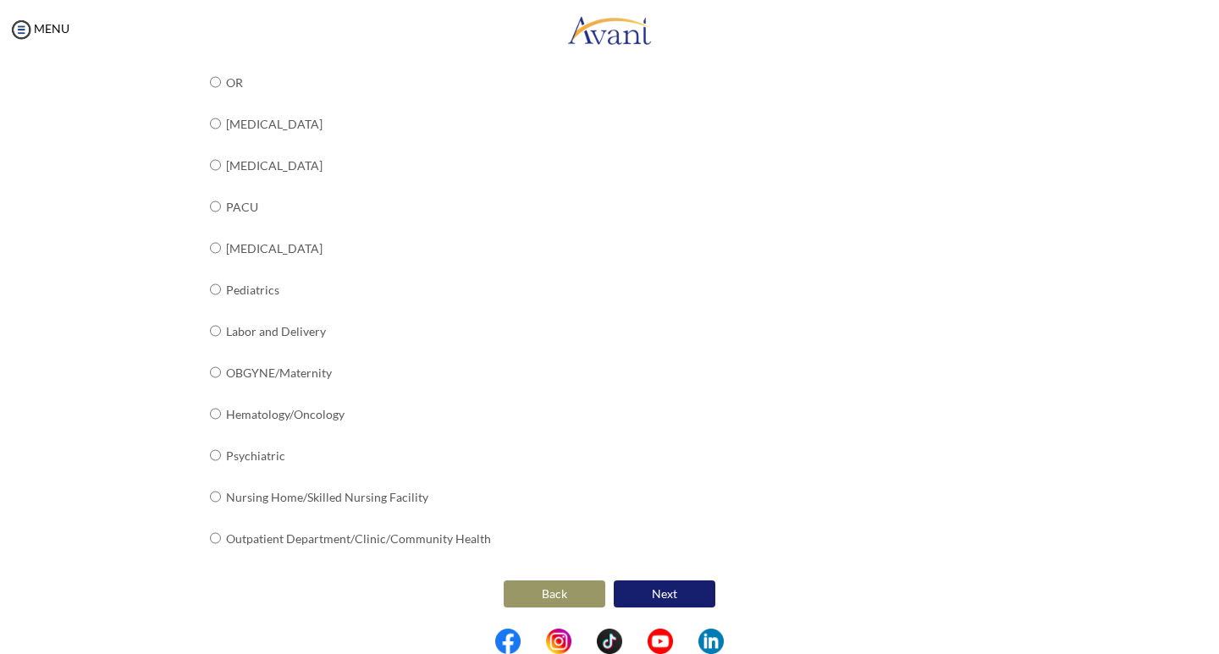
click at [665, 593] on button "Next" at bounding box center [665, 594] width 102 height 27
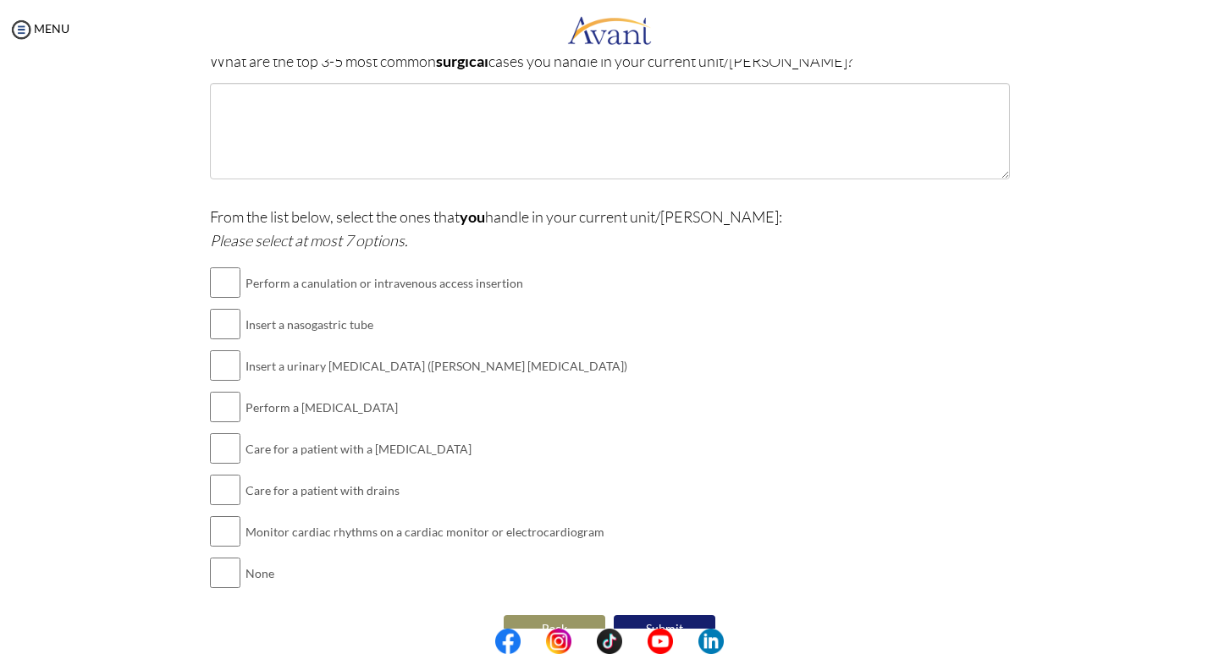
scroll to position [334, 0]
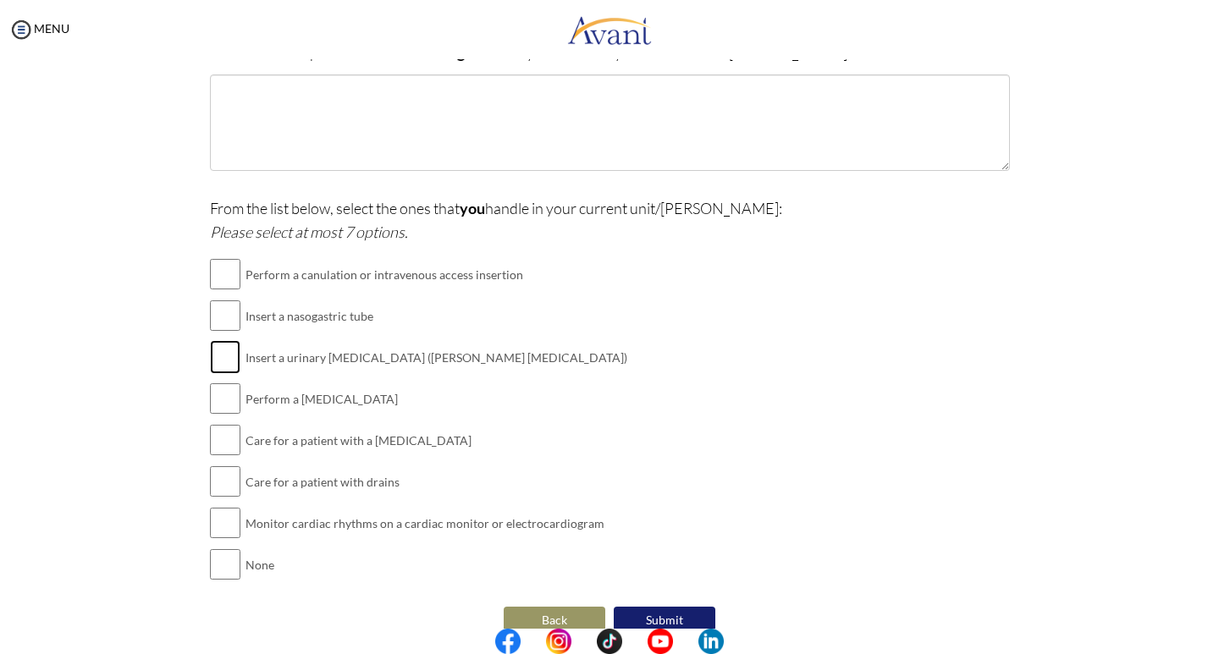
click at [227, 367] on input "checkbox" at bounding box center [225, 357] width 30 height 34
checkbox input "true"
click at [225, 317] on input "checkbox" at bounding box center [225, 316] width 30 height 34
checkbox input "true"
click at [219, 273] on input "checkbox" at bounding box center [225, 274] width 30 height 34
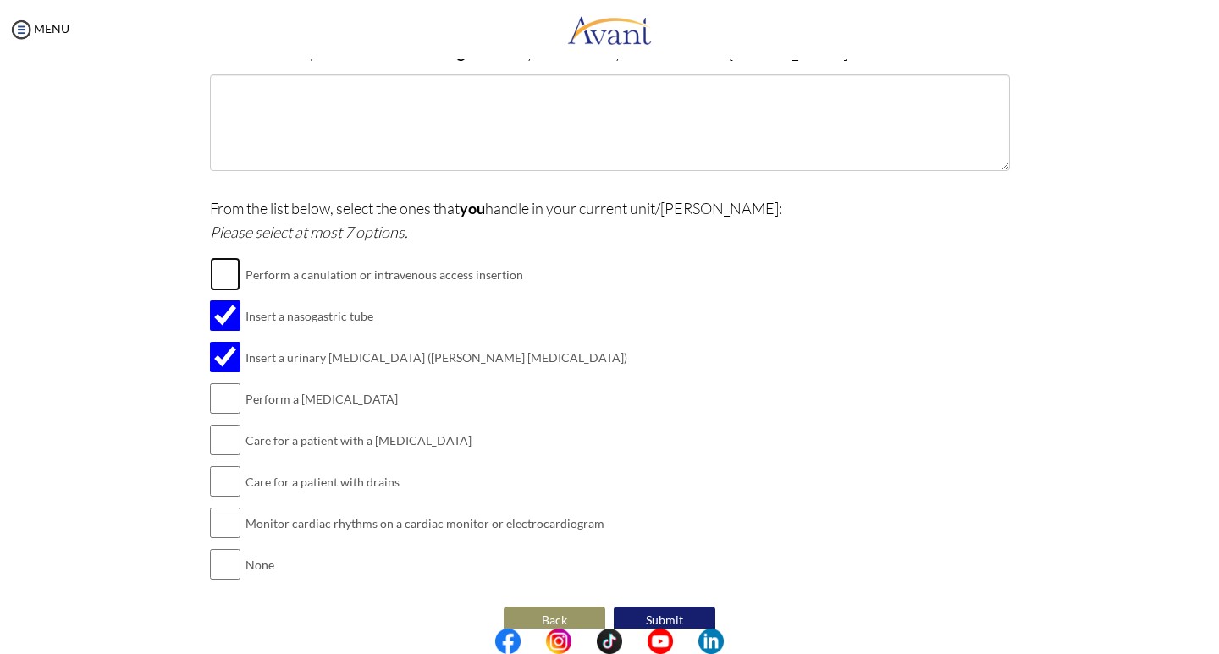
checkbox input "true"
click at [220, 405] on input "checkbox" at bounding box center [225, 399] width 30 height 34
checkbox input "true"
click at [225, 445] on input "checkbox" at bounding box center [225, 440] width 30 height 34
checkbox input "true"
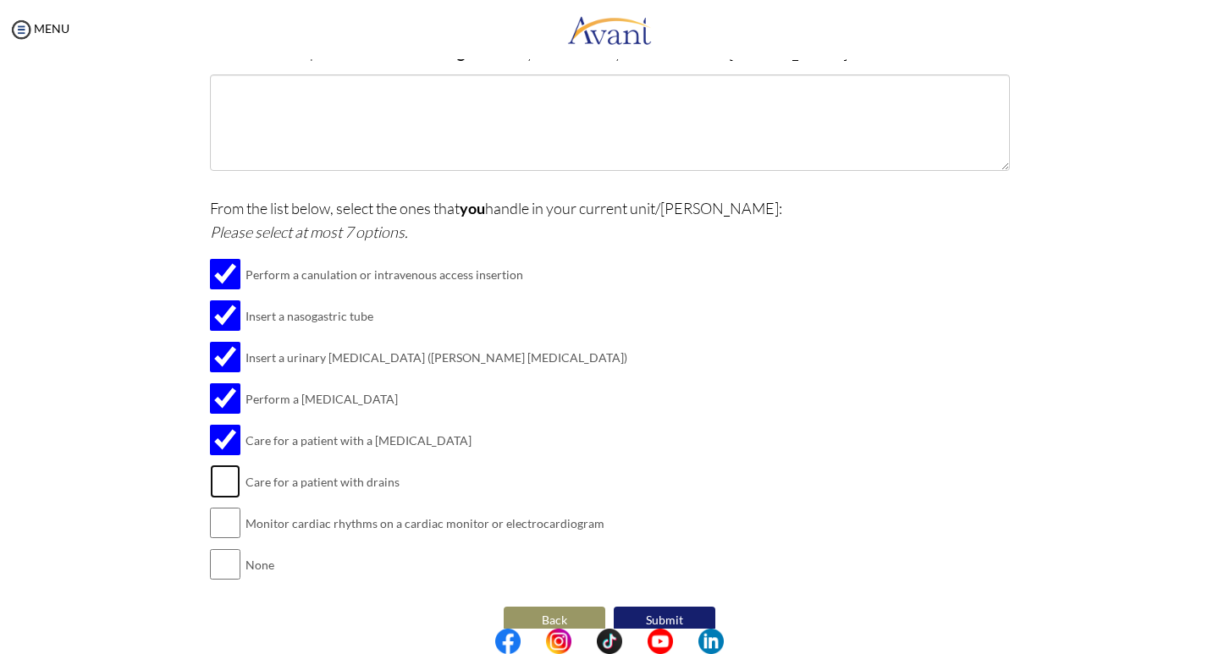
click at [223, 486] on input "checkbox" at bounding box center [225, 482] width 30 height 34
checkbox input "true"
click at [222, 521] on input "checkbox" at bounding box center [225, 523] width 30 height 34
checkbox input "true"
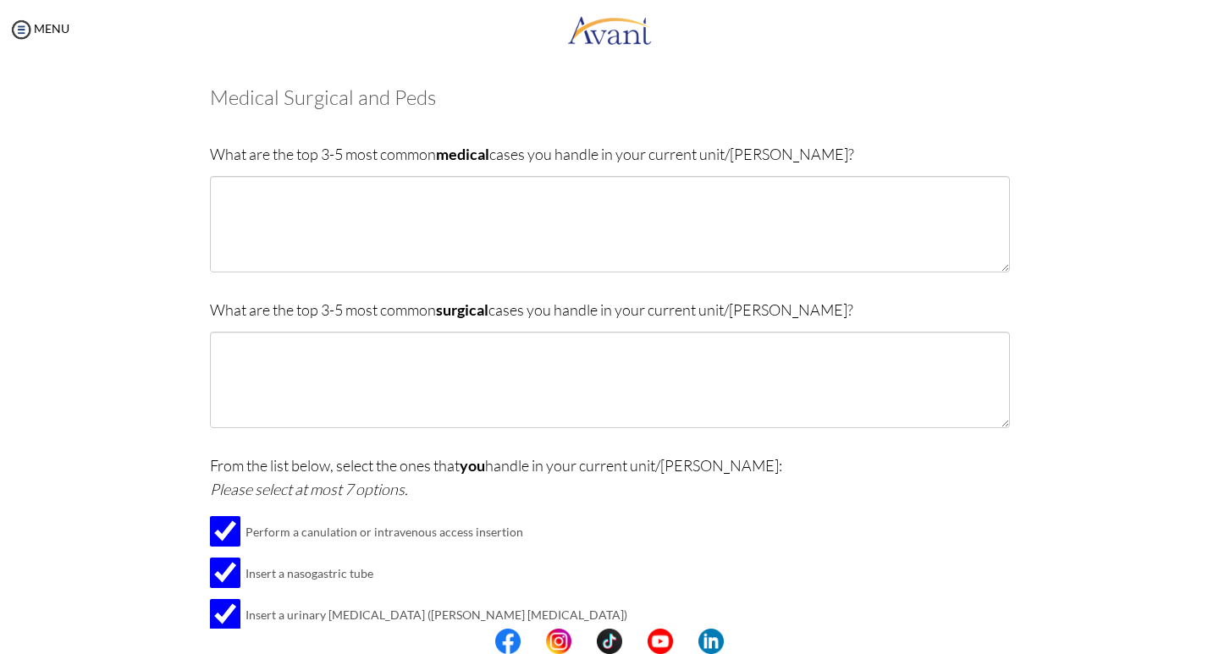
scroll to position [0, 0]
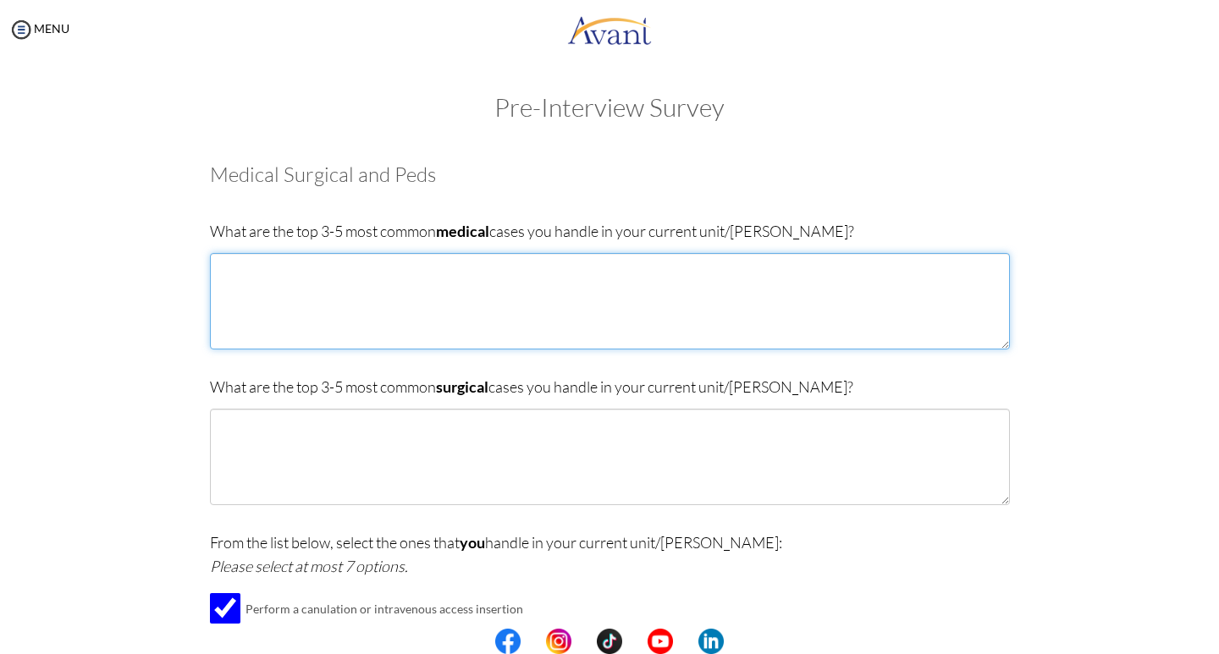
click at [543, 287] on textarea at bounding box center [610, 301] width 800 height 97
